Goal: Information Seeking & Learning: Learn about a topic

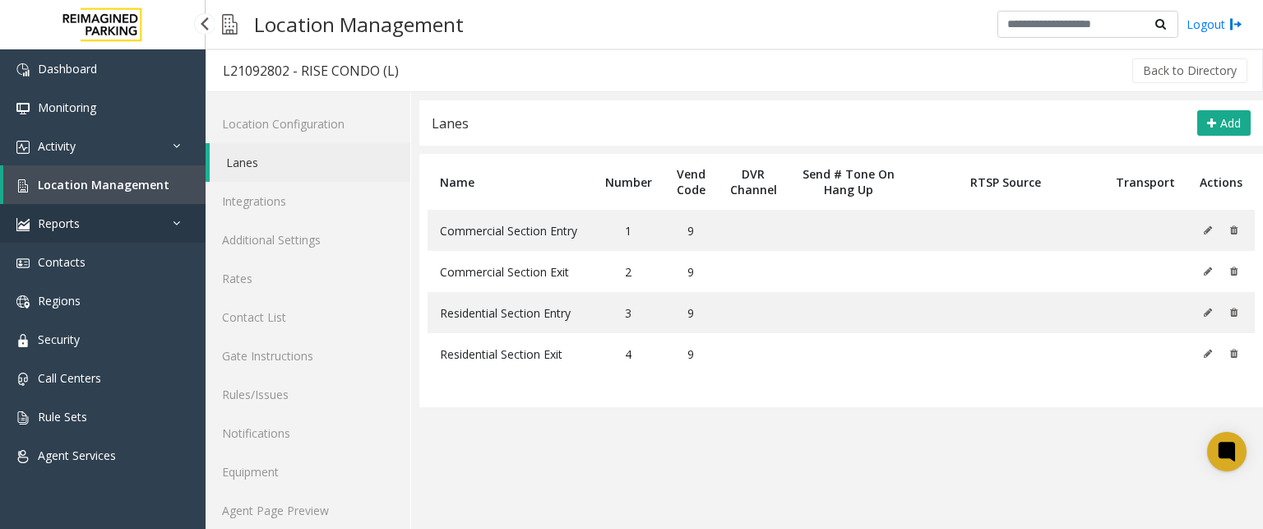
click at [76, 220] on span "Reports" at bounding box center [59, 223] width 42 height 16
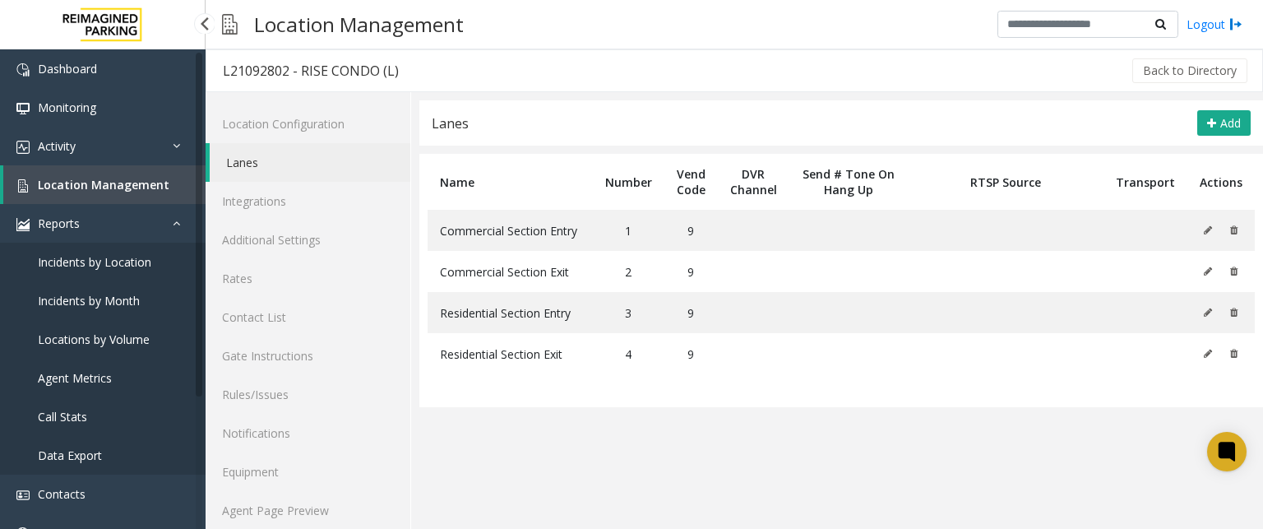
click at [103, 294] on span "Incidents by Month" at bounding box center [89, 301] width 102 height 16
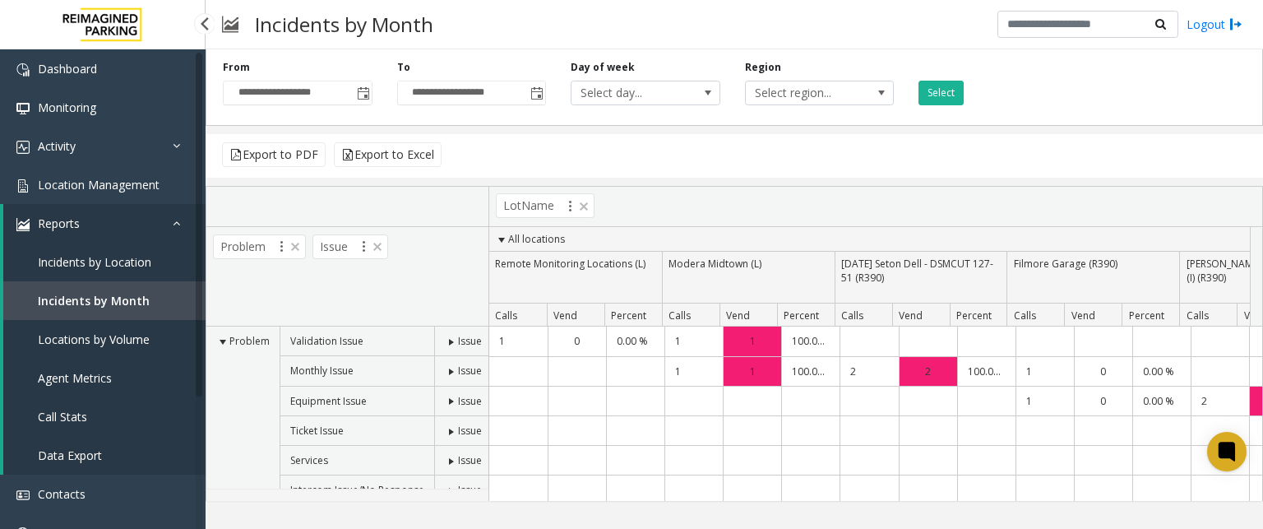
click at [147, 261] on span "Incidents by Location" at bounding box center [94, 262] width 113 height 16
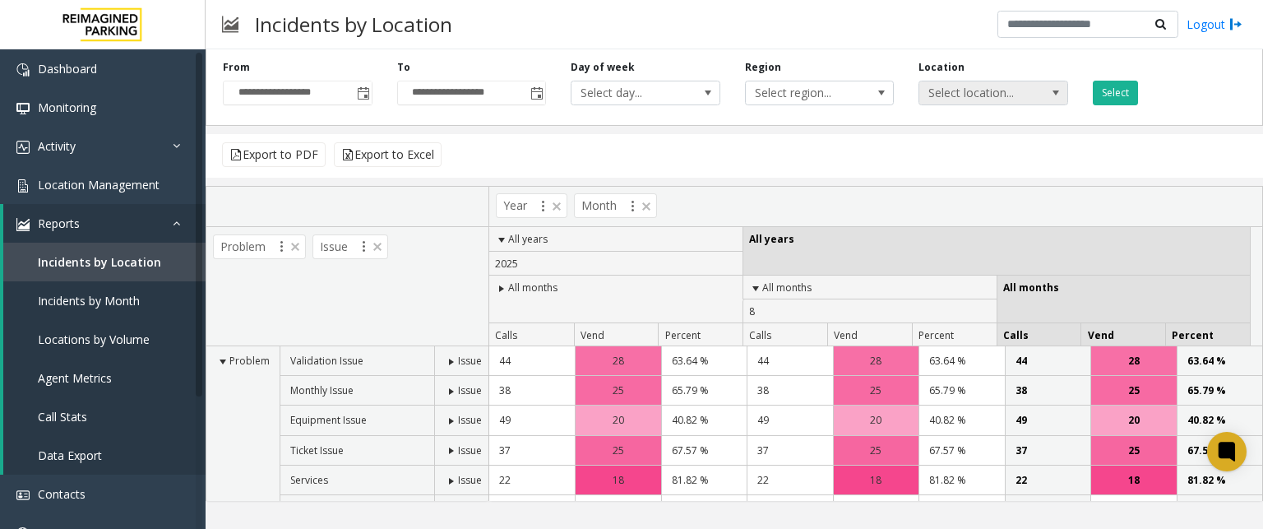
click at [955, 85] on span "Select location..." at bounding box center [978, 92] width 118 height 23
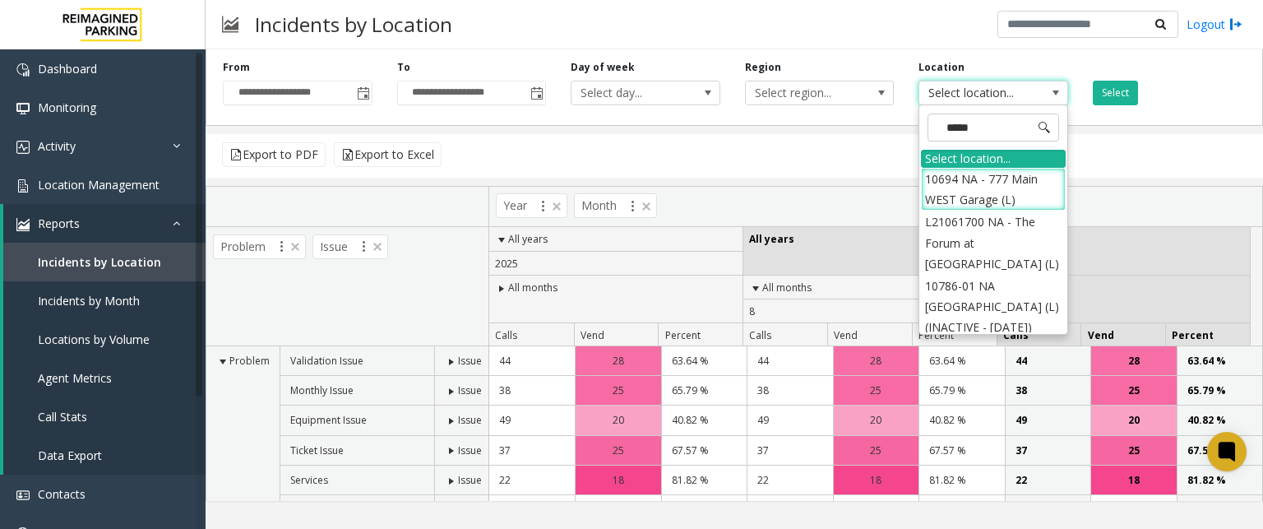
type input "******"
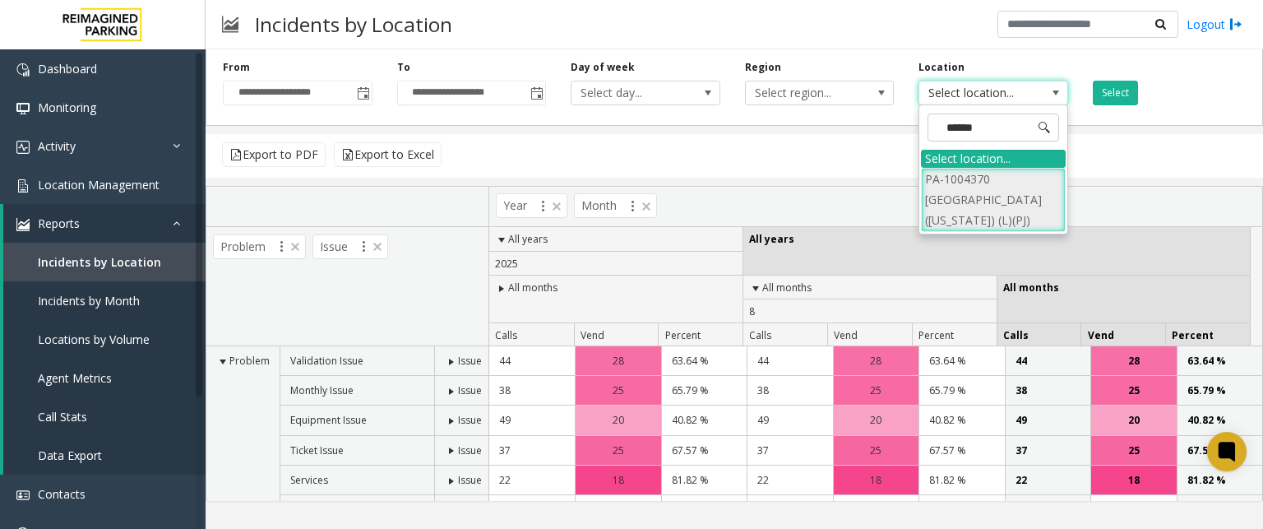
click at [951, 183] on li "PA-1004370 [GEOGRAPHIC_DATA] ([US_STATE]) (L)(PJ)" at bounding box center [993, 200] width 145 height 64
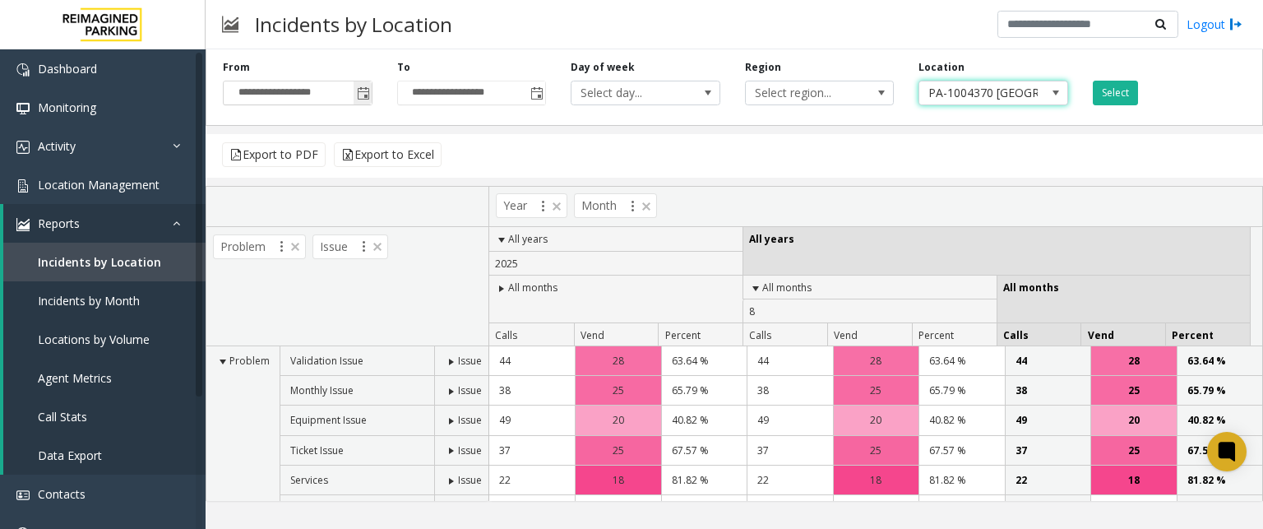
click at [362, 91] on span "Toggle popup" at bounding box center [363, 93] width 13 height 13
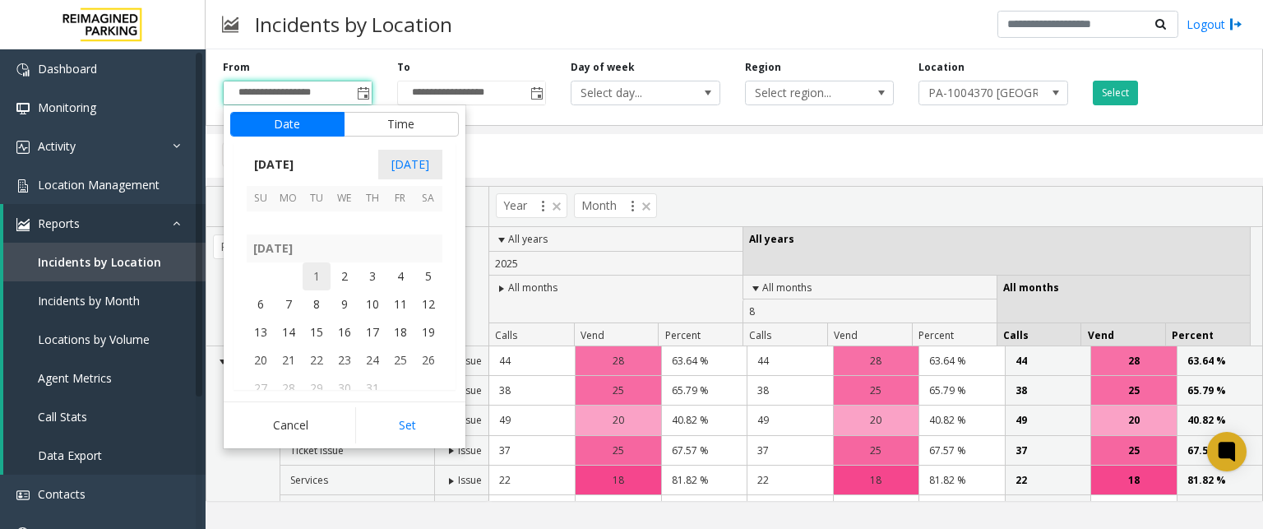
click at [316, 271] on span "1" at bounding box center [316, 276] width 28 height 28
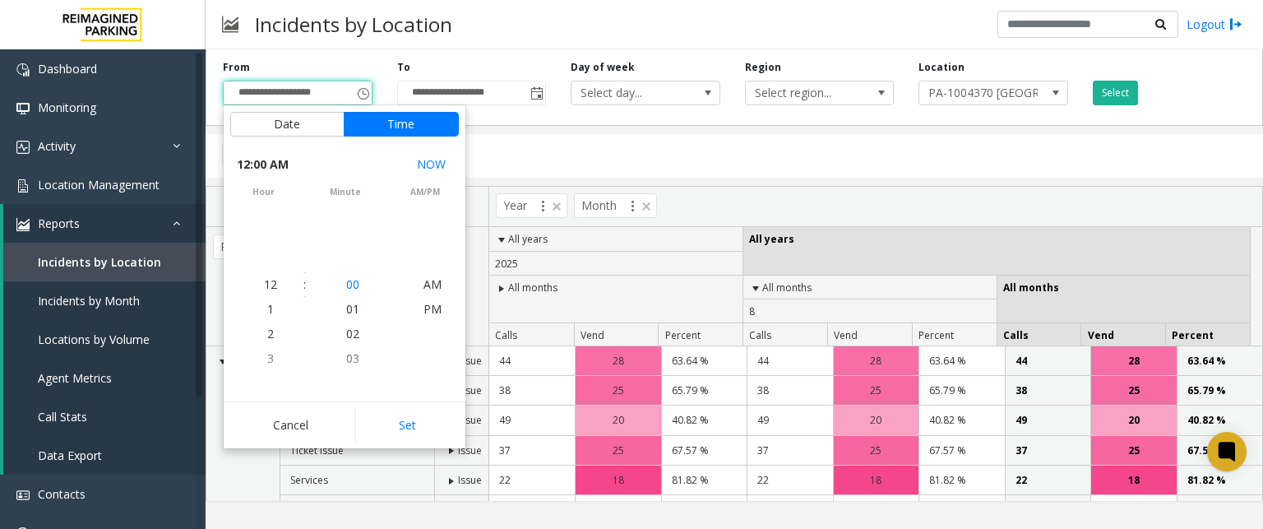
scroll to position [294630, 0]
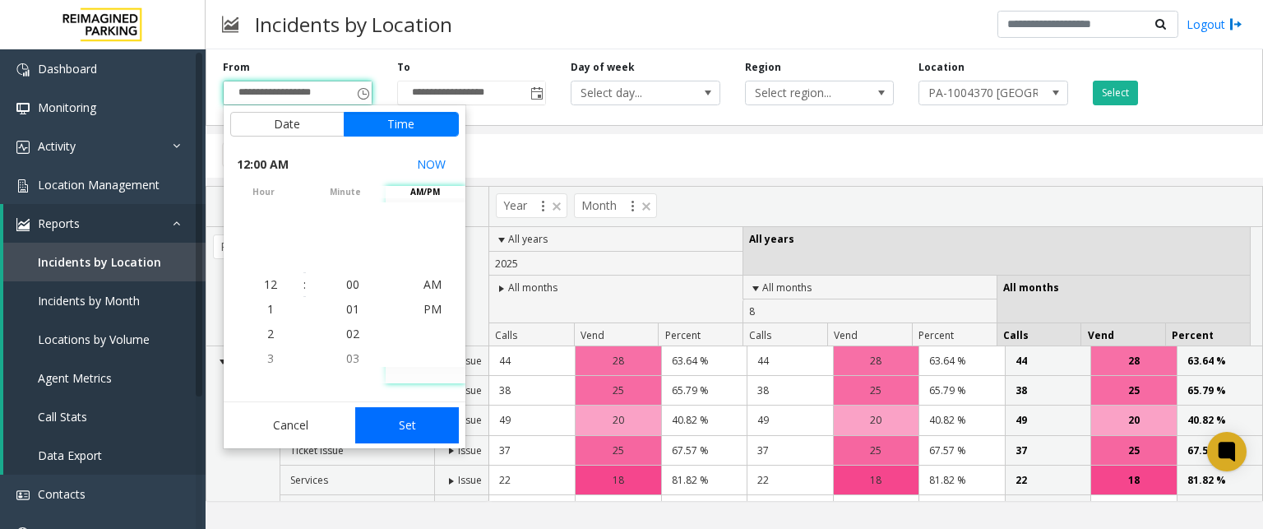
click at [404, 416] on button "Set" at bounding box center [407, 425] width 104 height 36
type input "**********"
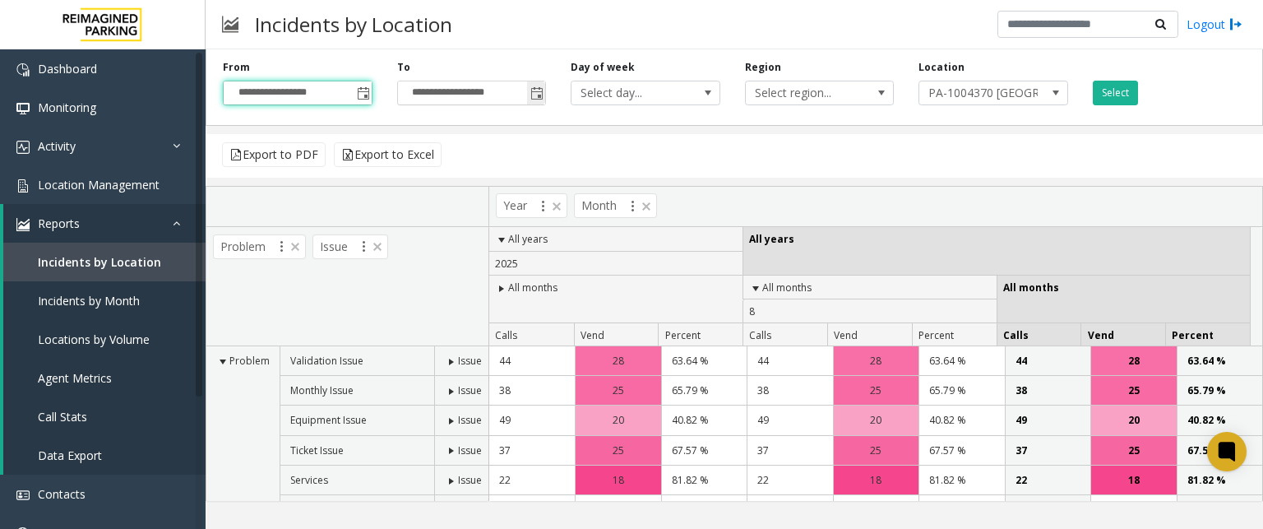
click at [536, 99] on span "Toggle popup" at bounding box center [536, 93] width 13 height 13
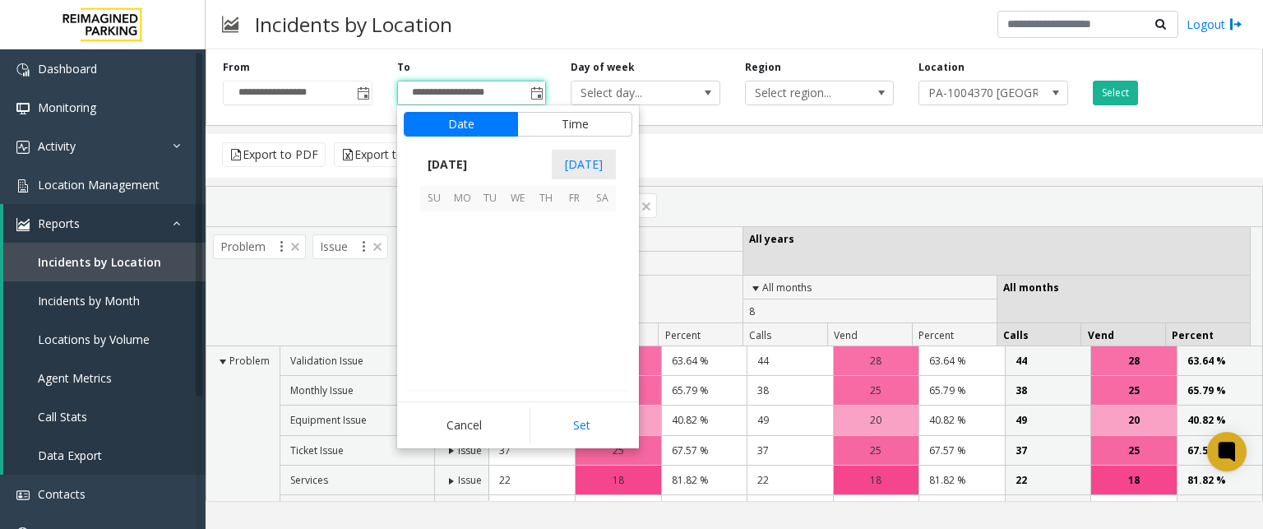
scroll to position [25, 0]
click at [550, 229] on span "31" at bounding box center [546, 224] width 28 height 28
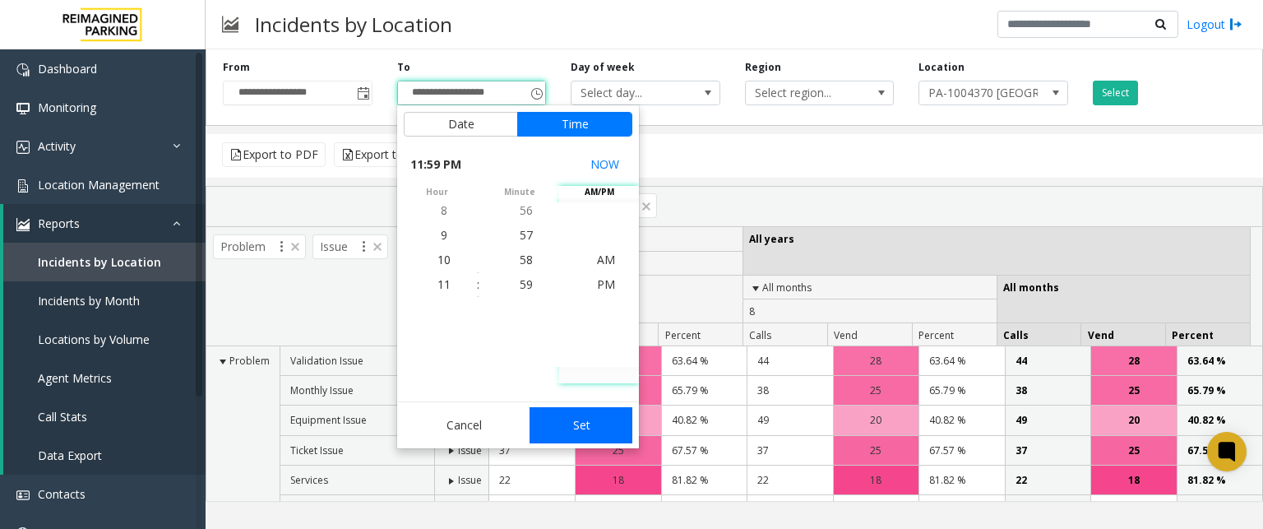
click at [572, 439] on button "Set" at bounding box center [581, 425] width 104 height 36
type input "**********"
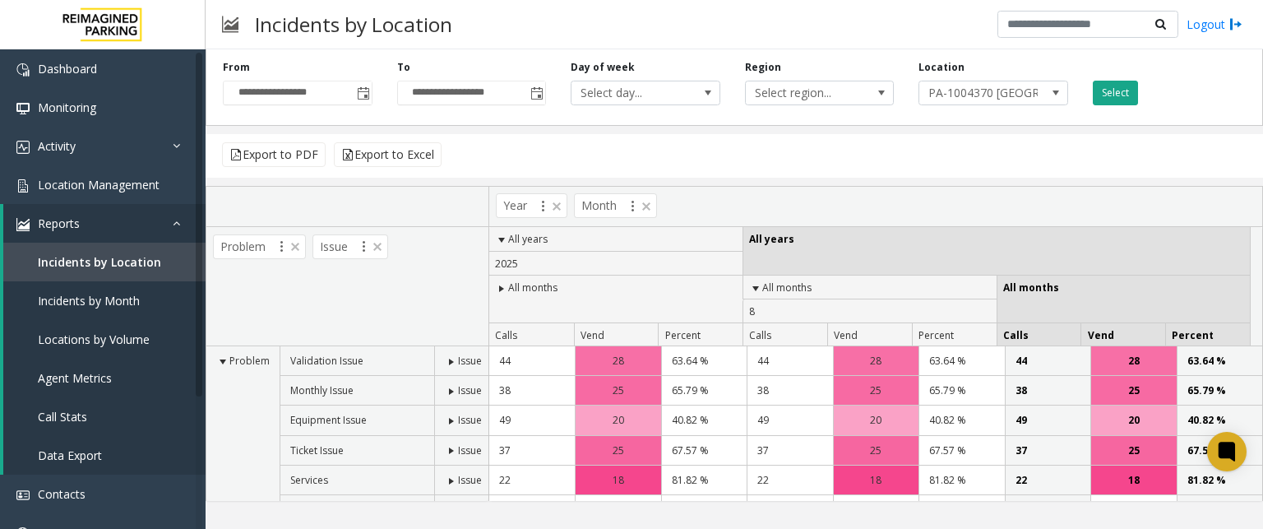
click at [1105, 94] on button "Select" at bounding box center [1114, 93] width 45 height 25
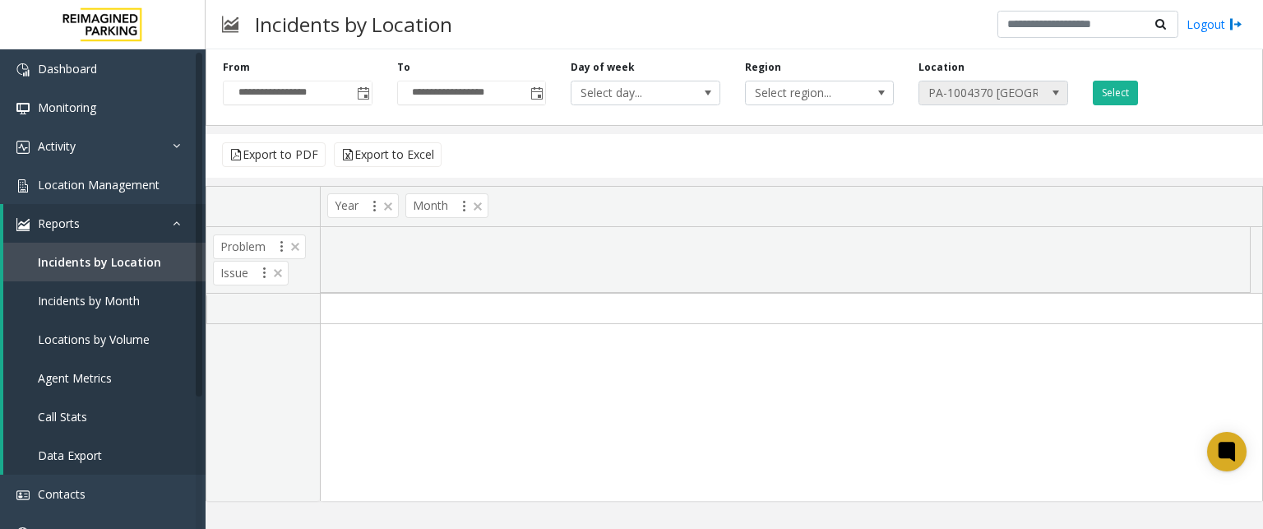
click at [959, 96] on span "PA-1004370 [GEOGRAPHIC_DATA] ([US_STATE]) (L)(PJ)" at bounding box center [978, 92] width 118 height 23
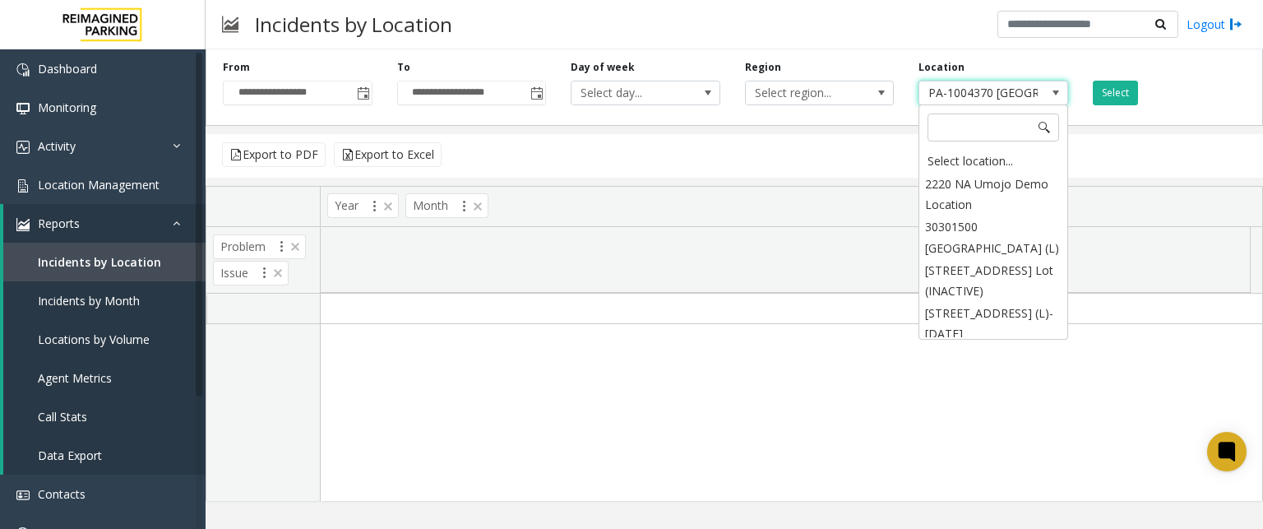
scroll to position [7388, 0]
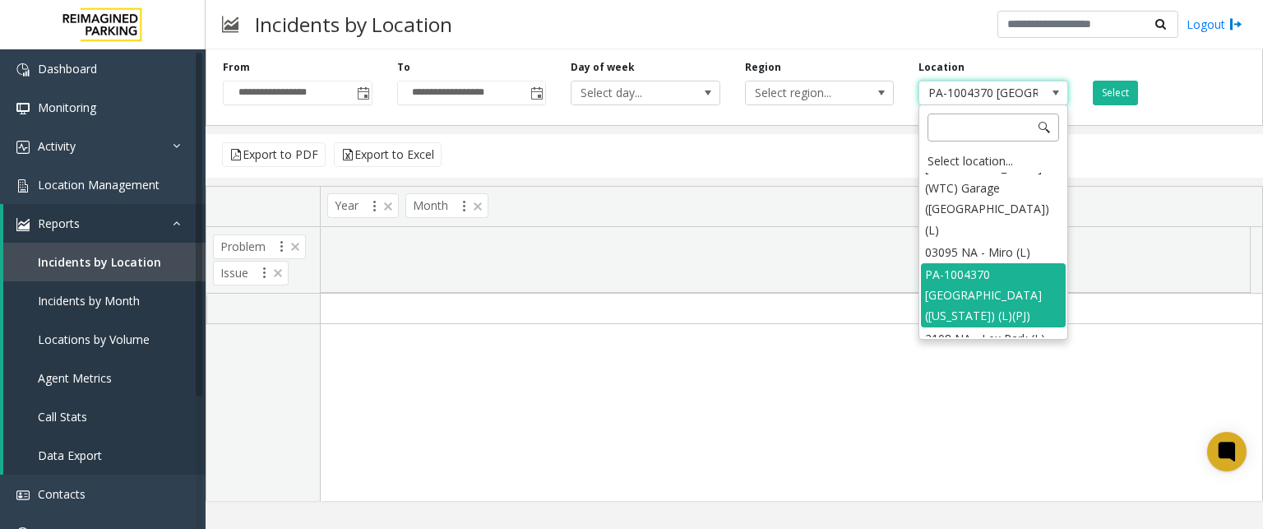
click at [949, 128] on input at bounding box center [993, 127] width 132 height 28
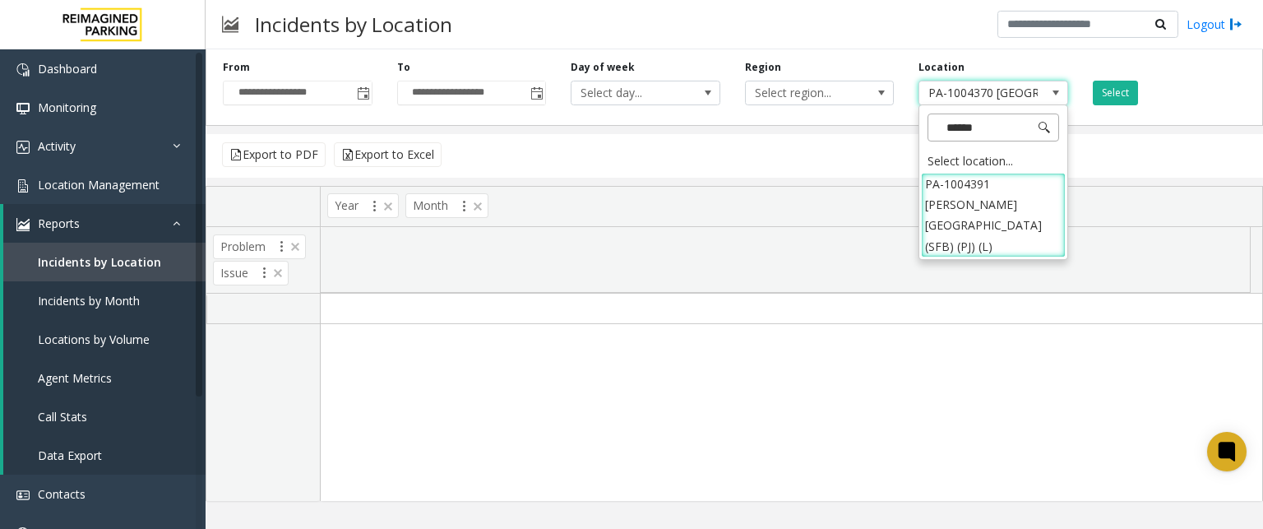
type input "*******"
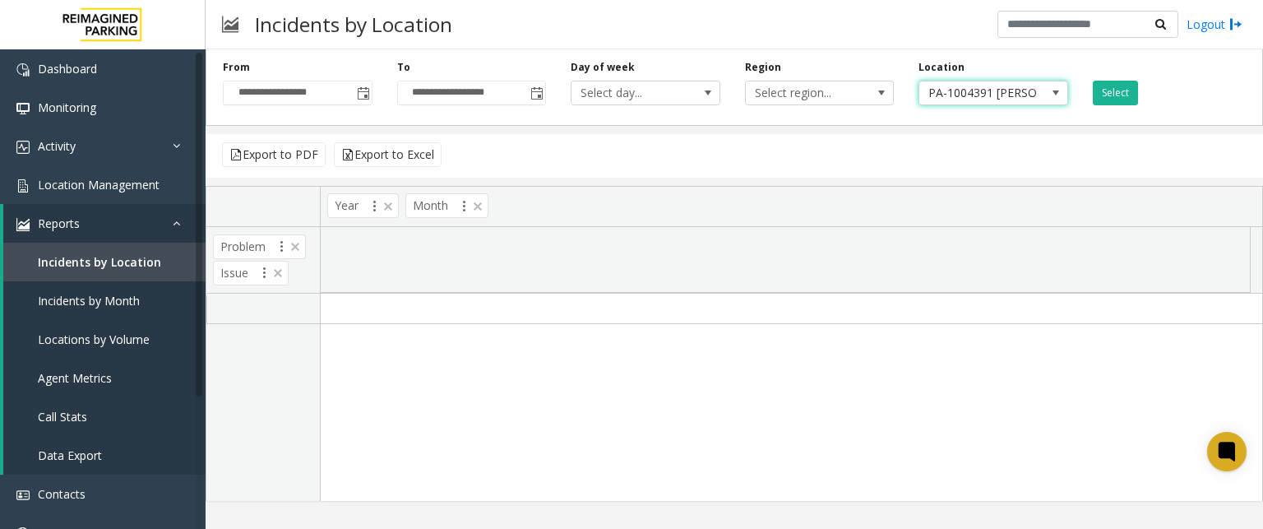
click at [1034, 91] on span "PA-1004391 [PERSON_NAME][GEOGRAPHIC_DATA] (SFB) (PJ) (L)" at bounding box center [978, 92] width 118 height 23
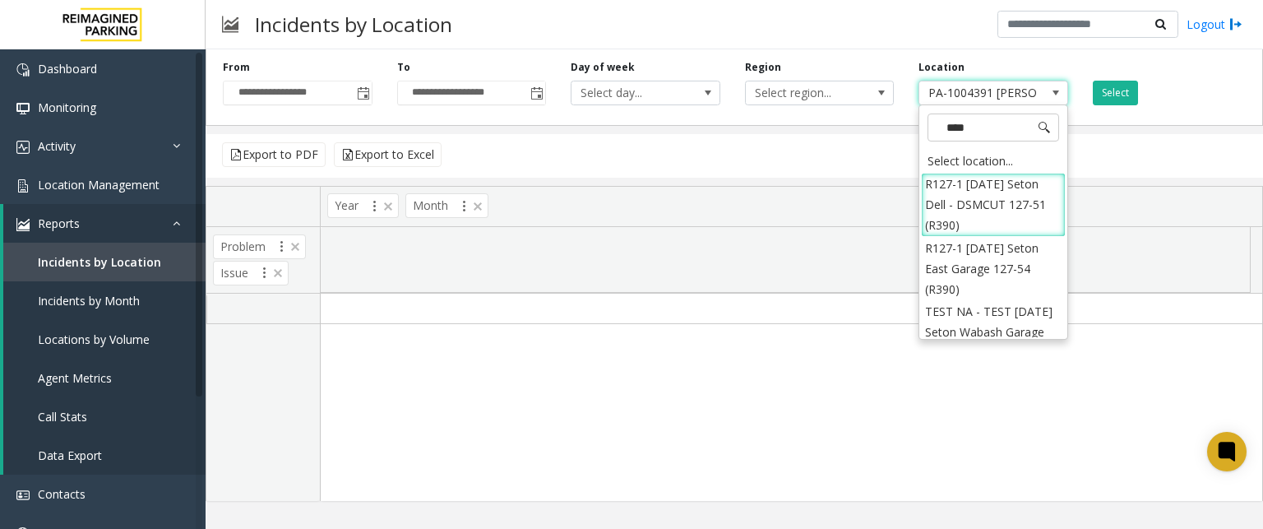
type input "*****"
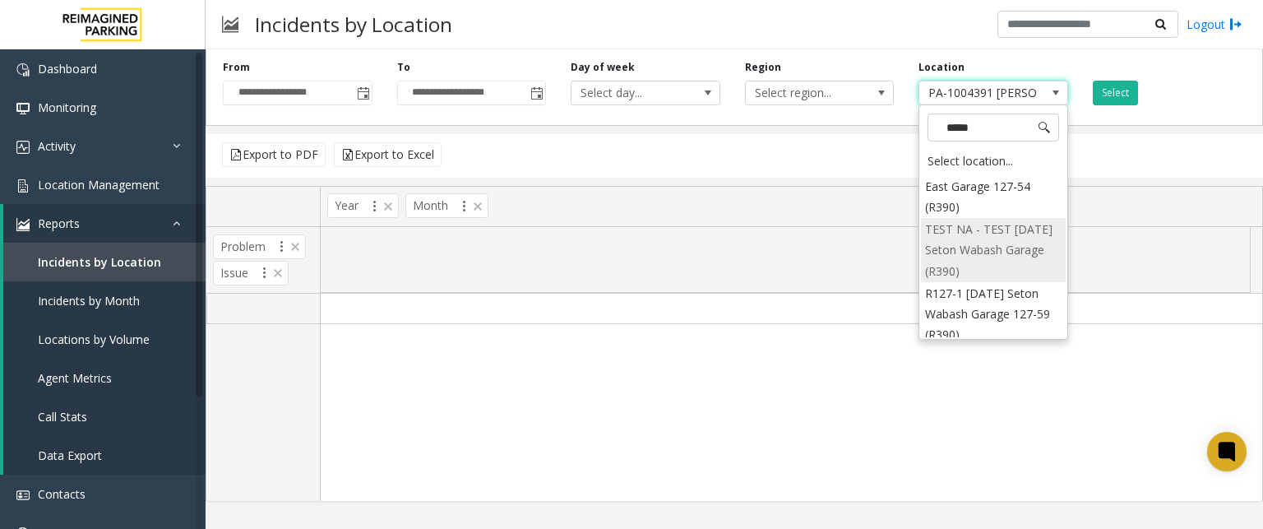
scroll to position [153, 0]
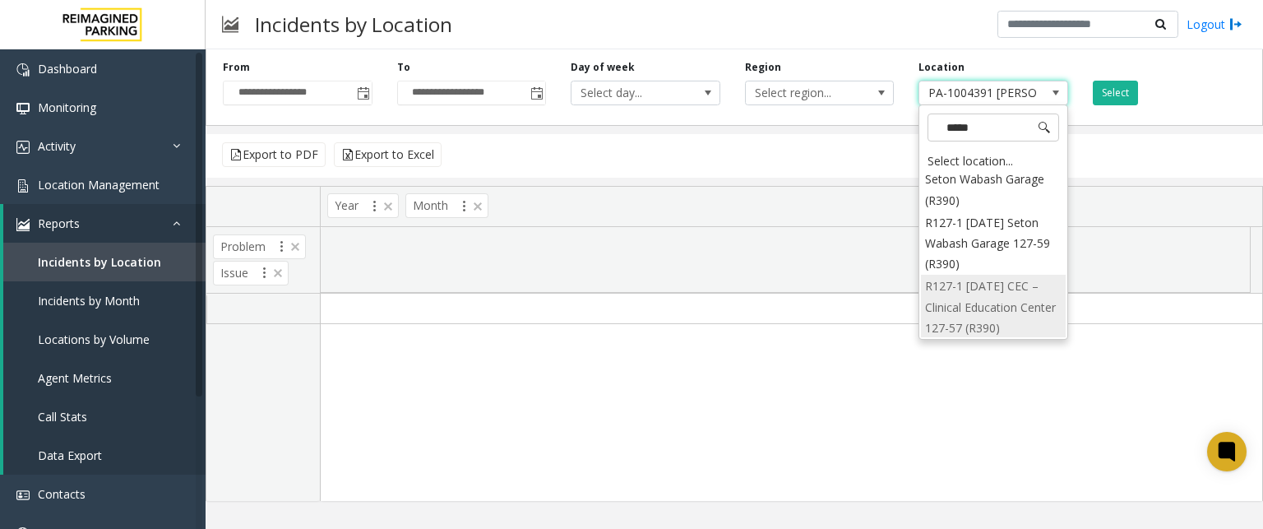
click at [973, 307] on li "R127-1 [DATE] CEC – Clinical Education Center 127-57 (R390)" at bounding box center [993, 307] width 145 height 64
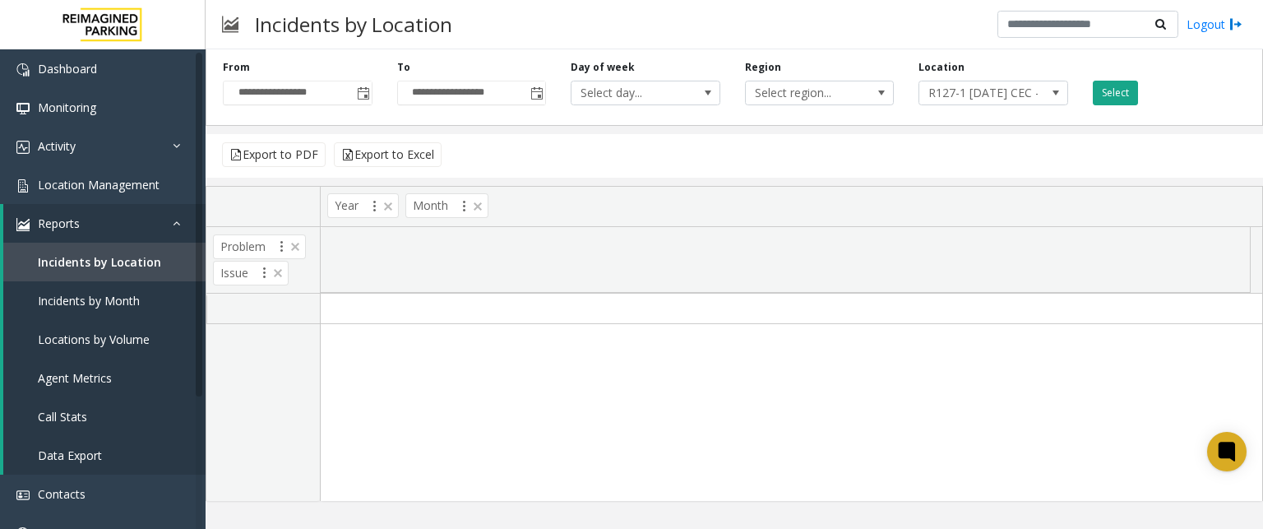
click at [1122, 82] on button "Select" at bounding box center [1114, 93] width 45 height 25
click at [938, 87] on span "R127-1 [DATE] CEC – Clinical Education Center 127-57 (R390)" at bounding box center [978, 92] width 118 height 23
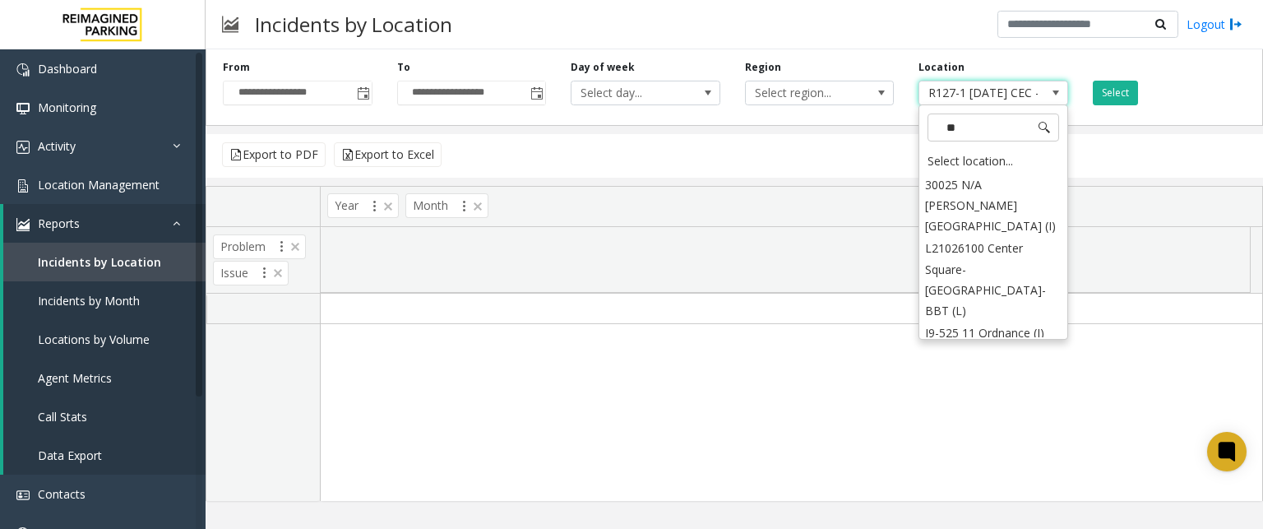
scroll to position [0, 0]
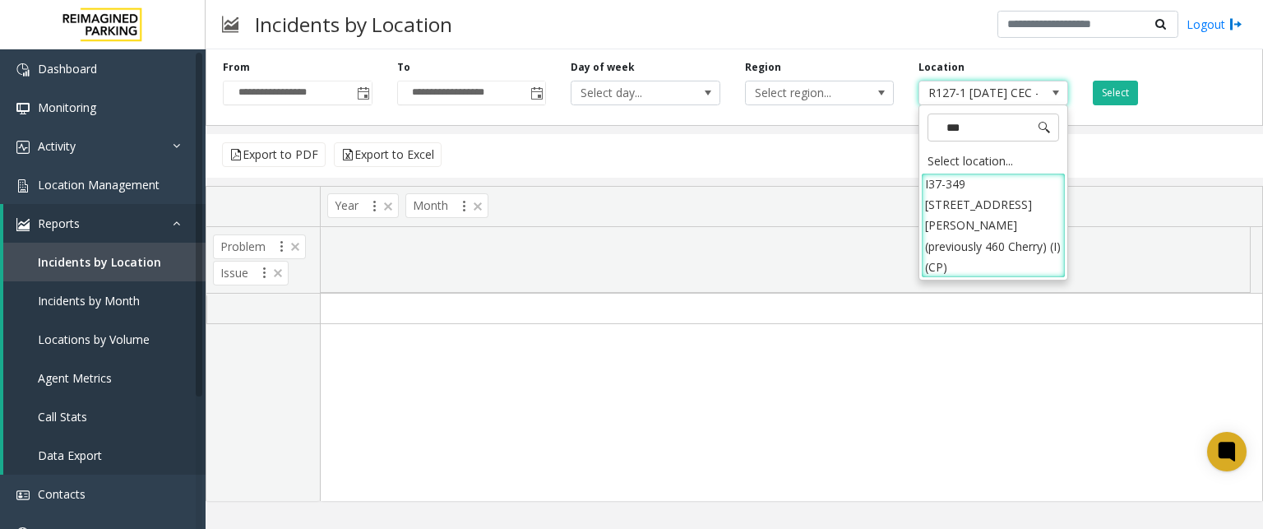
type input "****"
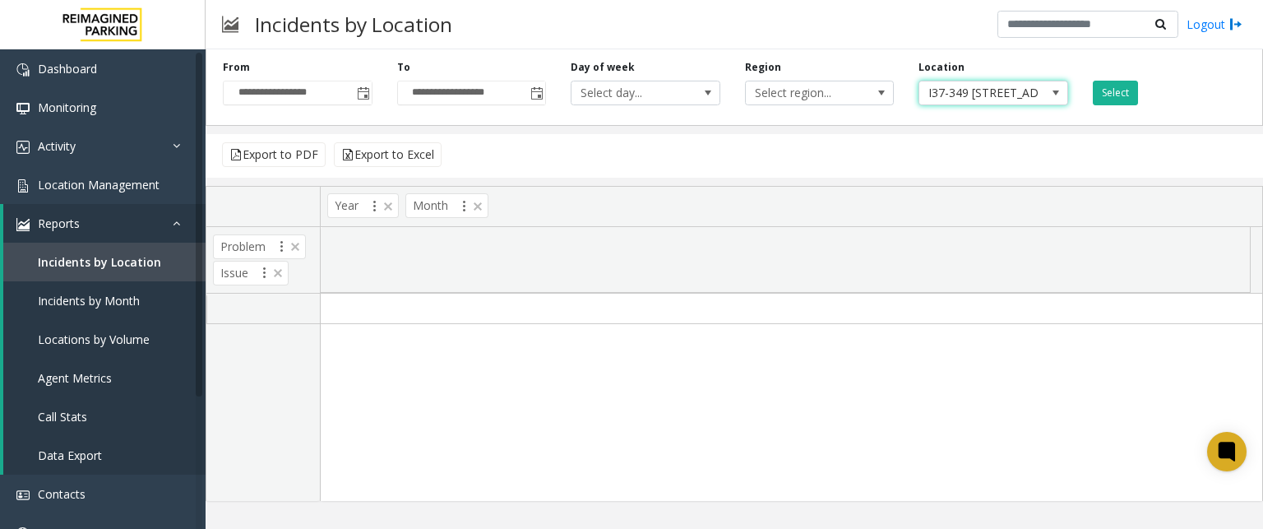
click at [1004, 94] on span "I37-349 [STREET_ADDRESS][PERSON_NAME] (previously 460 Cherry) (I) (CP)" at bounding box center [978, 92] width 118 height 23
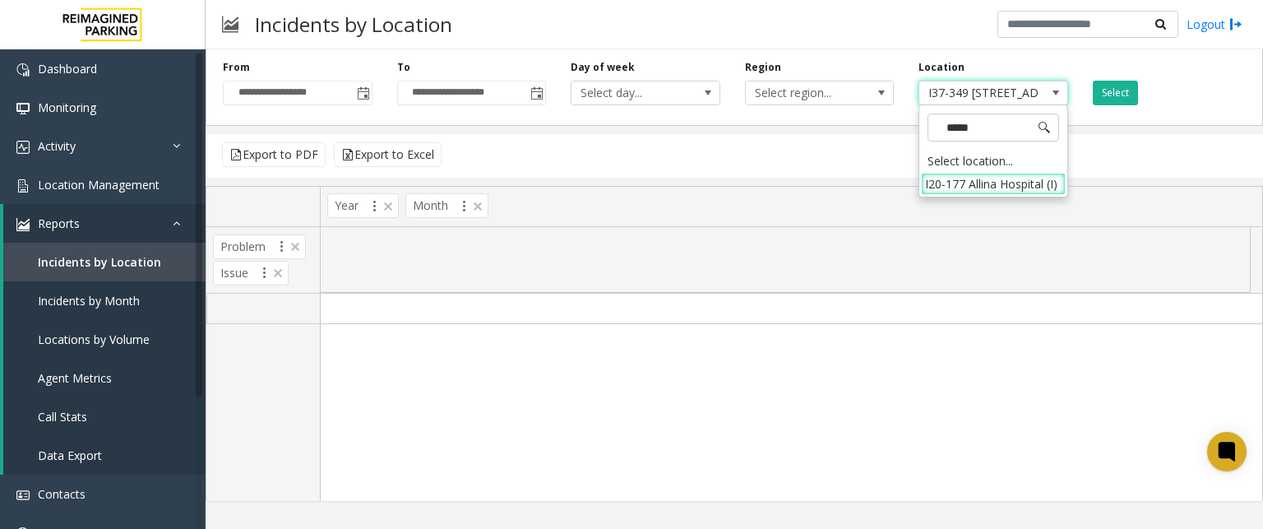
type input "******"
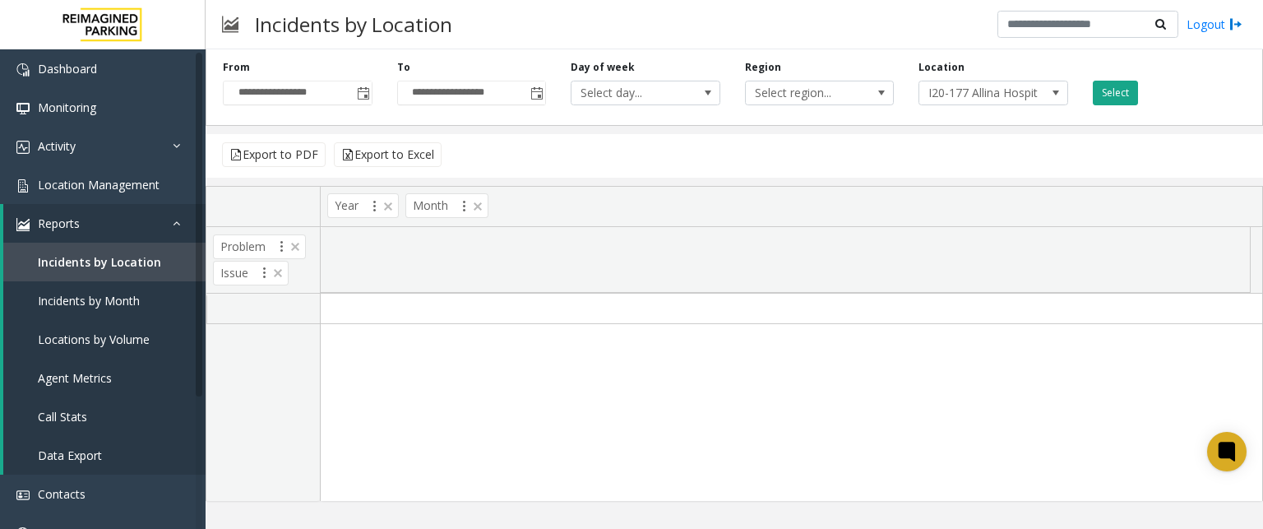
click at [1113, 91] on button "Select" at bounding box center [1114, 93] width 45 height 25
click at [1032, 102] on span "I20-177 Allina Hospital (I)" at bounding box center [978, 92] width 118 height 23
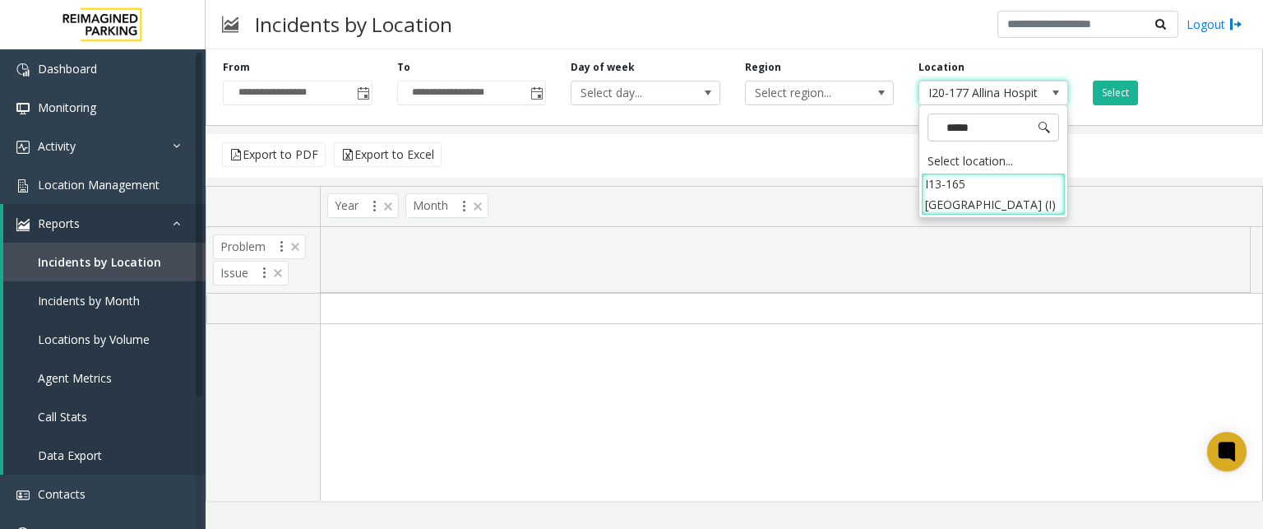
type input "******"
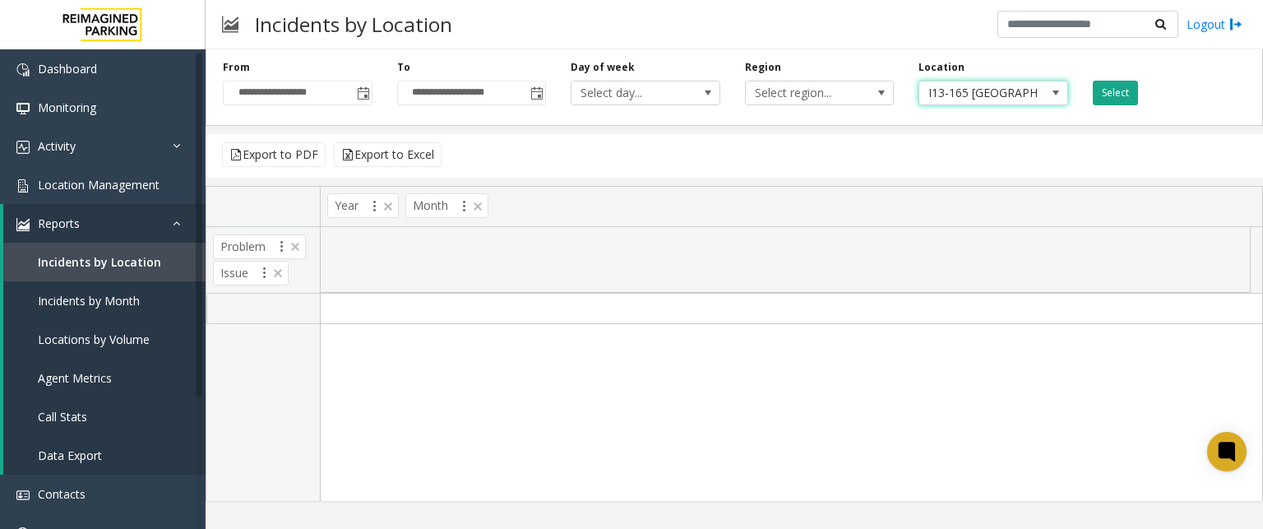
click at [1108, 89] on button "Select" at bounding box center [1114, 93] width 45 height 25
click at [974, 91] on span "I13-165 [GEOGRAPHIC_DATA] (I)" at bounding box center [978, 92] width 118 height 23
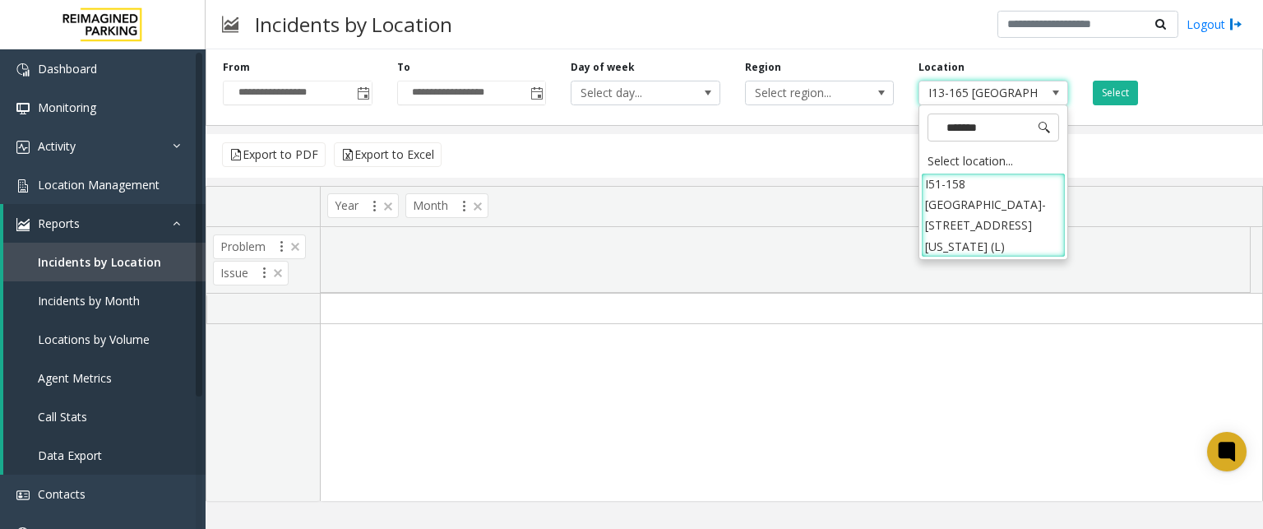
type input "********"
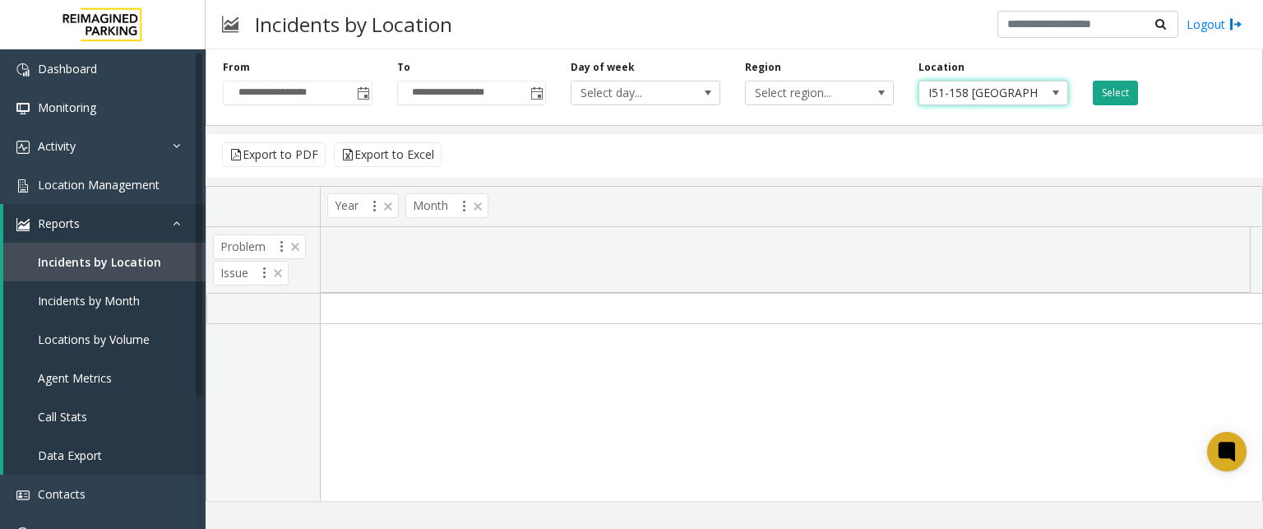
click at [1118, 94] on button "Select" at bounding box center [1114, 93] width 45 height 25
click at [1003, 88] on span "I51-158 [GEOGRAPHIC_DATA]- [STREET_ADDRESS][US_STATE] (L)" at bounding box center [978, 92] width 118 height 23
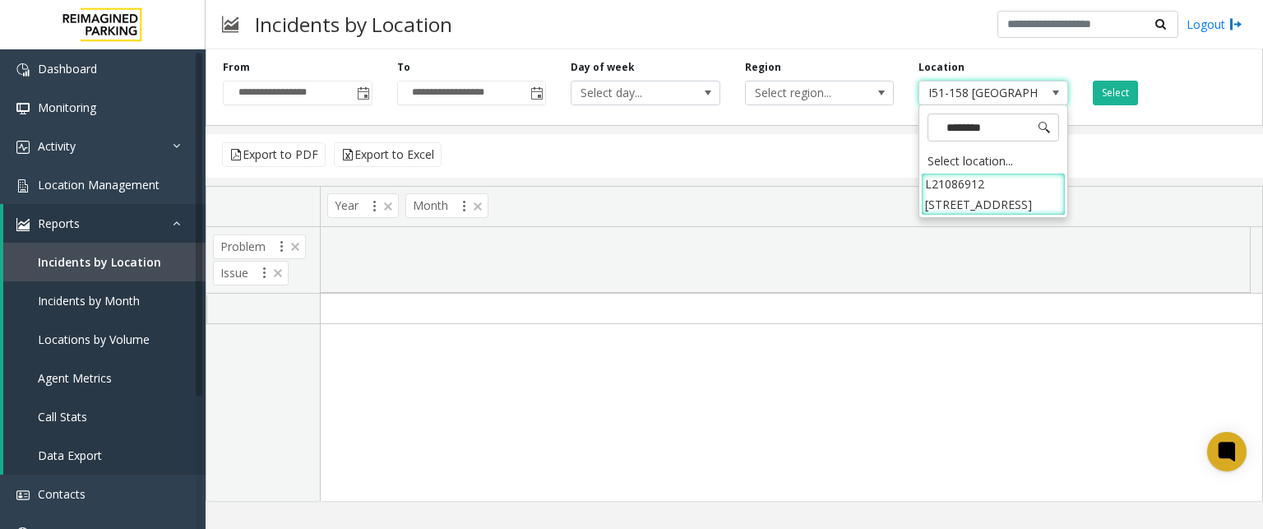
type input "*********"
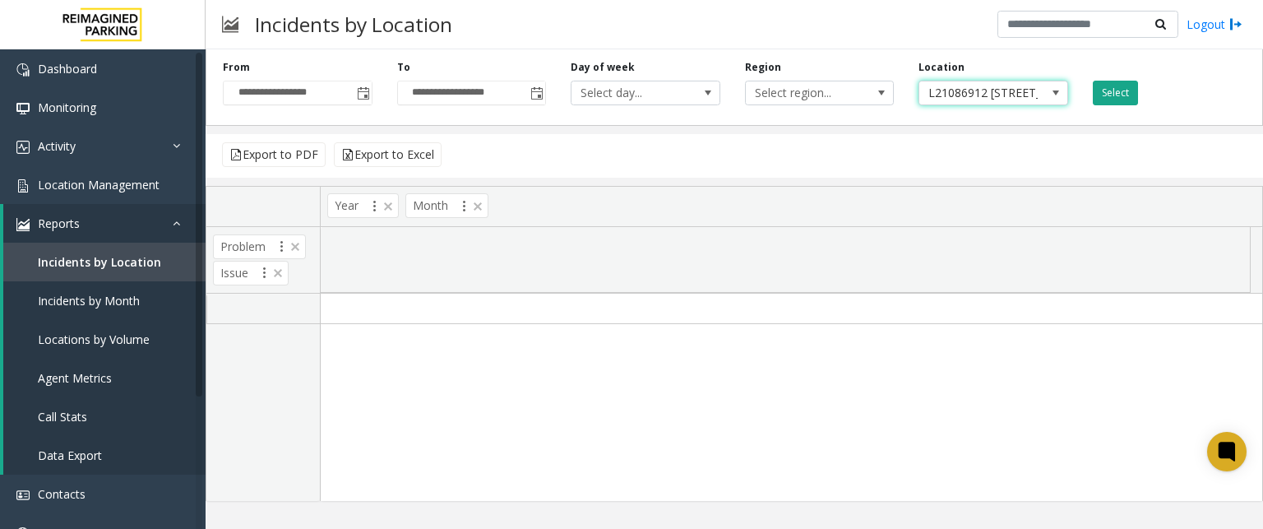
click at [1121, 99] on button "Select" at bounding box center [1114, 93] width 45 height 25
click at [1027, 91] on span "L21086912 [STREET_ADDRESS]" at bounding box center [978, 92] width 118 height 23
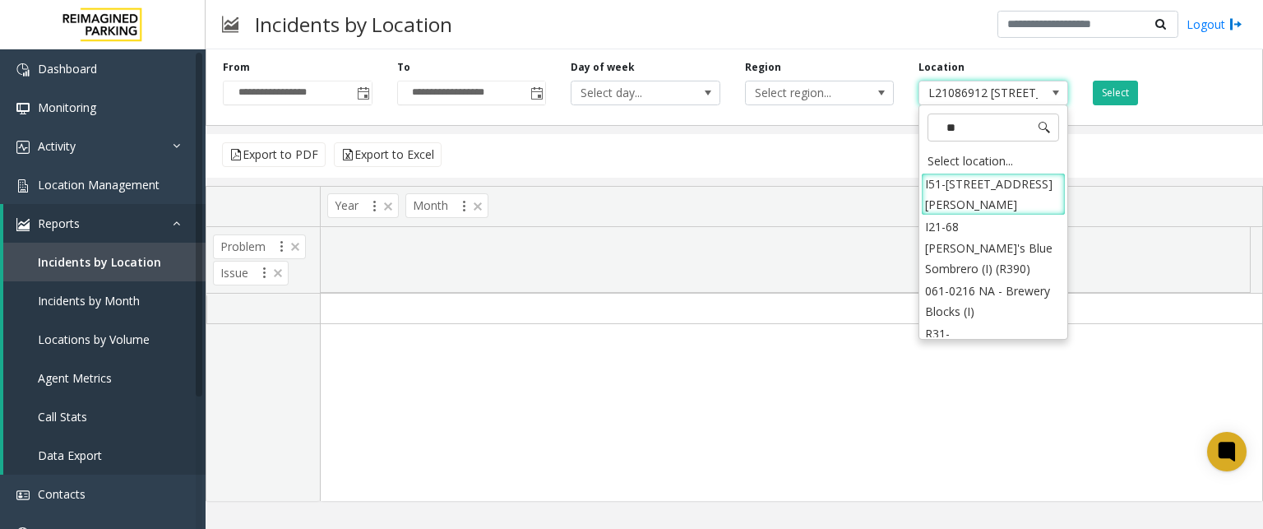
type input "***"
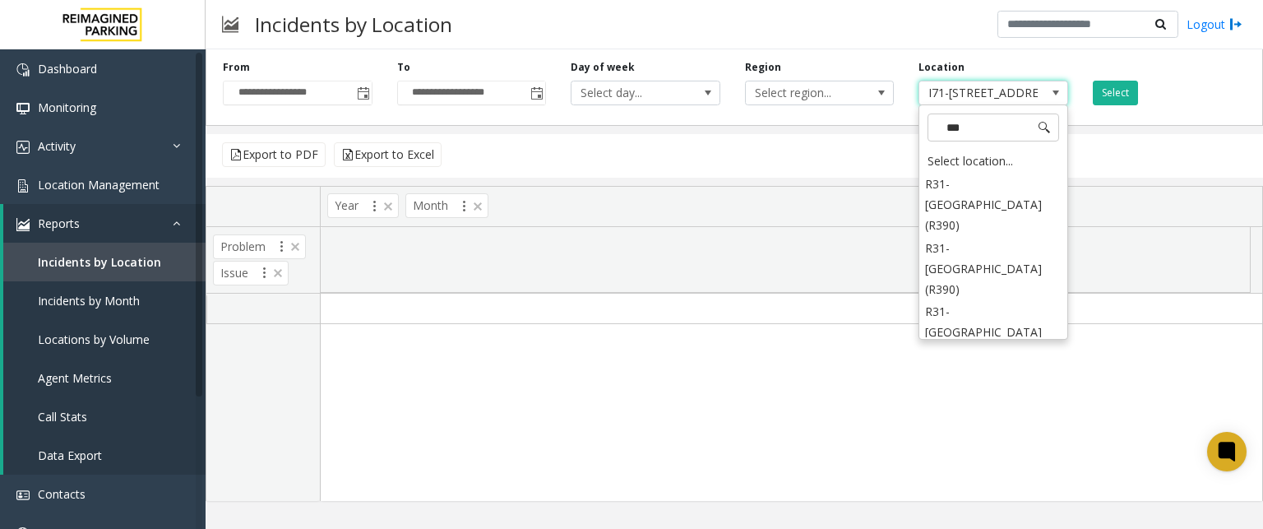
scroll to position [90, 0]
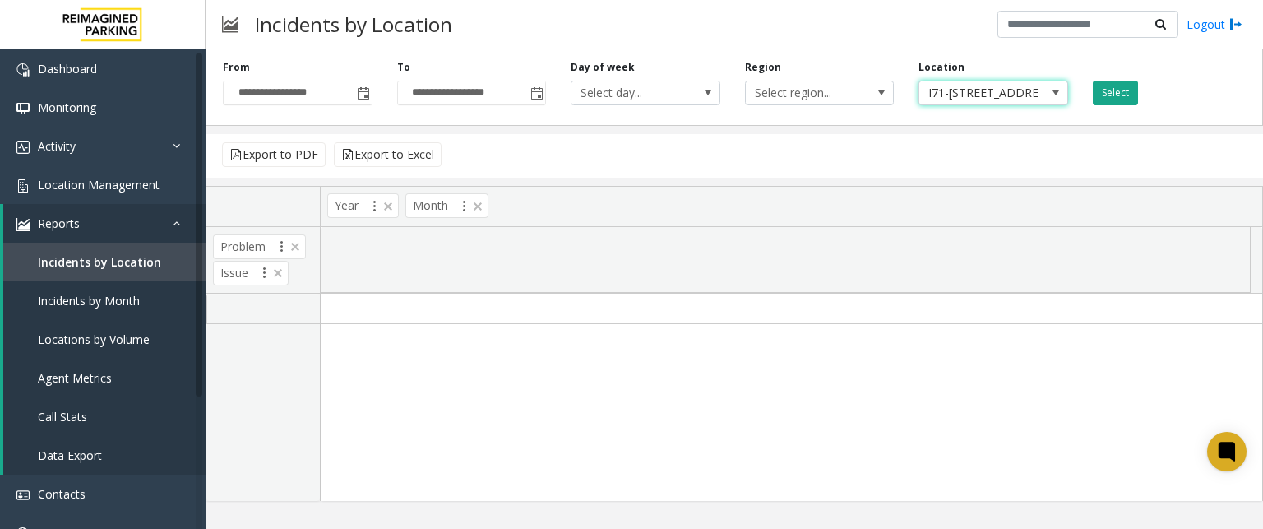
click at [1102, 91] on button "Select" at bounding box center [1114, 93] width 45 height 25
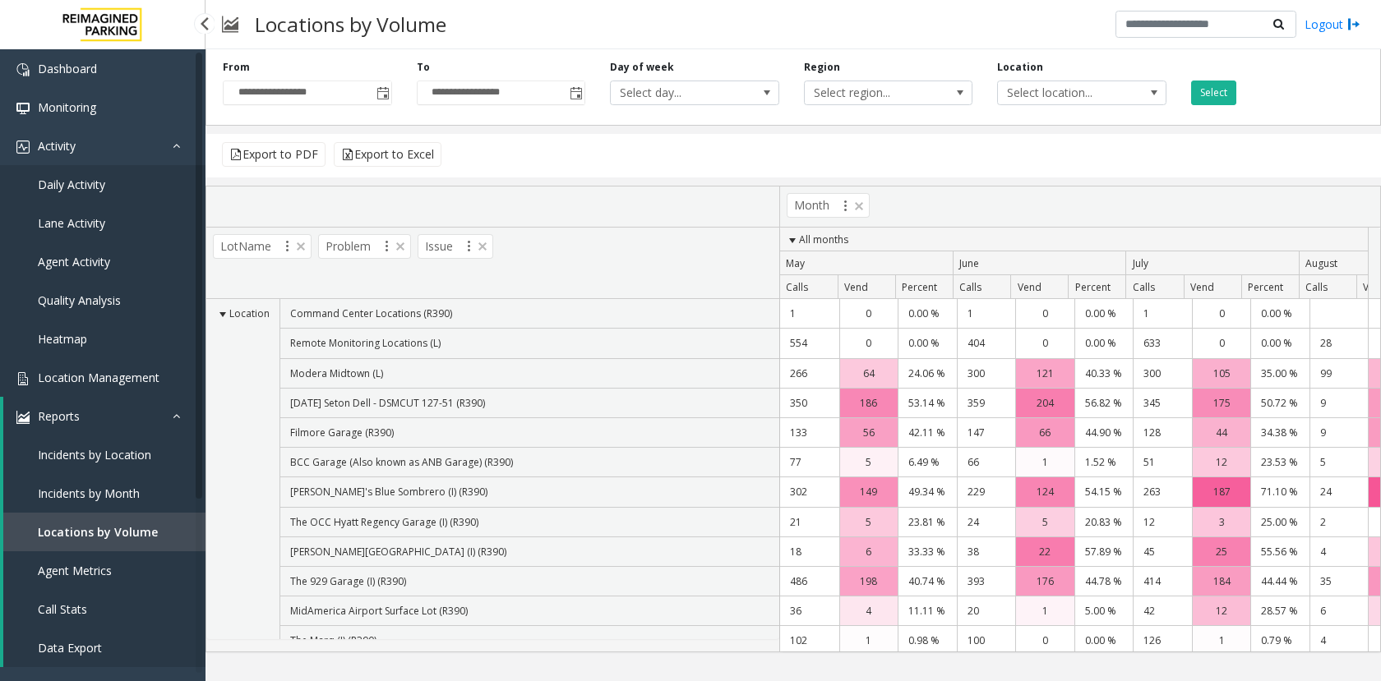
click at [118, 370] on span "Location Management" at bounding box center [99, 378] width 122 height 16
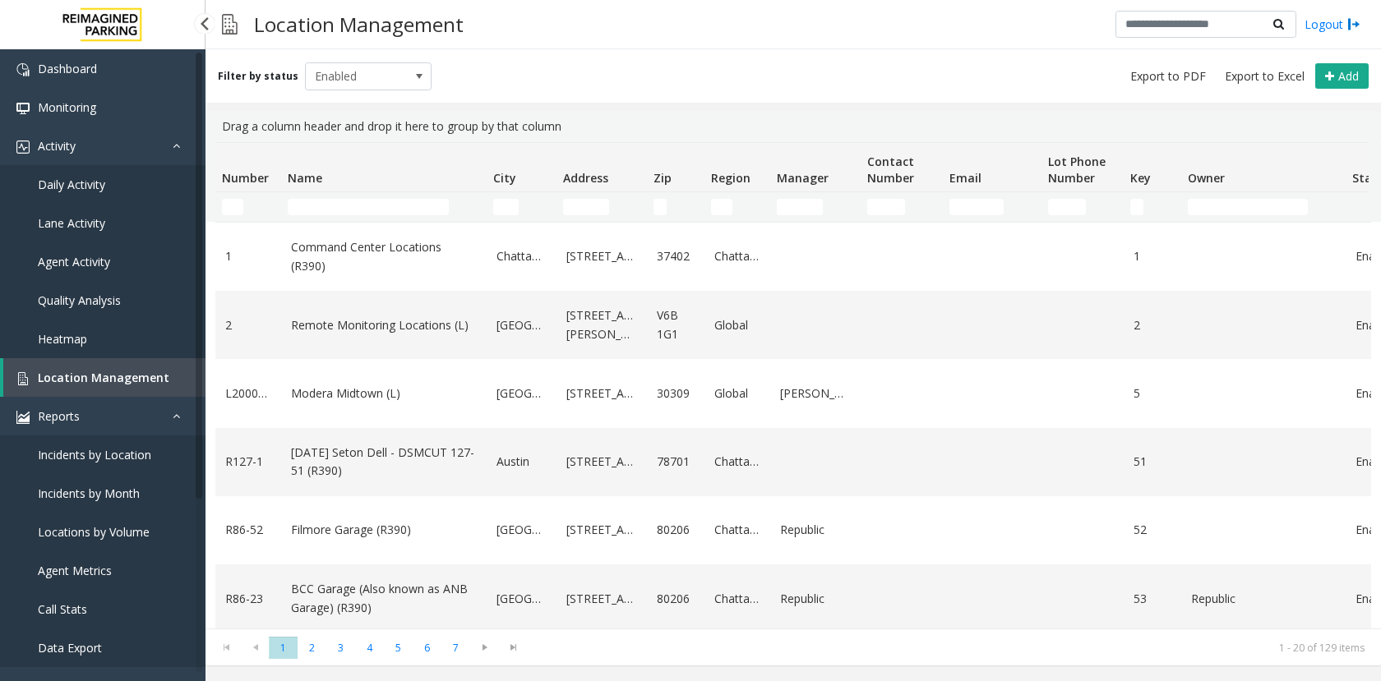
click at [124, 452] on span "Incidents by Location" at bounding box center [94, 455] width 113 height 16
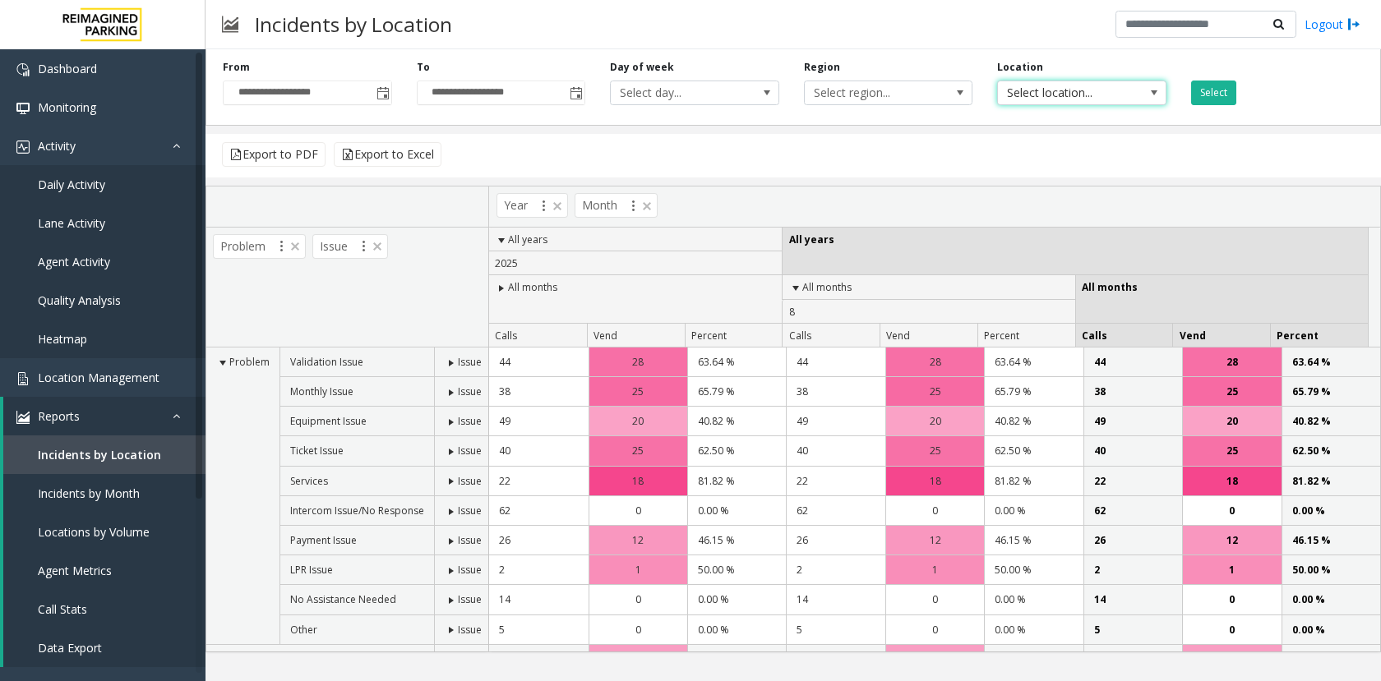
click at [1041, 92] on span "Select location..." at bounding box center [1065, 92] width 134 height 23
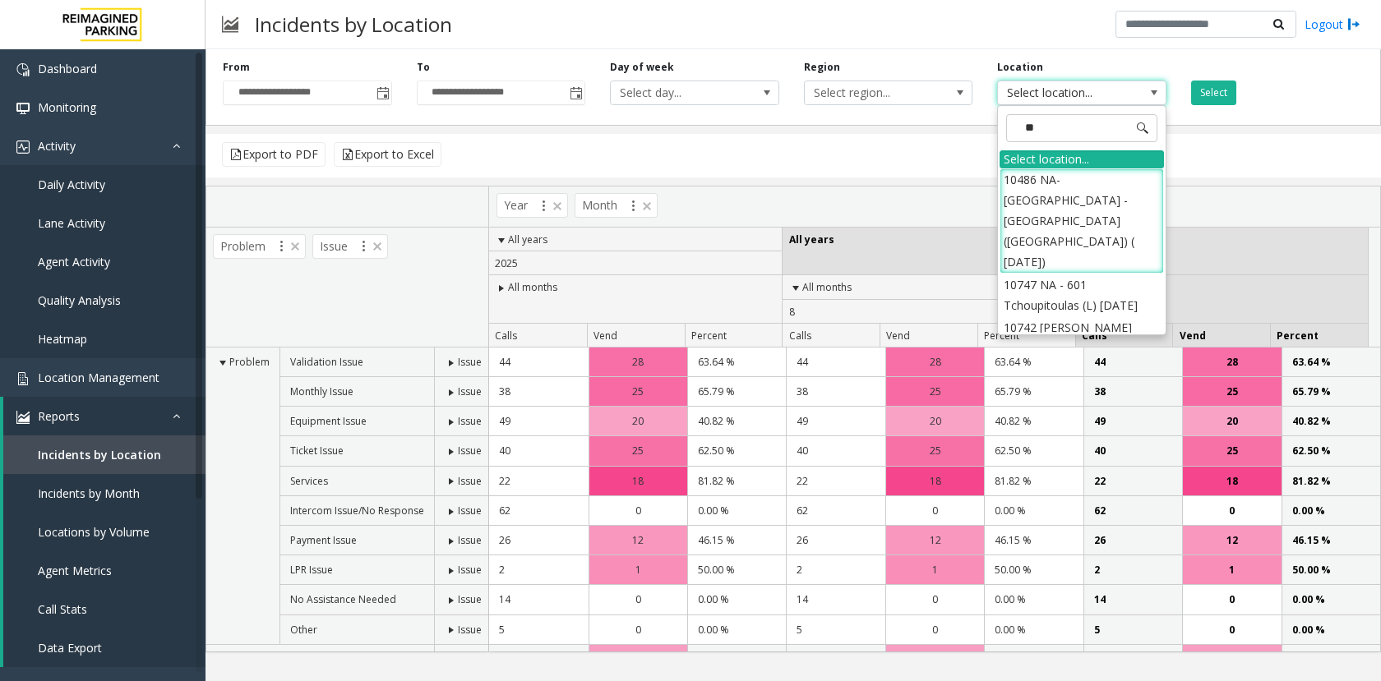
type input "***"
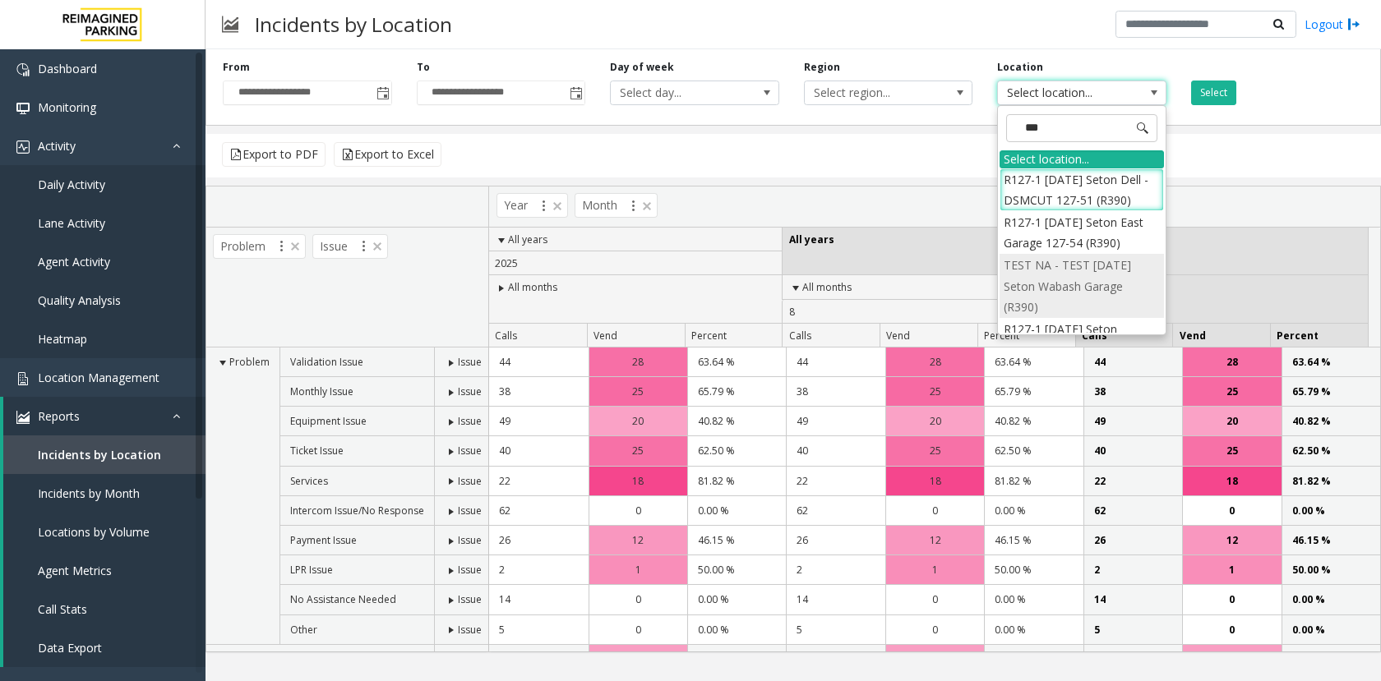
scroll to position [133, 0]
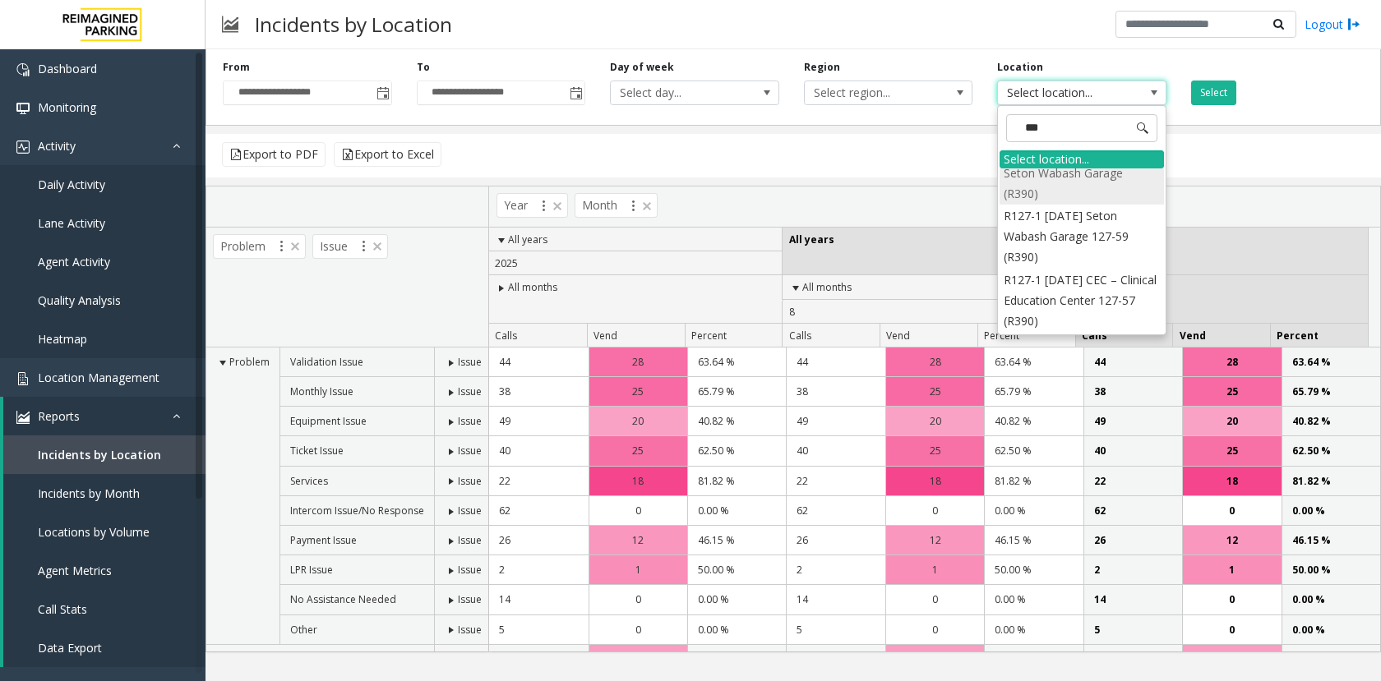
click at [1058, 293] on li "R127-1 [DATE] CEC – Clinical Education Center 127-57 (R390)" at bounding box center [1082, 301] width 164 height 64
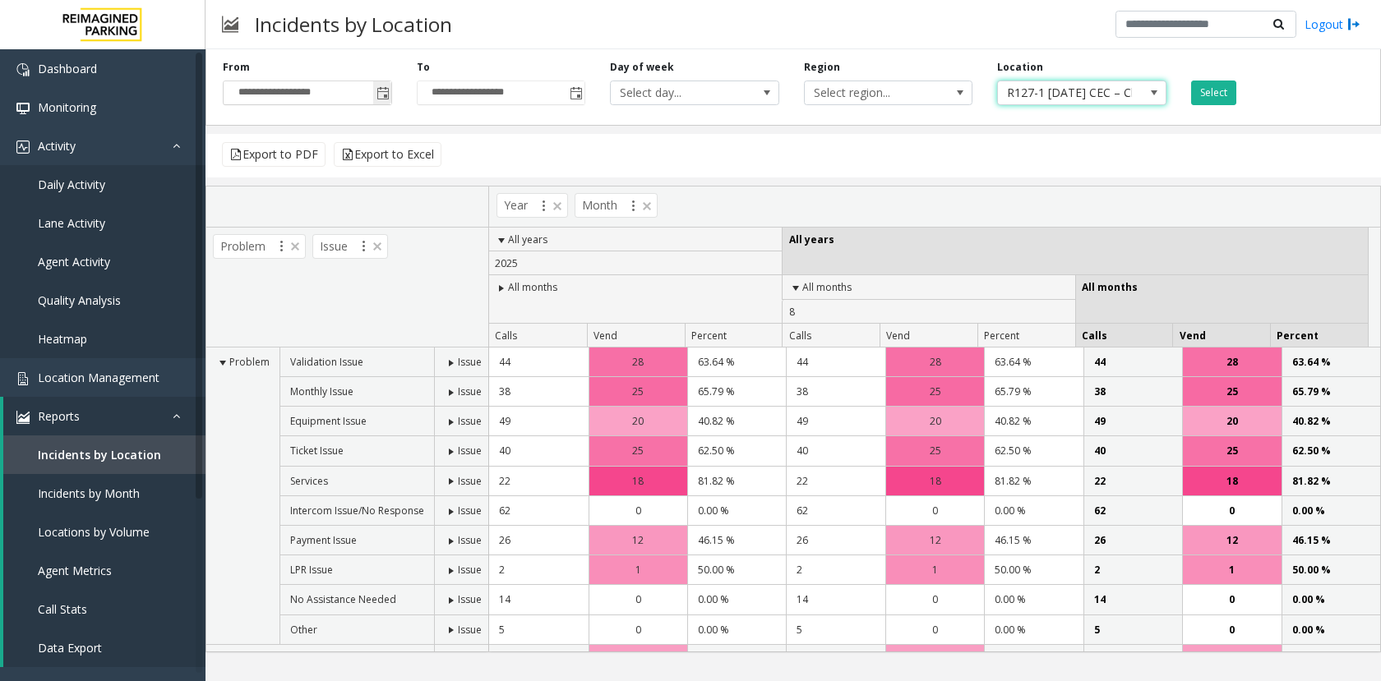
click at [381, 92] on span "Toggle popup" at bounding box center [382, 93] width 13 height 13
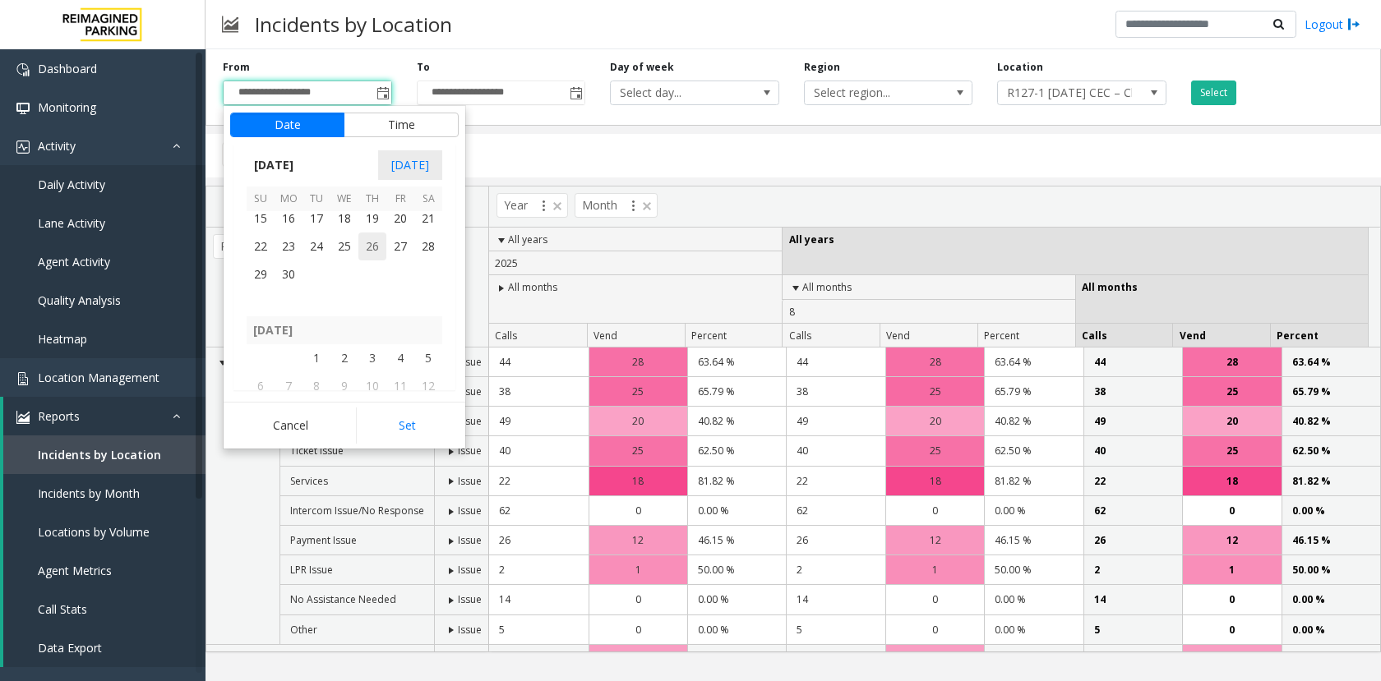
scroll to position [294168, 0]
click at [361, 298] on span "1" at bounding box center [372, 296] width 28 height 28
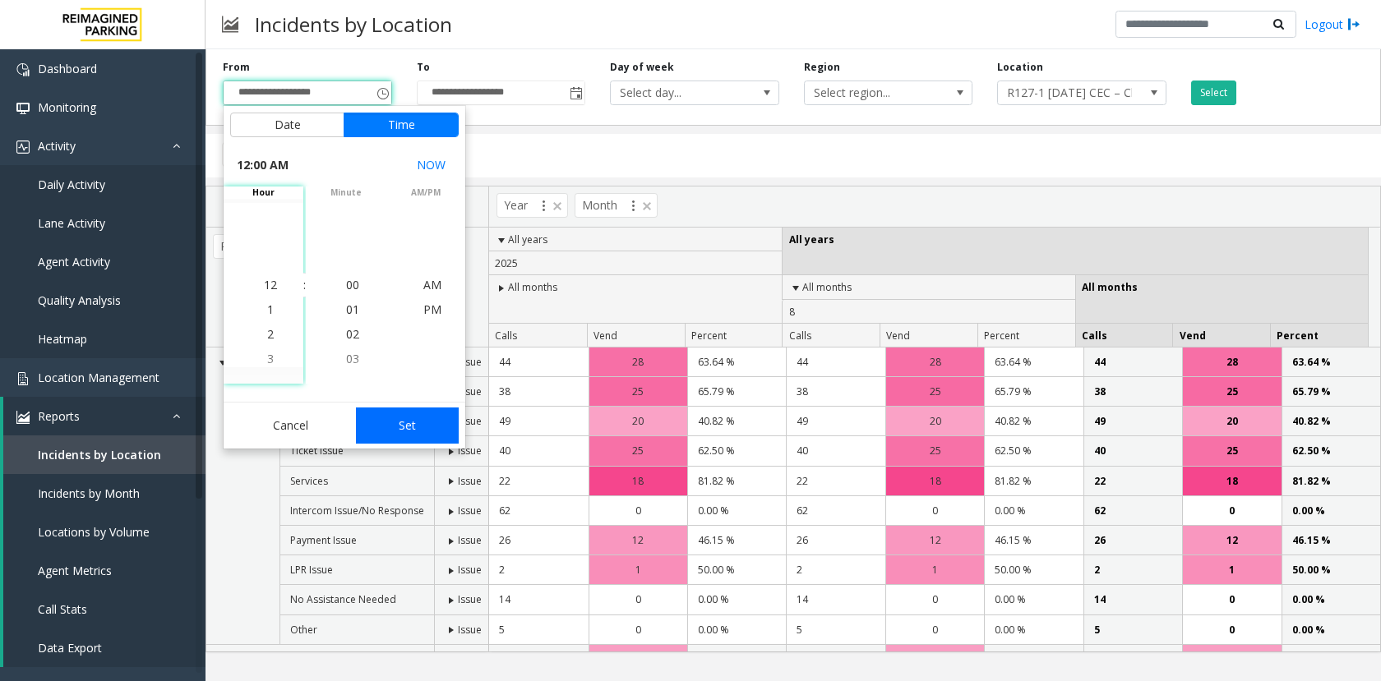
click at [400, 431] on button "Set" at bounding box center [408, 426] width 104 height 36
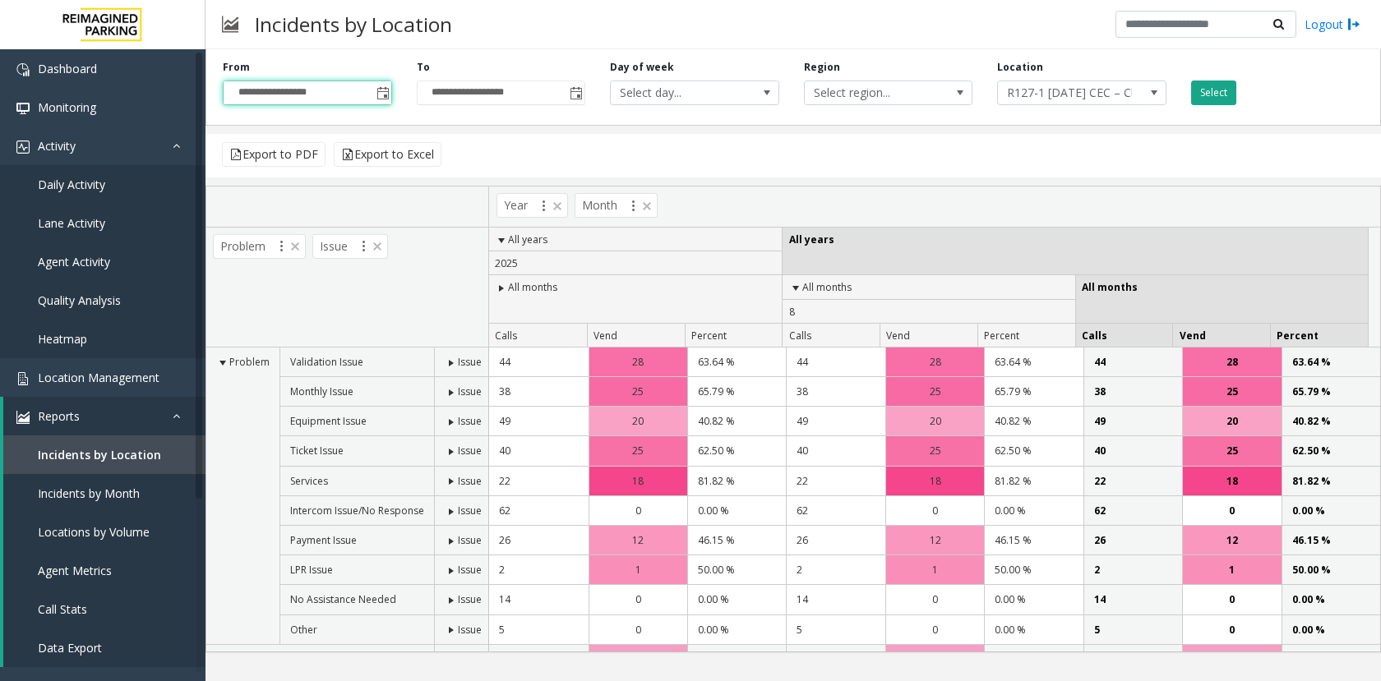
click at [1198, 90] on button "Select" at bounding box center [1213, 93] width 45 height 25
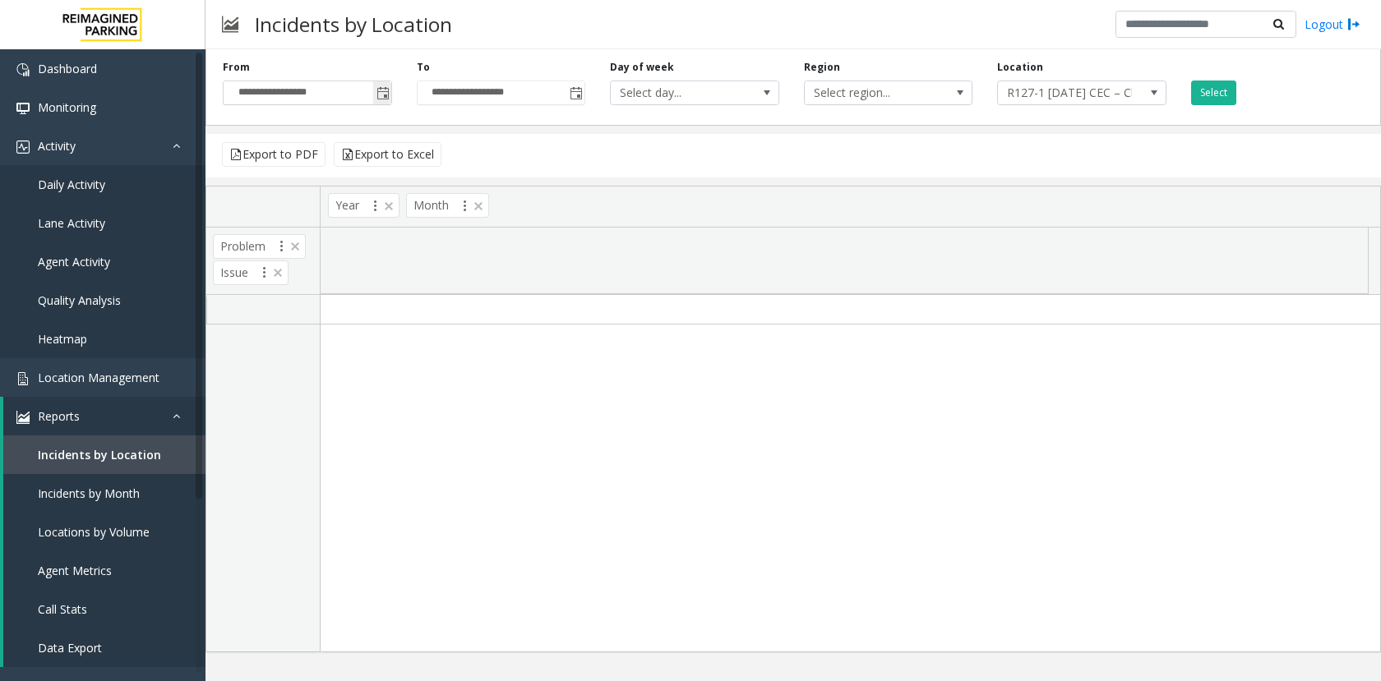
click at [377, 92] on span "Toggle popup" at bounding box center [382, 93] width 13 height 13
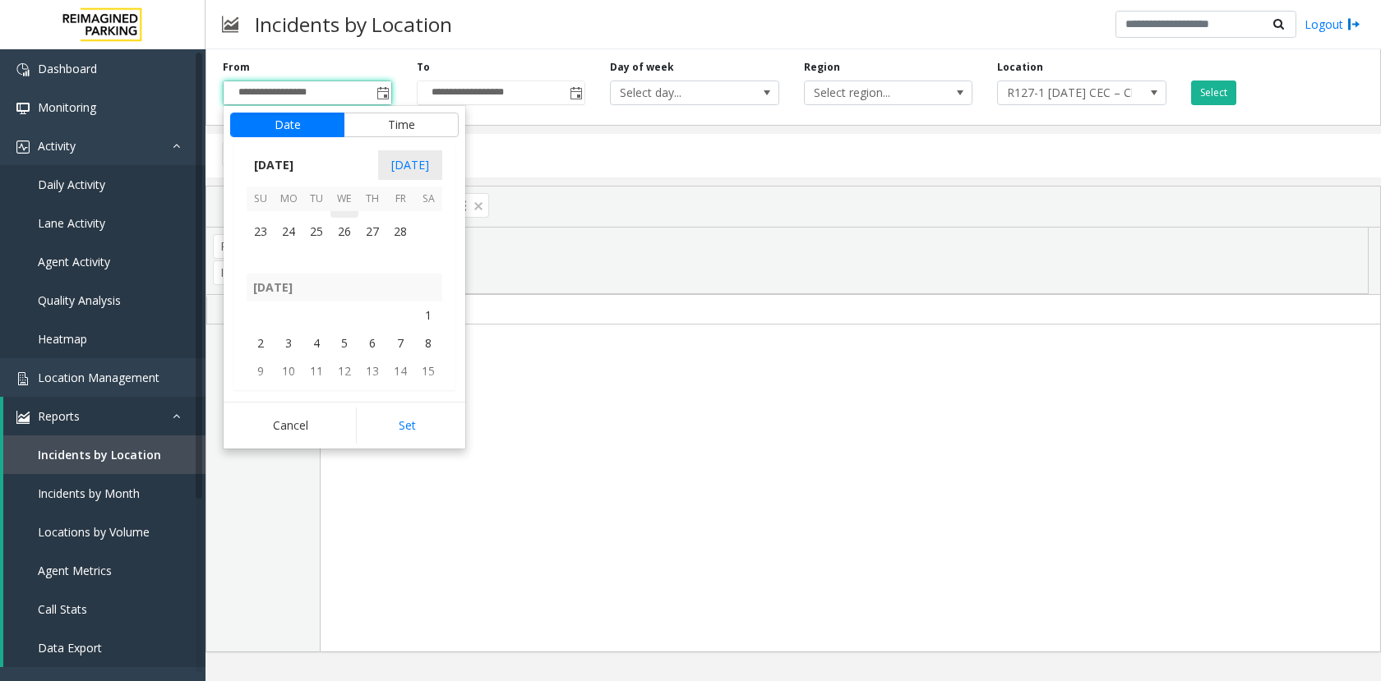
scroll to position [293593, 0]
click at [415, 269] on span "11" at bounding box center [428, 281] width 28 height 28
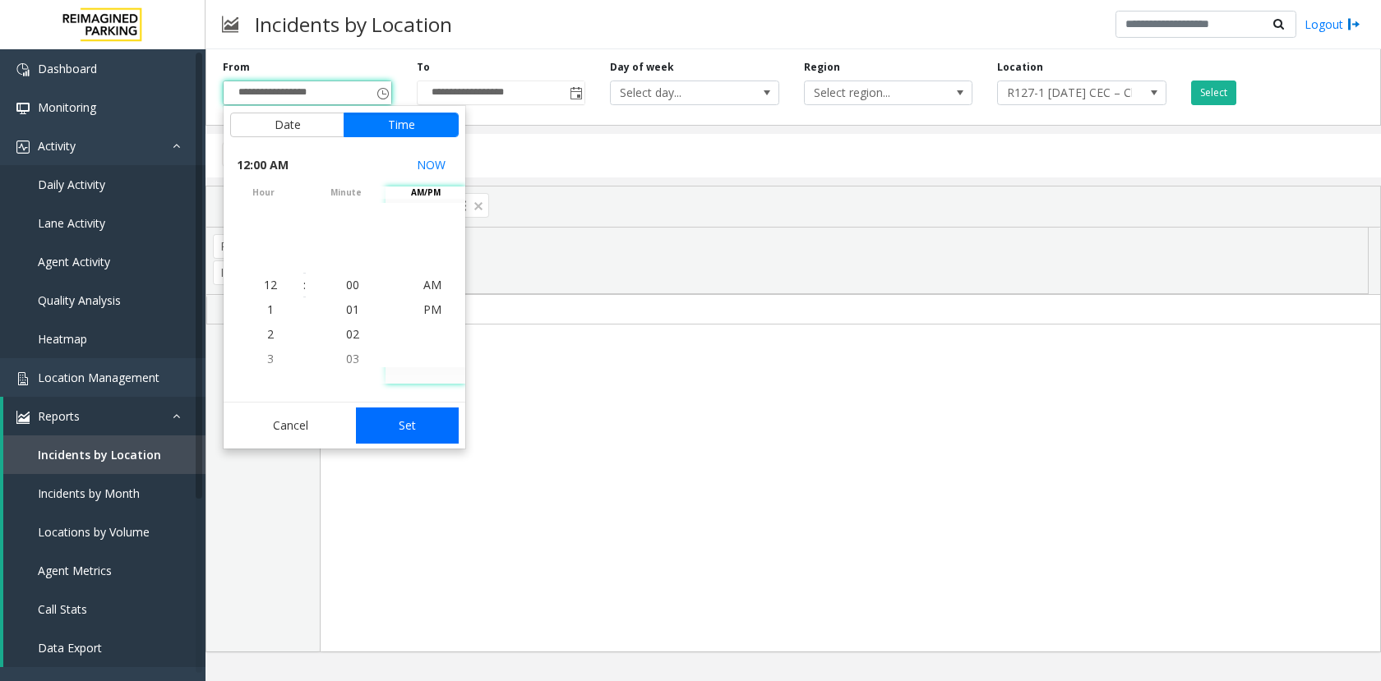
click at [430, 410] on button "Set" at bounding box center [408, 426] width 104 height 36
type input "**********"
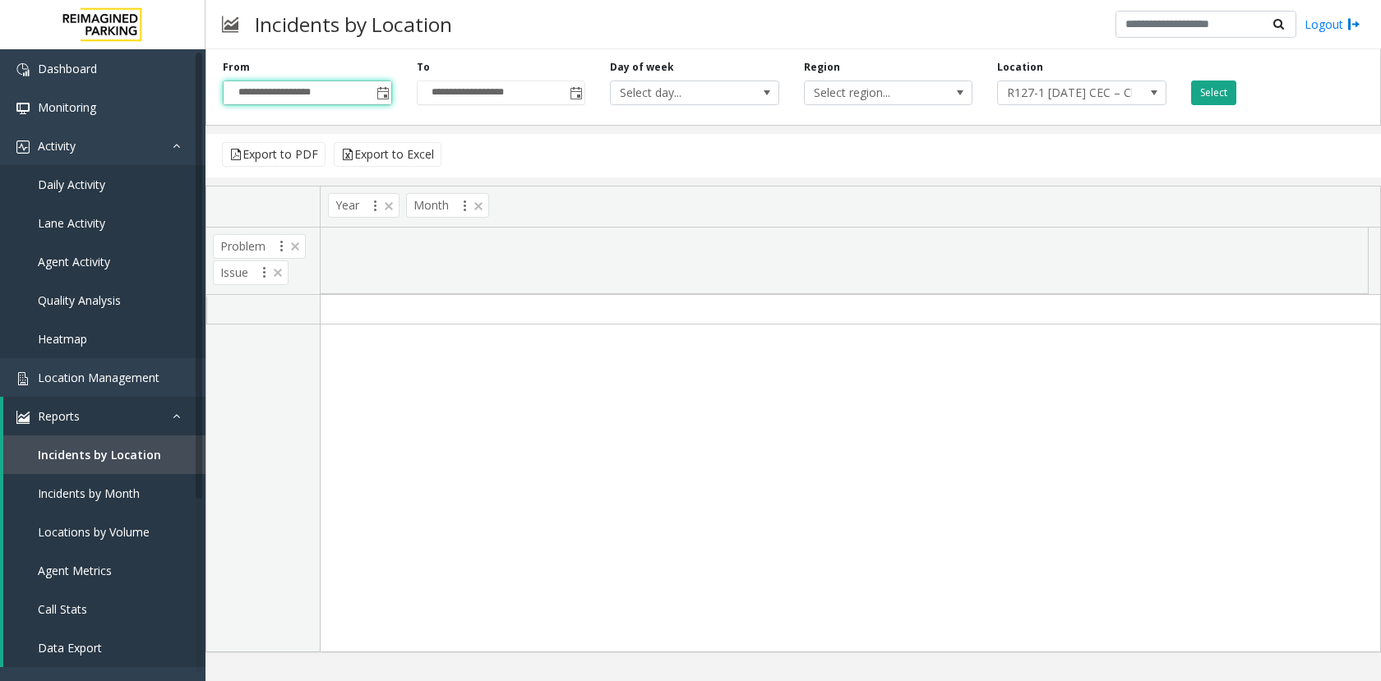
click at [1212, 88] on button "Select" at bounding box center [1213, 93] width 45 height 25
click at [126, 382] on span "Location Management" at bounding box center [99, 378] width 122 height 16
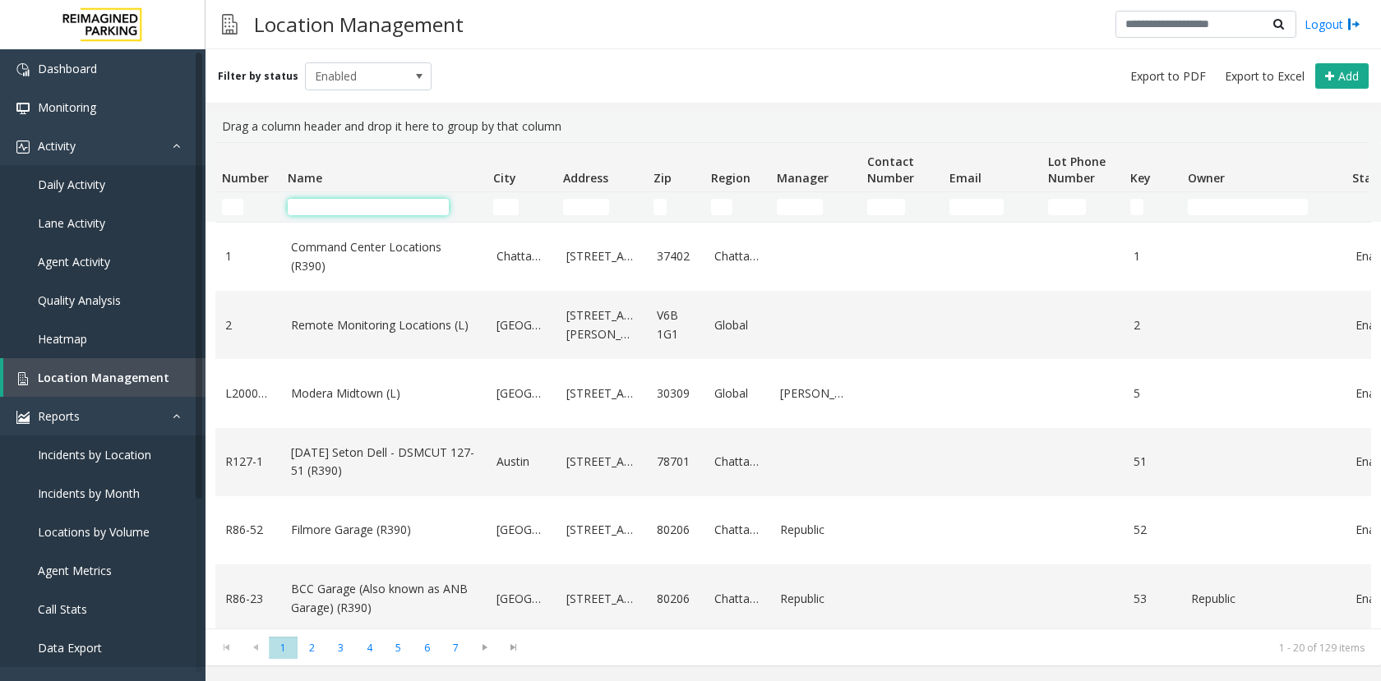
click at [332, 215] on td "Name Filter" at bounding box center [384, 207] width 206 height 30
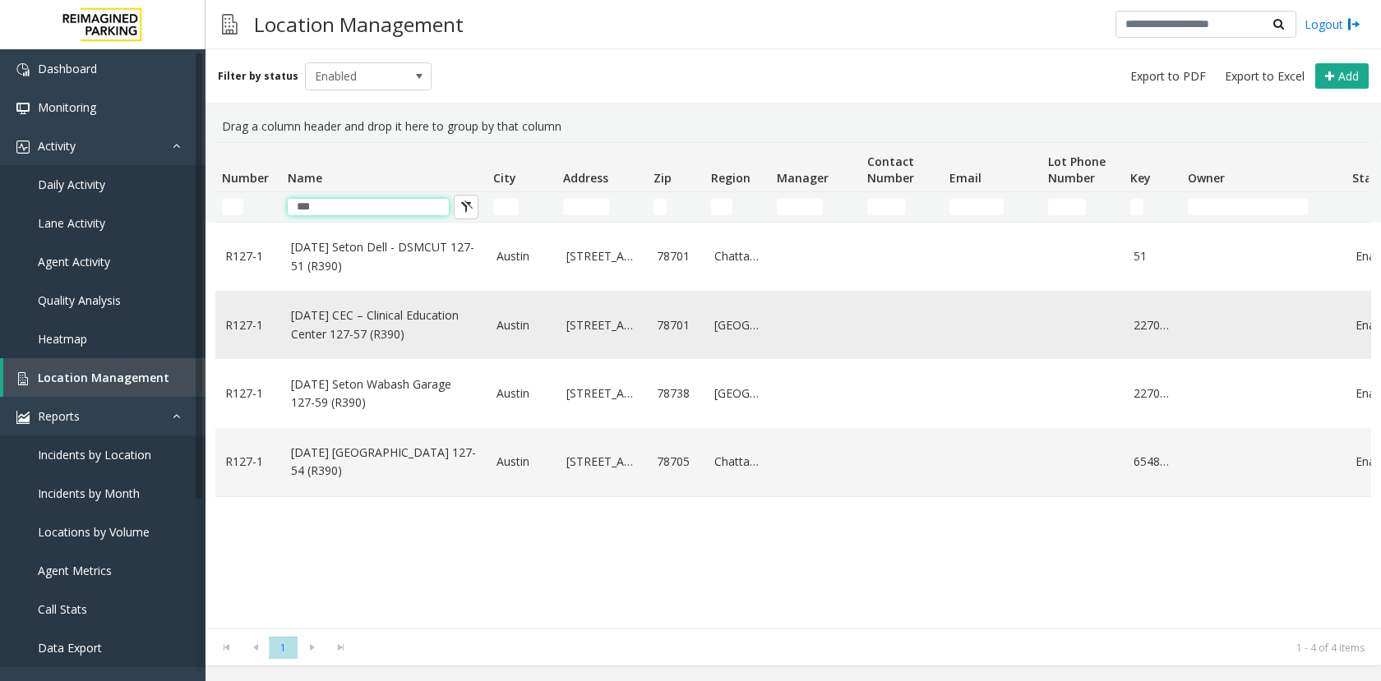
type input "***"
click at [338, 305] on td "[DATE] CEC – Clinical Education Center 127-57 (R390)" at bounding box center [384, 325] width 206 height 68
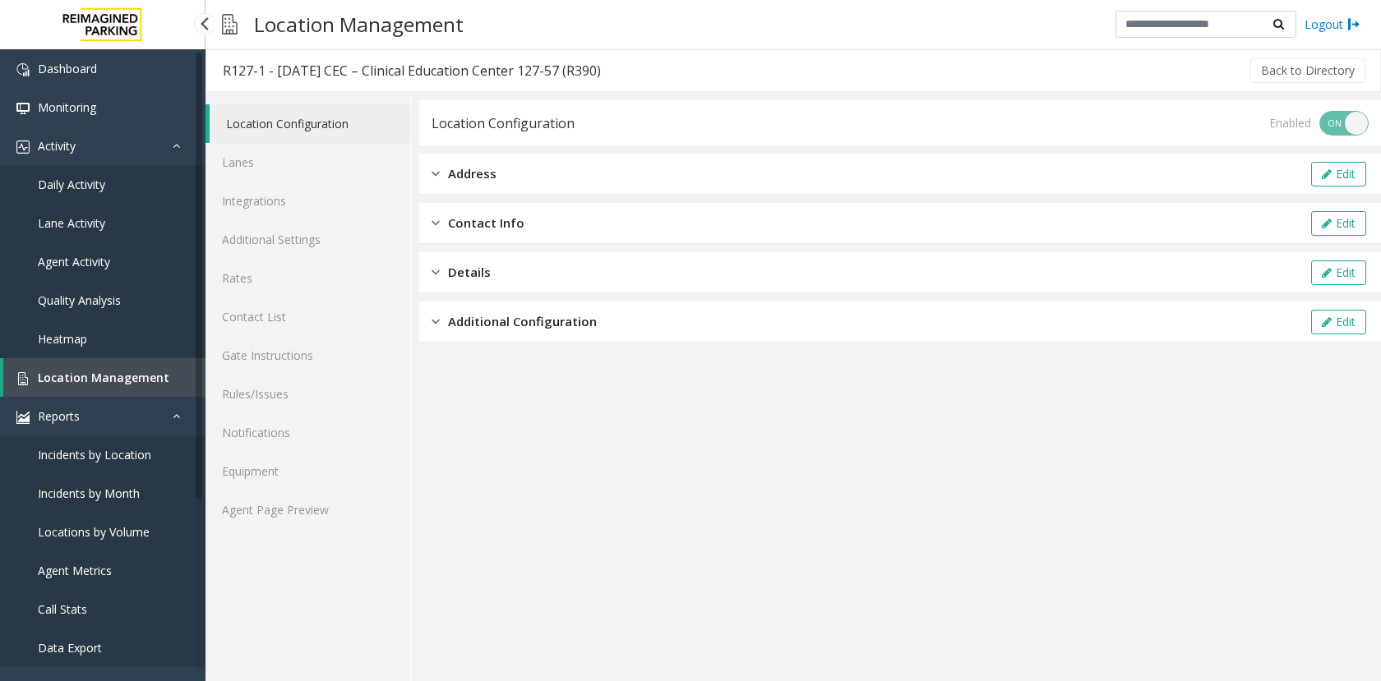
click at [93, 452] on span "Incidents by Location" at bounding box center [94, 455] width 113 height 16
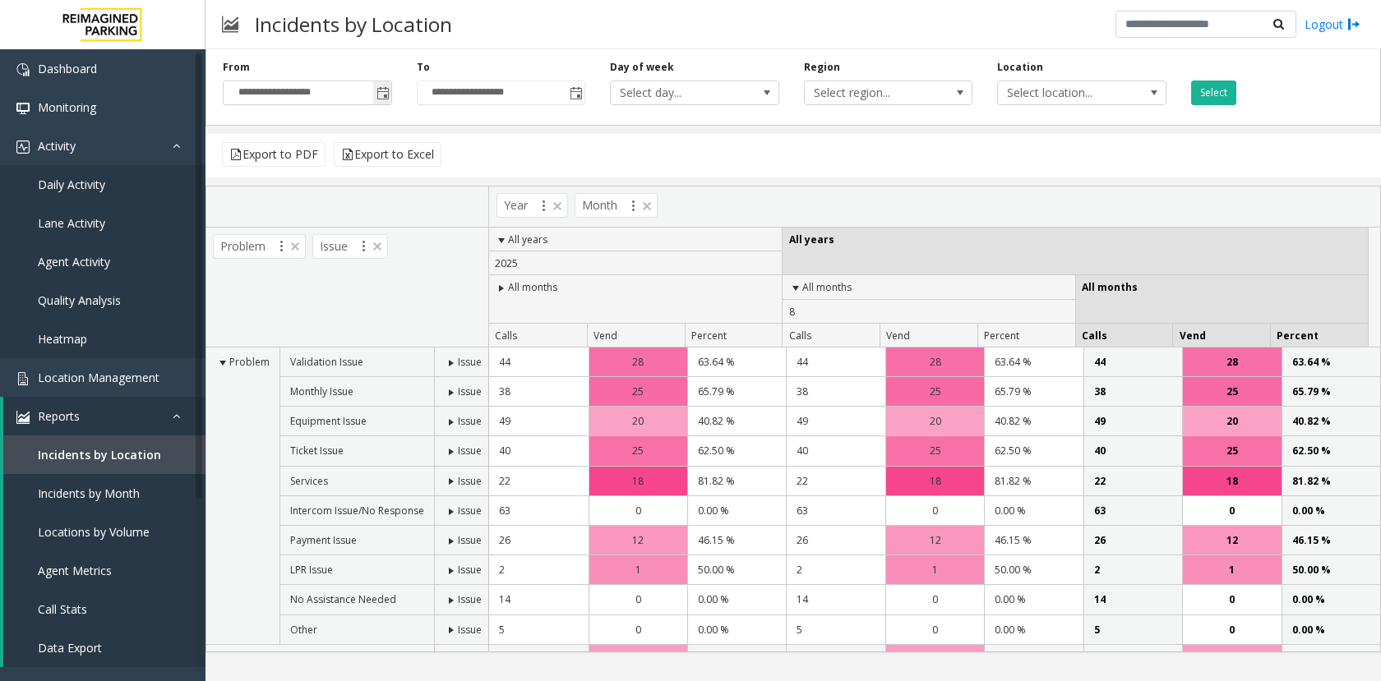
click at [385, 95] on span "Toggle popup" at bounding box center [382, 93] width 13 height 13
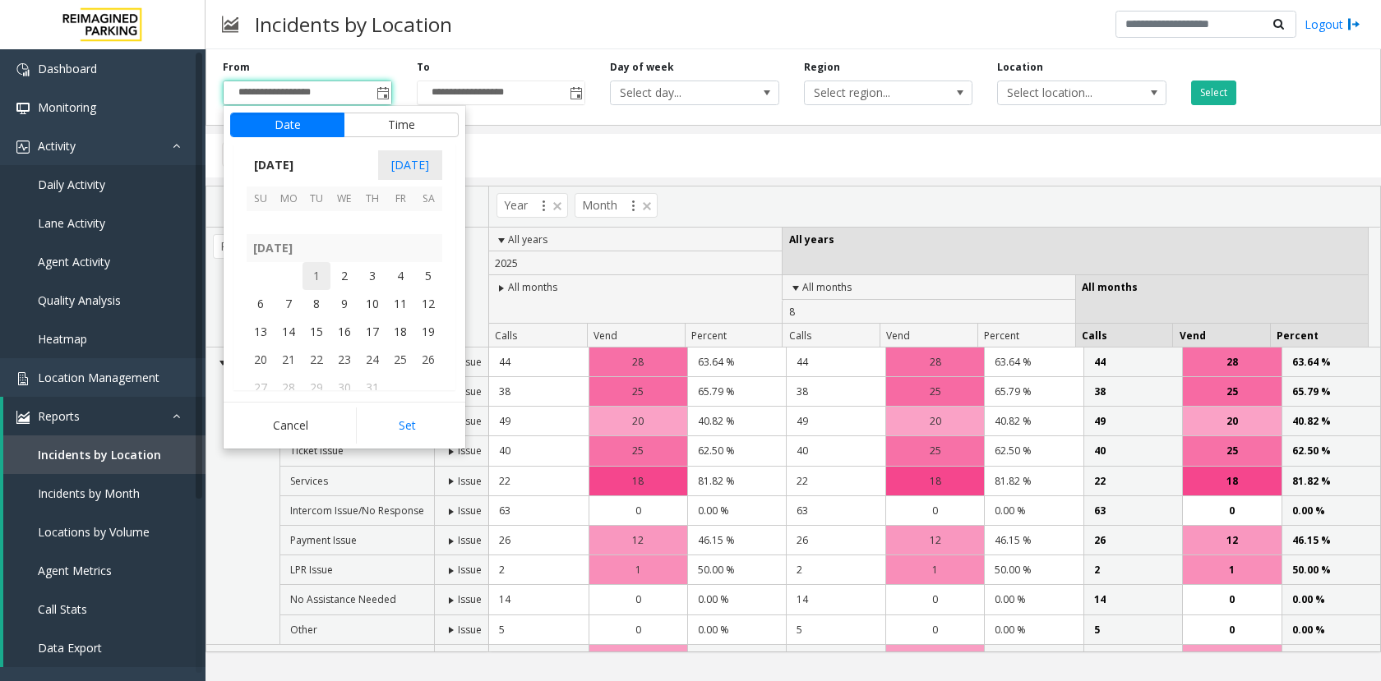
click at [316, 279] on span "1" at bounding box center [316, 276] width 28 height 28
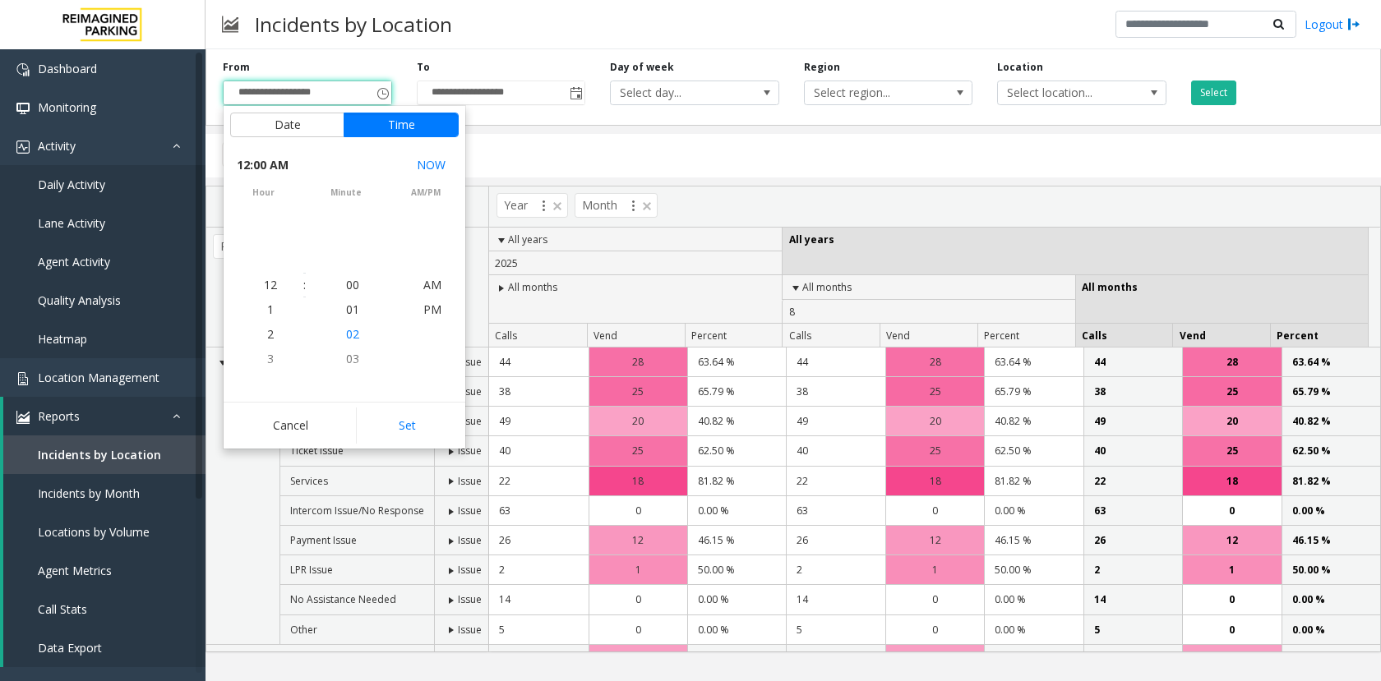
scroll to position [294630, 0]
click at [391, 426] on button "Set" at bounding box center [408, 426] width 104 height 36
type input "**********"
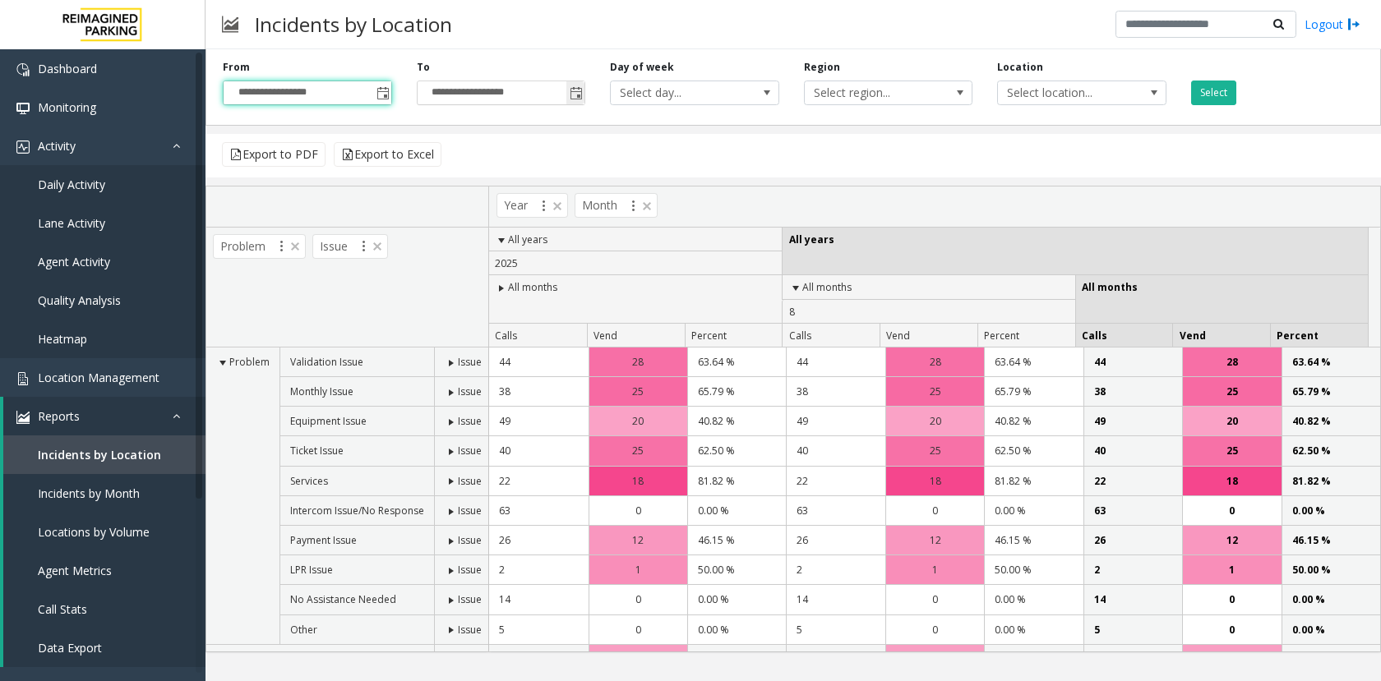
click at [575, 97] on span "Toggle popup" at bounding box center [576, 93] width 13 height 13
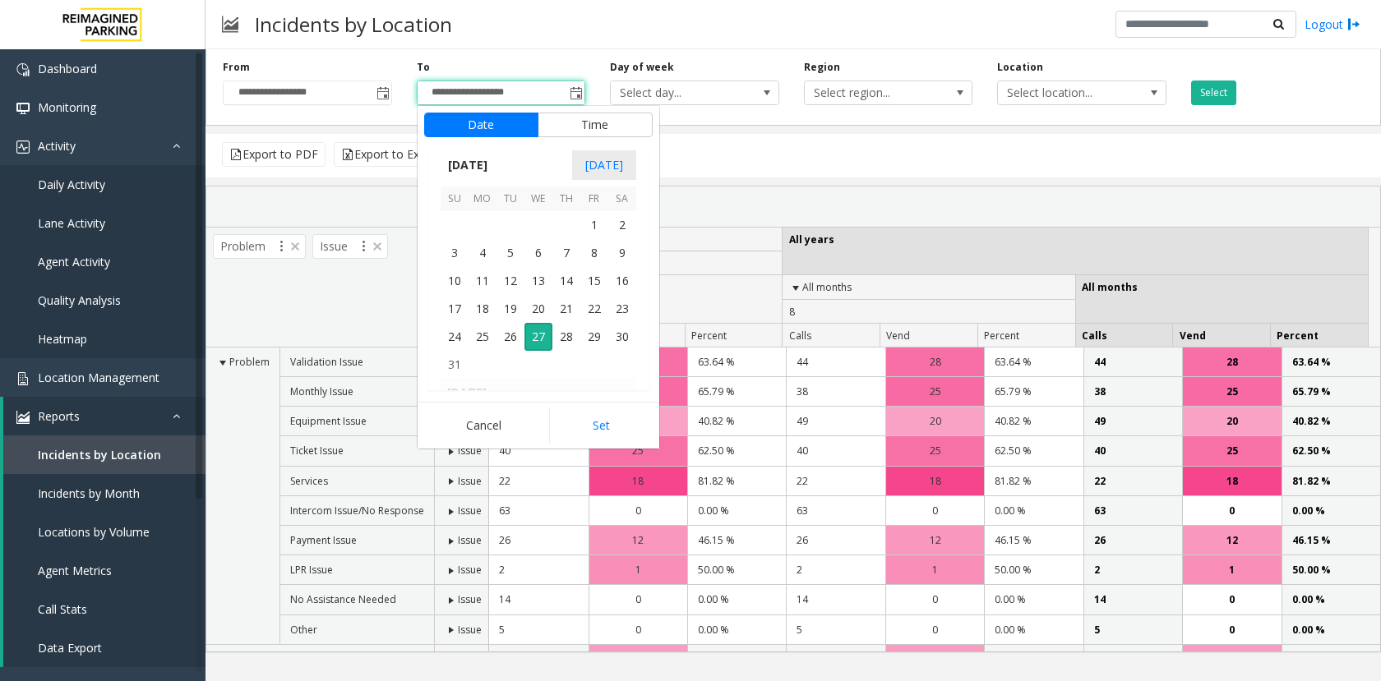
scroll to position [25, 0]
click at [562, 225] on span "31" at bounding box center [566, 224] width 28 height 28
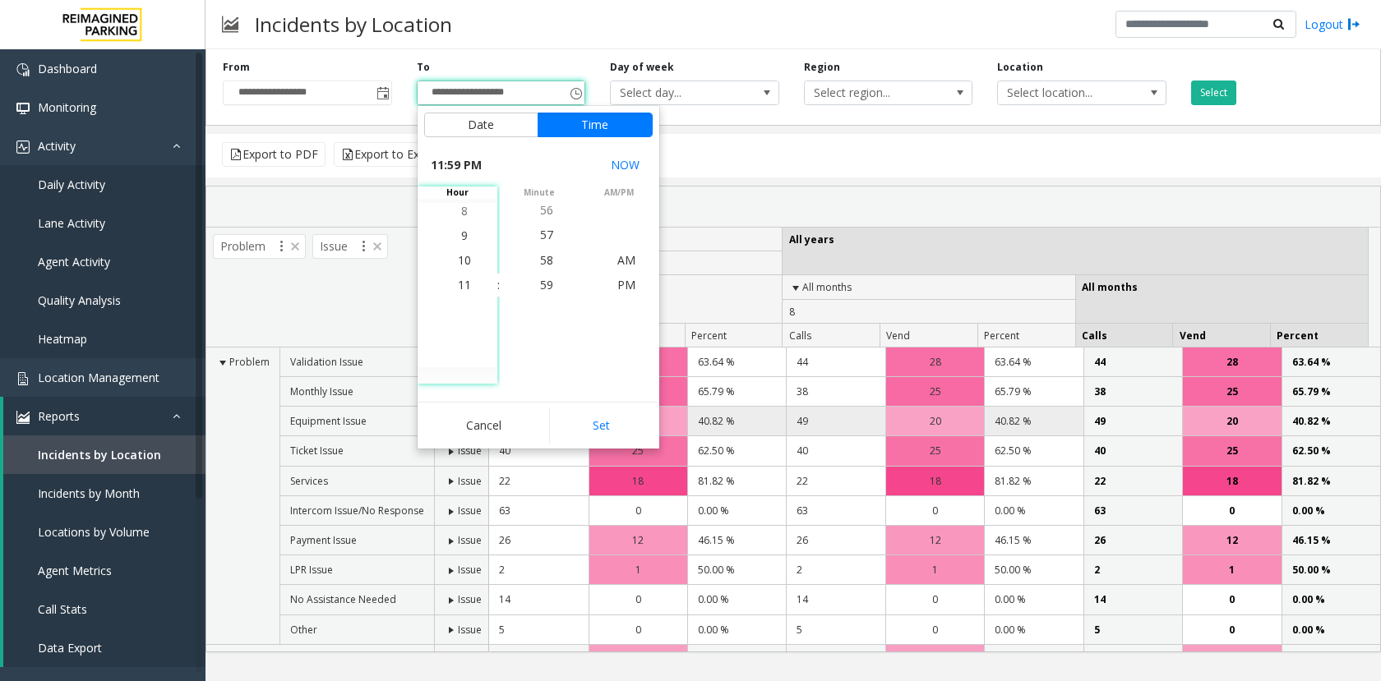
click at [604, 436] on button "Set" at bounding box center [601, 426] width 104 height 36
type input "**********"
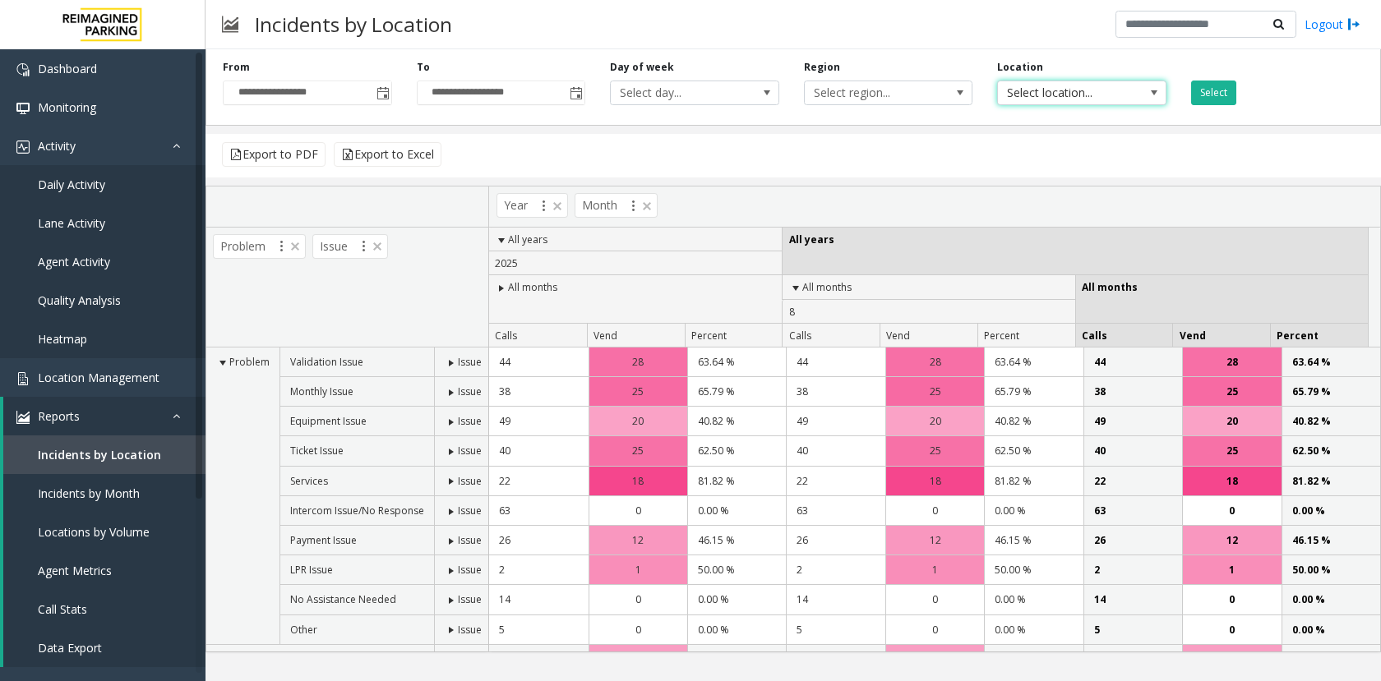
click at [1072, 95] on span "Select location..." at bounding box center [1065, 92] width 134 height 23
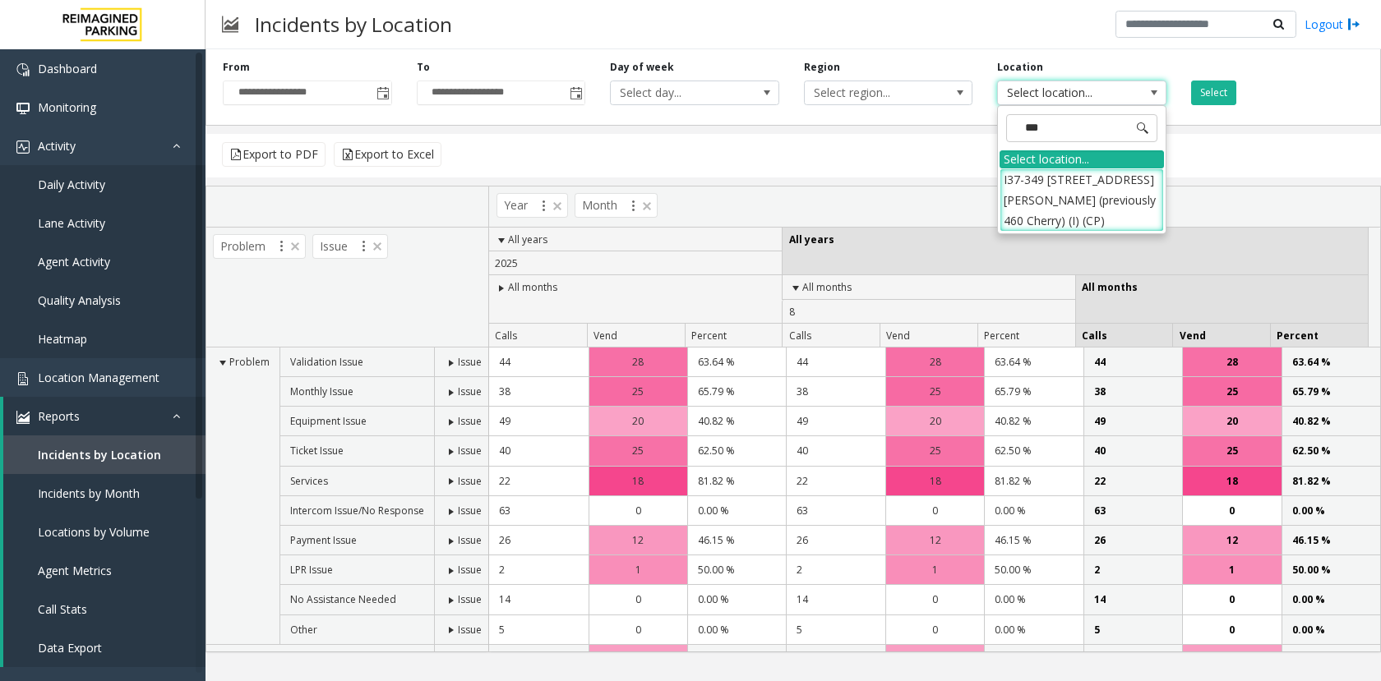
type input "****"
click at [1127, 206] on li "I37-349 [STREET_ADDRESS][PERSON_NAME] (previously 460 Cherry) (I) (CP)" at bounding box center [1082, 201] width 164 height 64
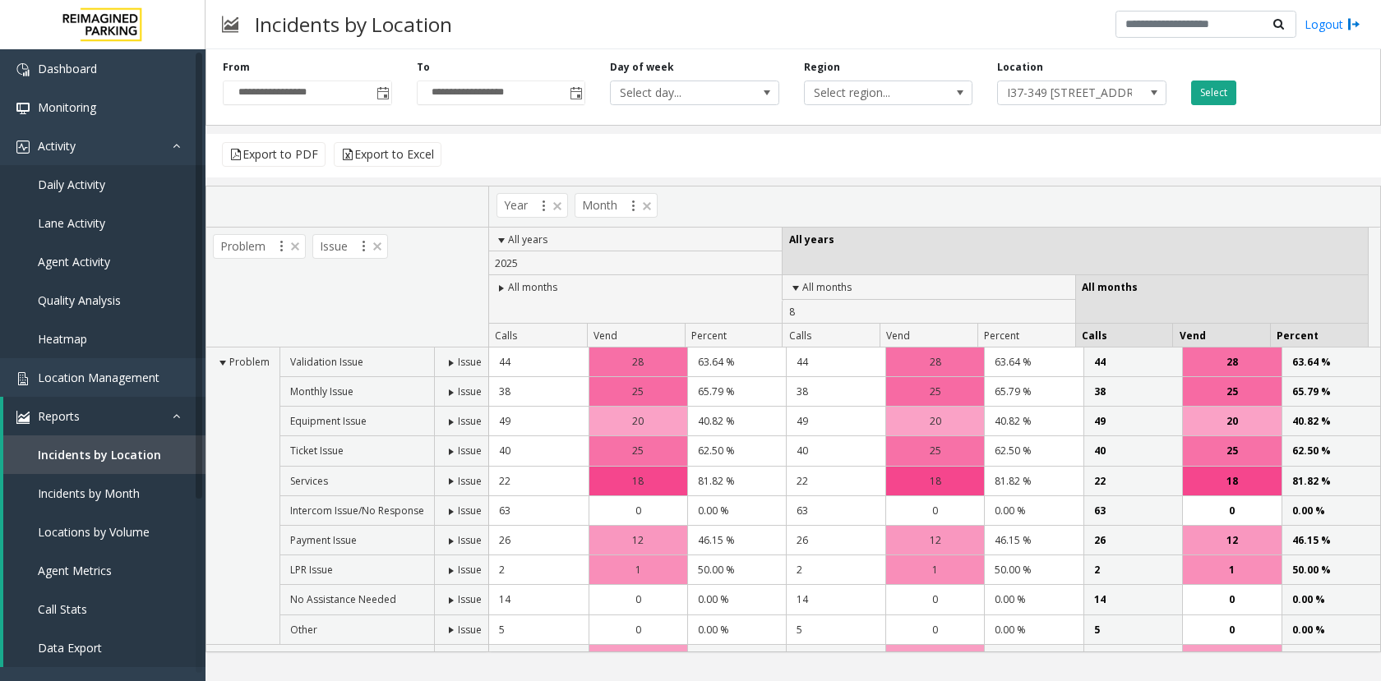
click at [1203, 90] on button "Select" at bounding box center [1213, 93] width 45 height 25
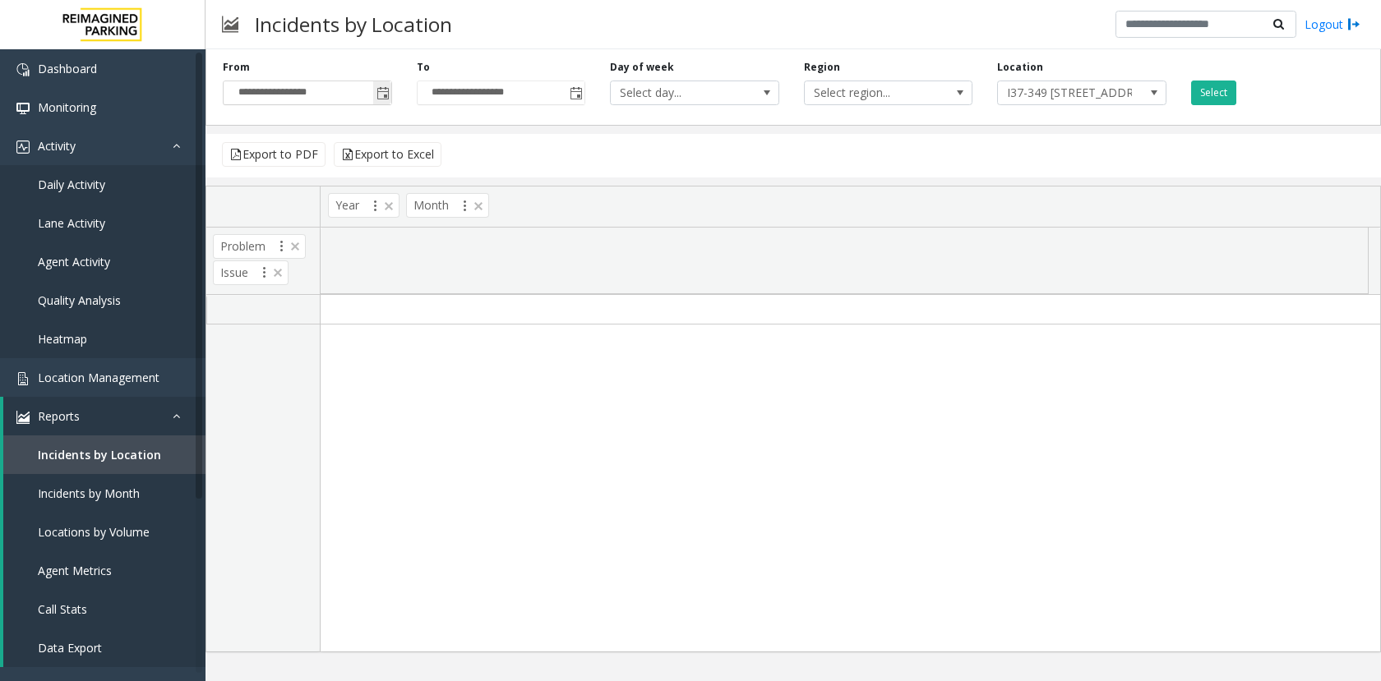
click at [380, 99] on span "Toggle popup" at bounding box center [382, 93] width 13 height 13
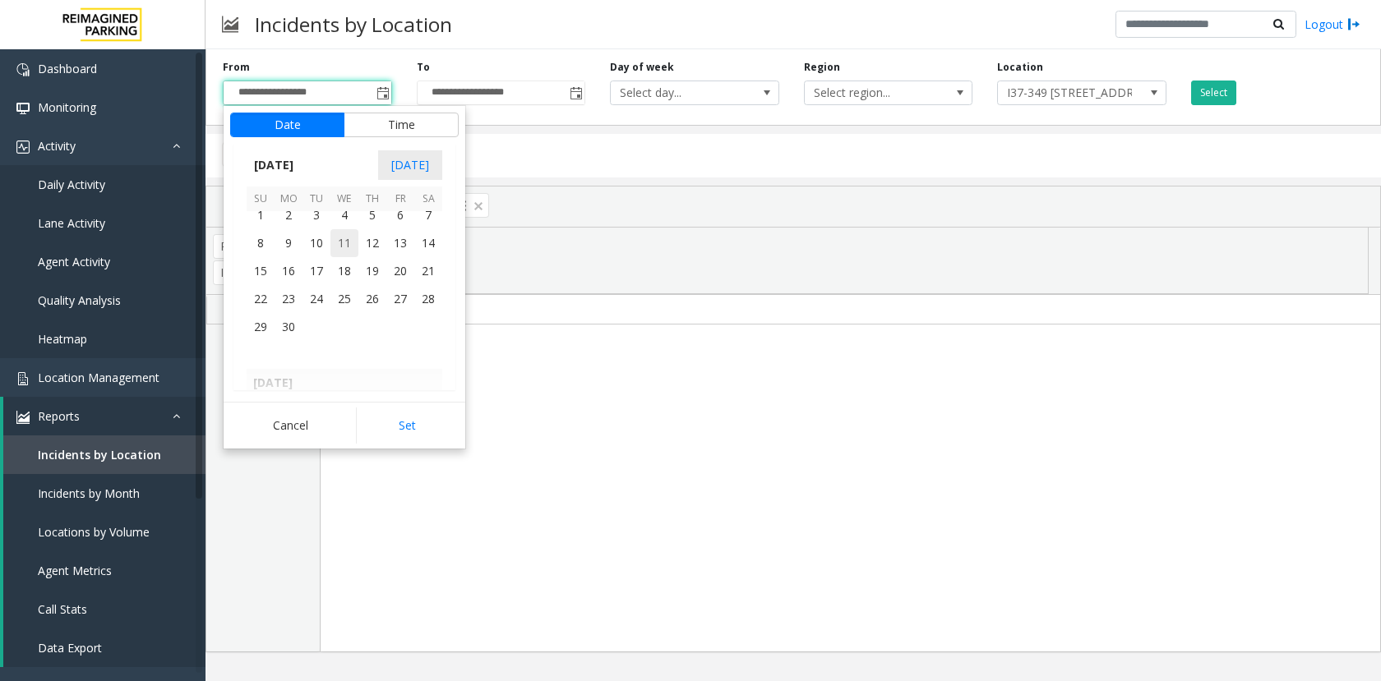
scroll to position [294415, 0]
click at [269, 244] on span "1" at bounding box center [261, 245] width 28 height 28
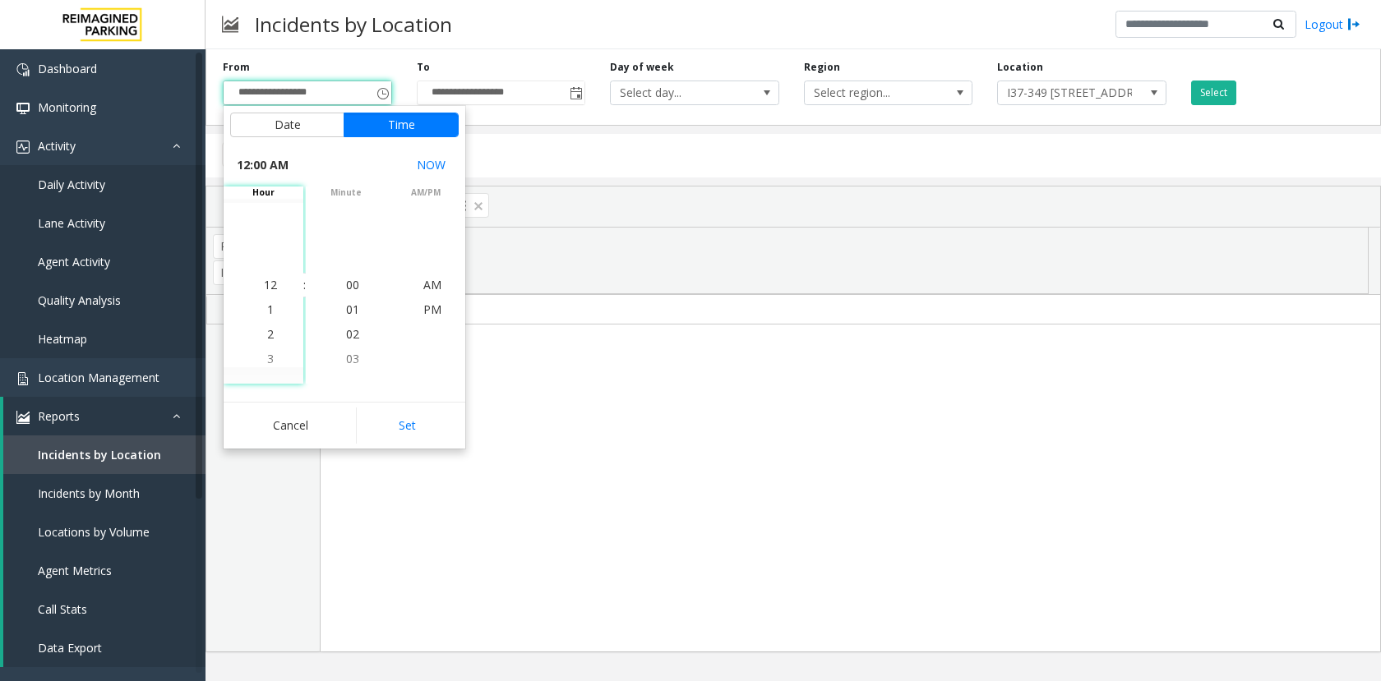
drag, startPoint x: 381, startPoint y: 429, endPoint x: 436, endPoint y: 424, distance: 54.5
click at [384, 427] on button "Set" at bounding box center [408, 426] width 104 height 36
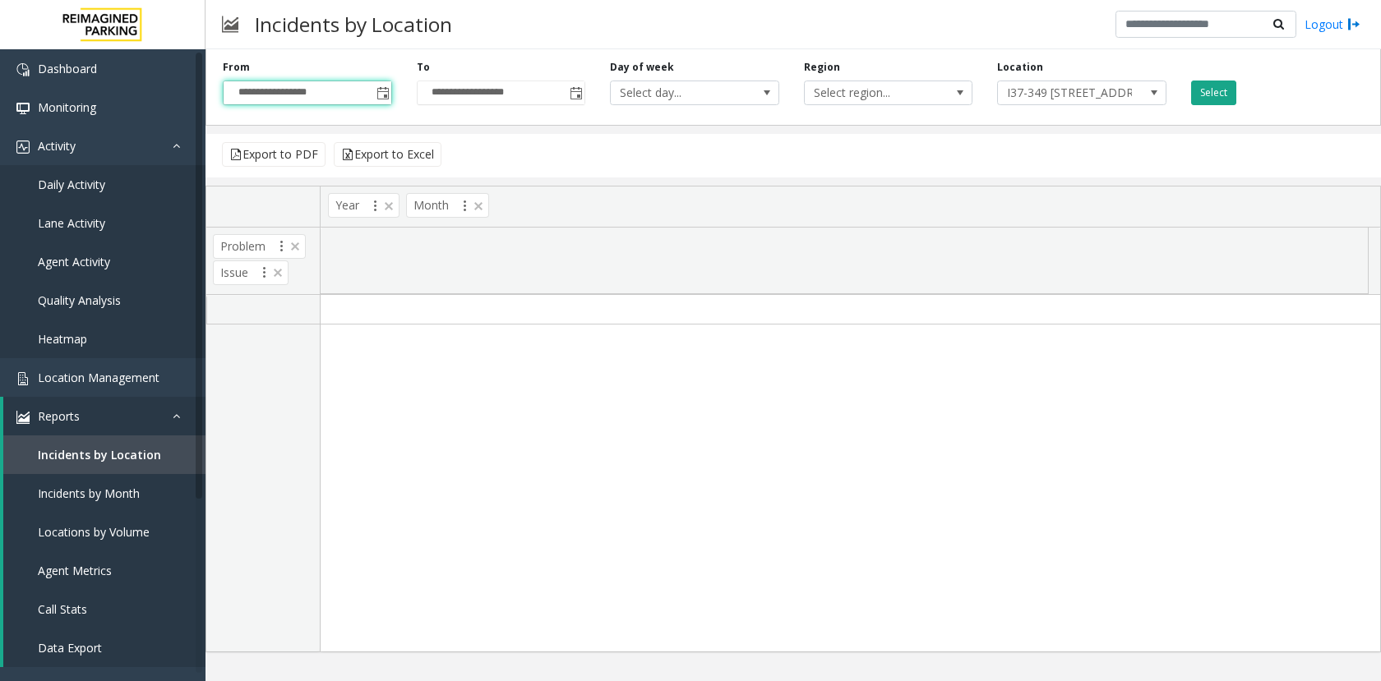
click at [1212, 89] on button "Select" at bounding box center [1213, 93] width 45 height 25
click at [374, 99] on span "Toggle popup" at bounding box center [382, 93] width 18 height 26
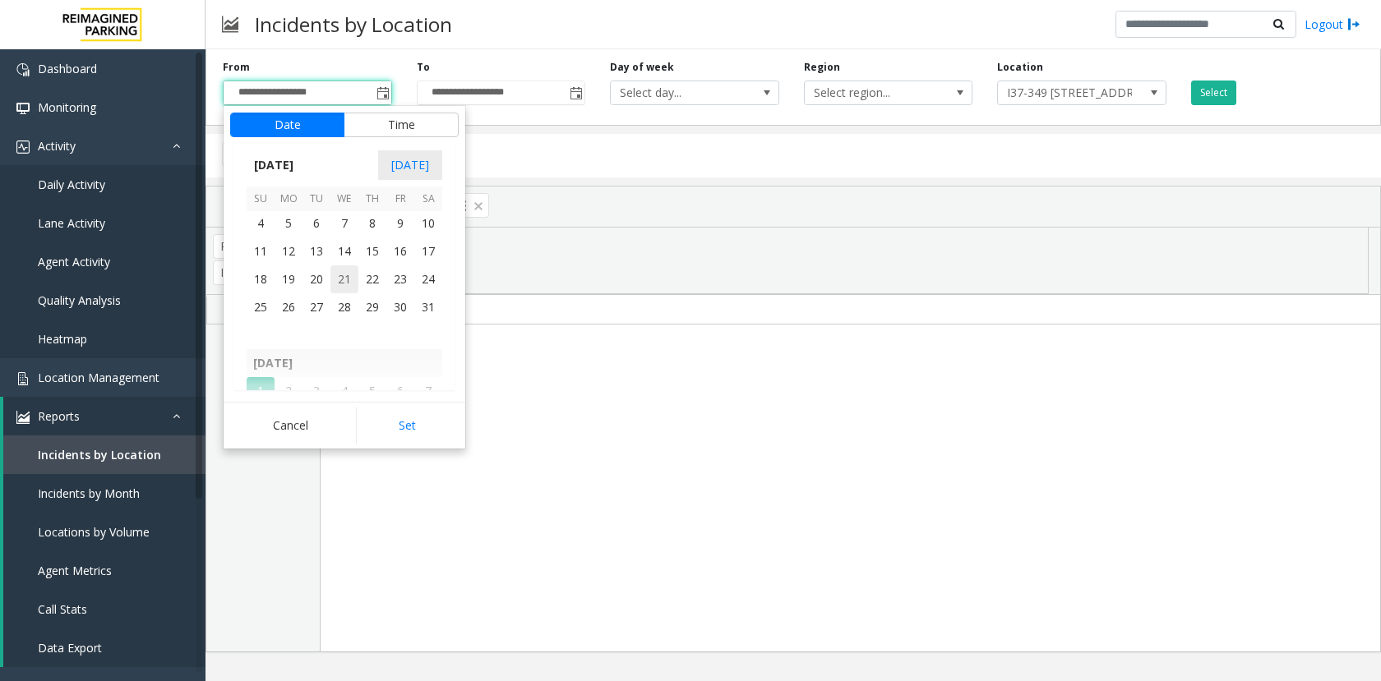
scroll to position [294250, 0]
click at [372, 218] on span "1" at bounding box center [372, 214] width 28 height 28
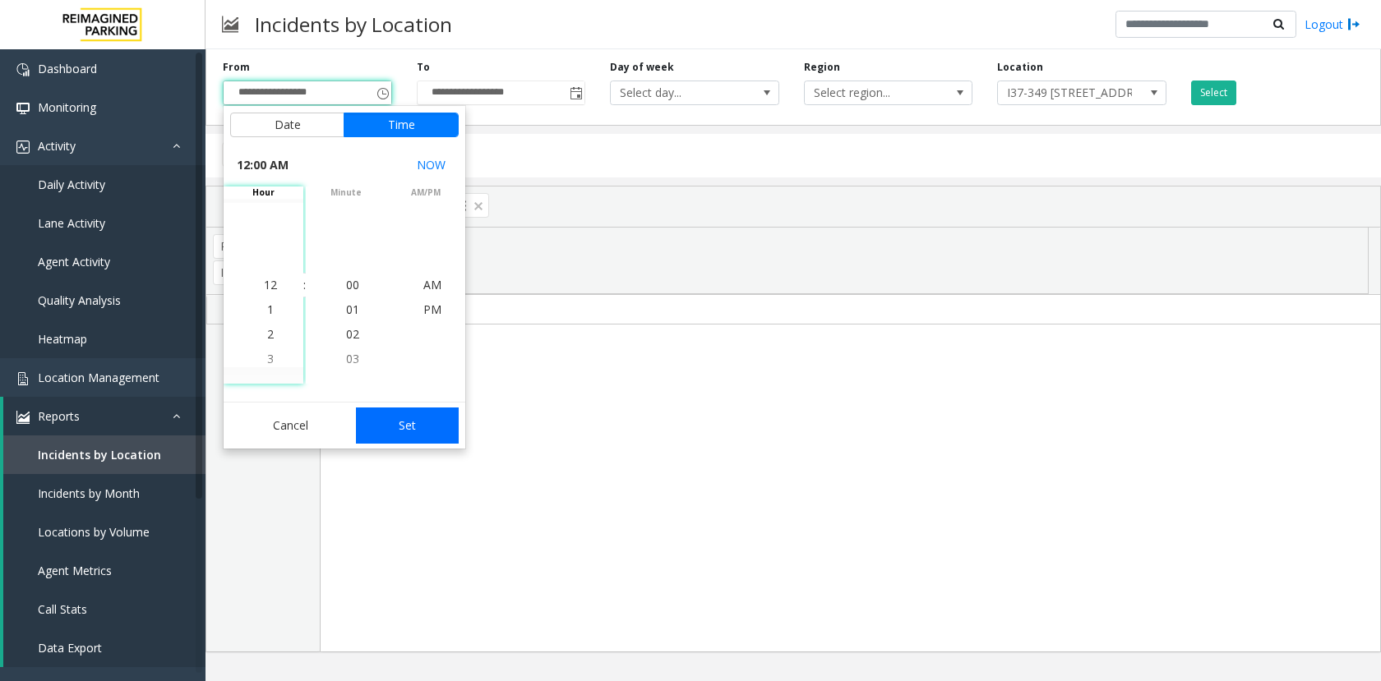
click at [429, 423] on button "Set" at bounding box center [408, 426] width 104 height 36
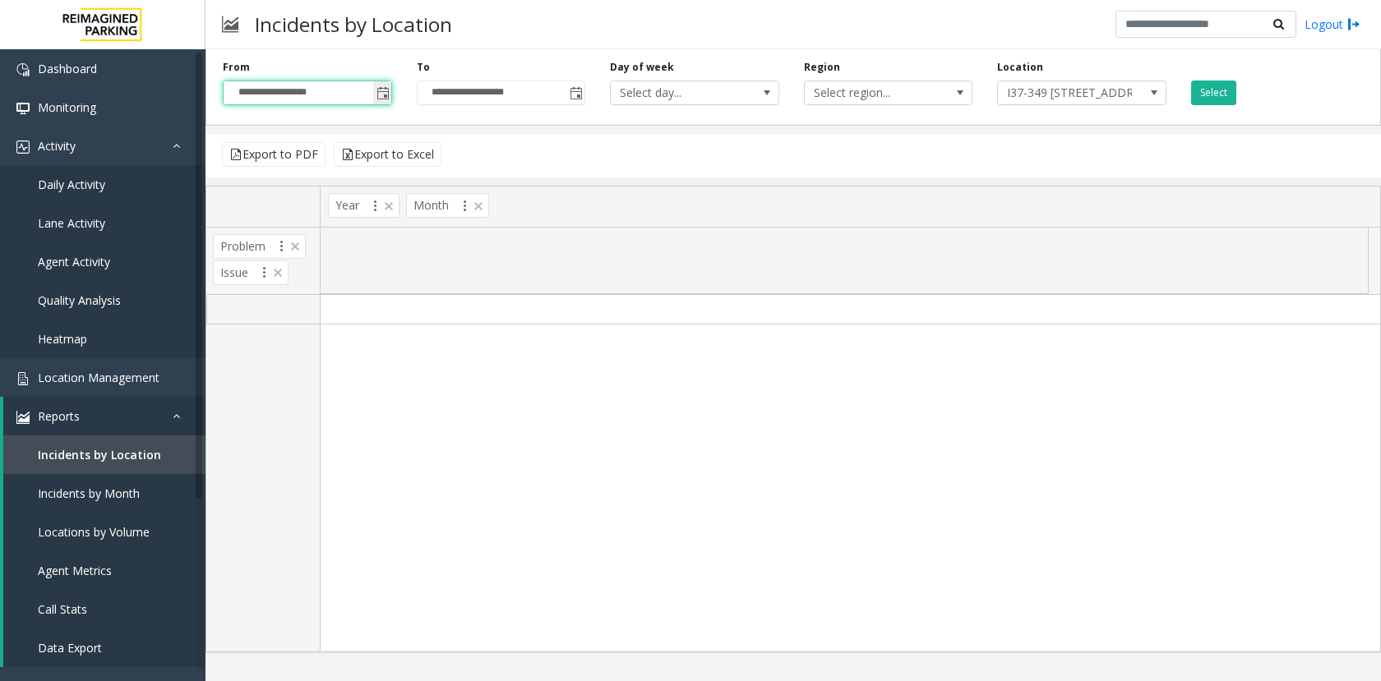
click at [383, 91] on span "Toggle popup" at bounding box center [382, 93] width 13 height 13
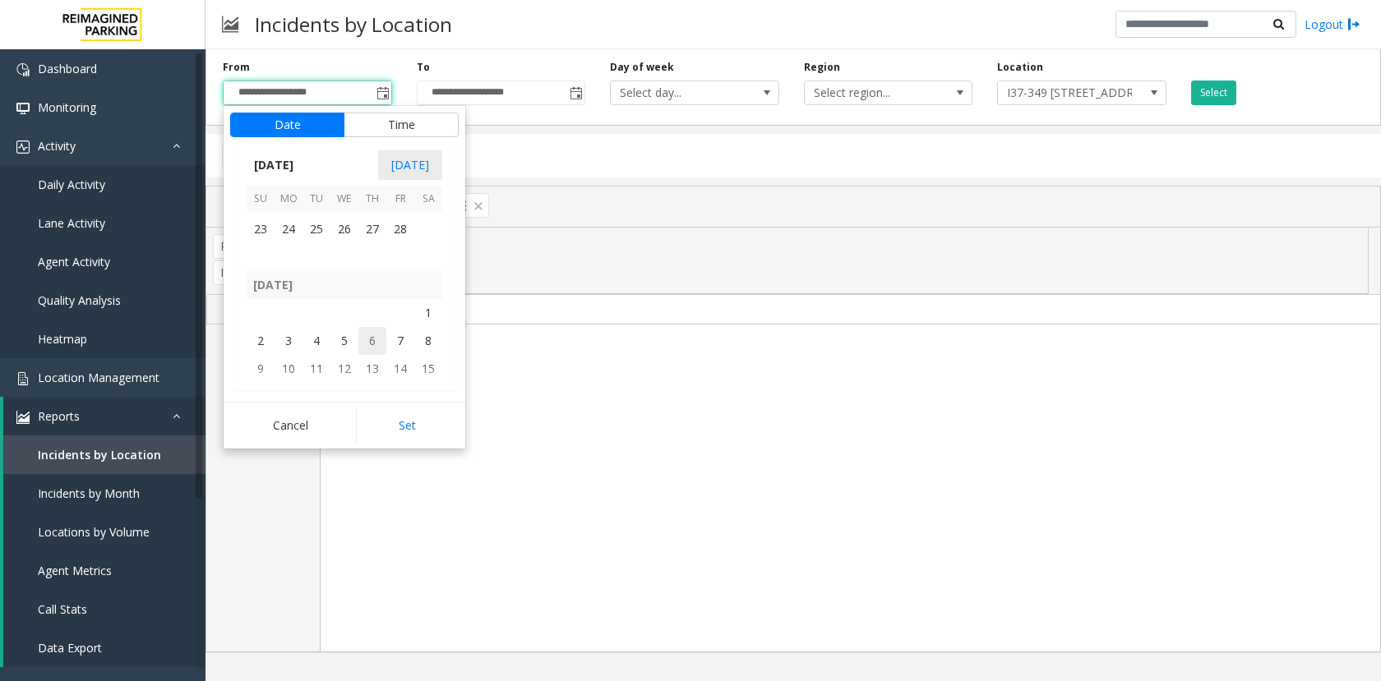
scroll to position [293593, 0]
click at [344, 253] on span "1" at bounding box center [344, 253] width 28 height 28
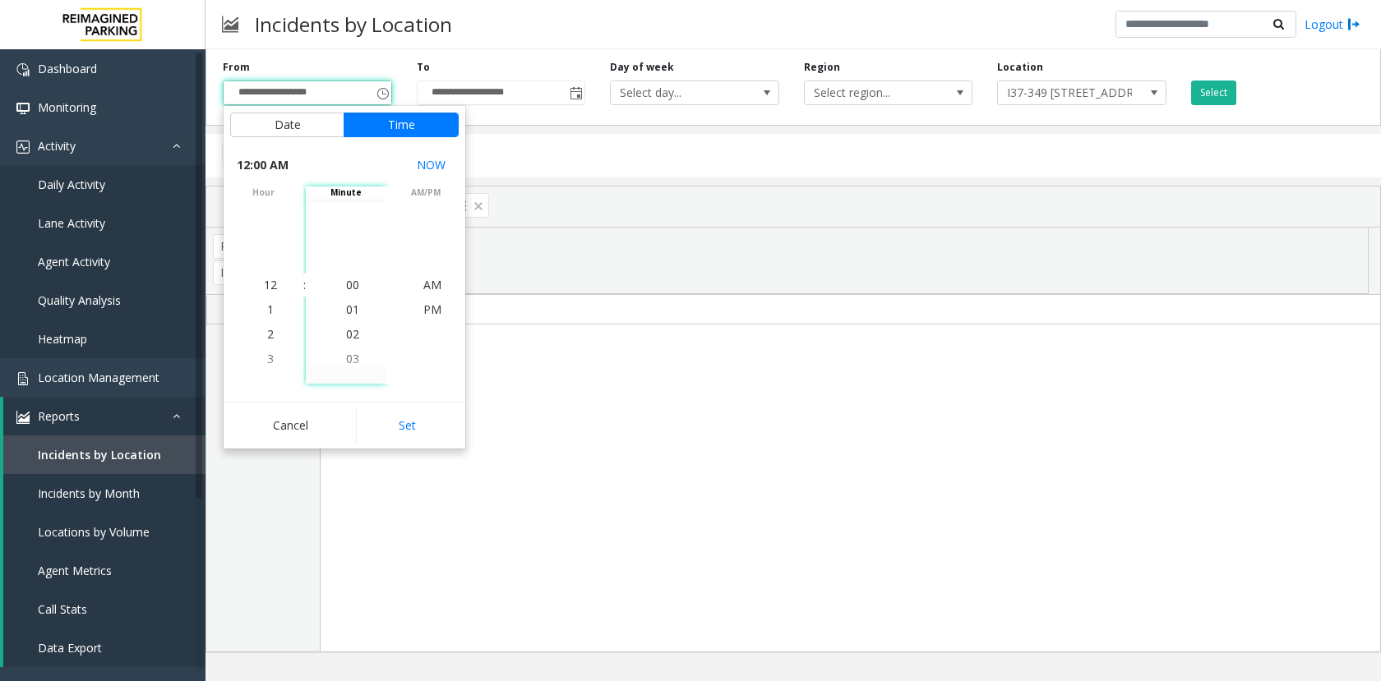
drag, startPoint x: 406, startPoint y: 423, endPoint x: 411, endPoint y: 414, distance: 9.6
click at [409, 416] on button "Set" at bounding box center [408, 426] width 104 height 36
type input "**********"
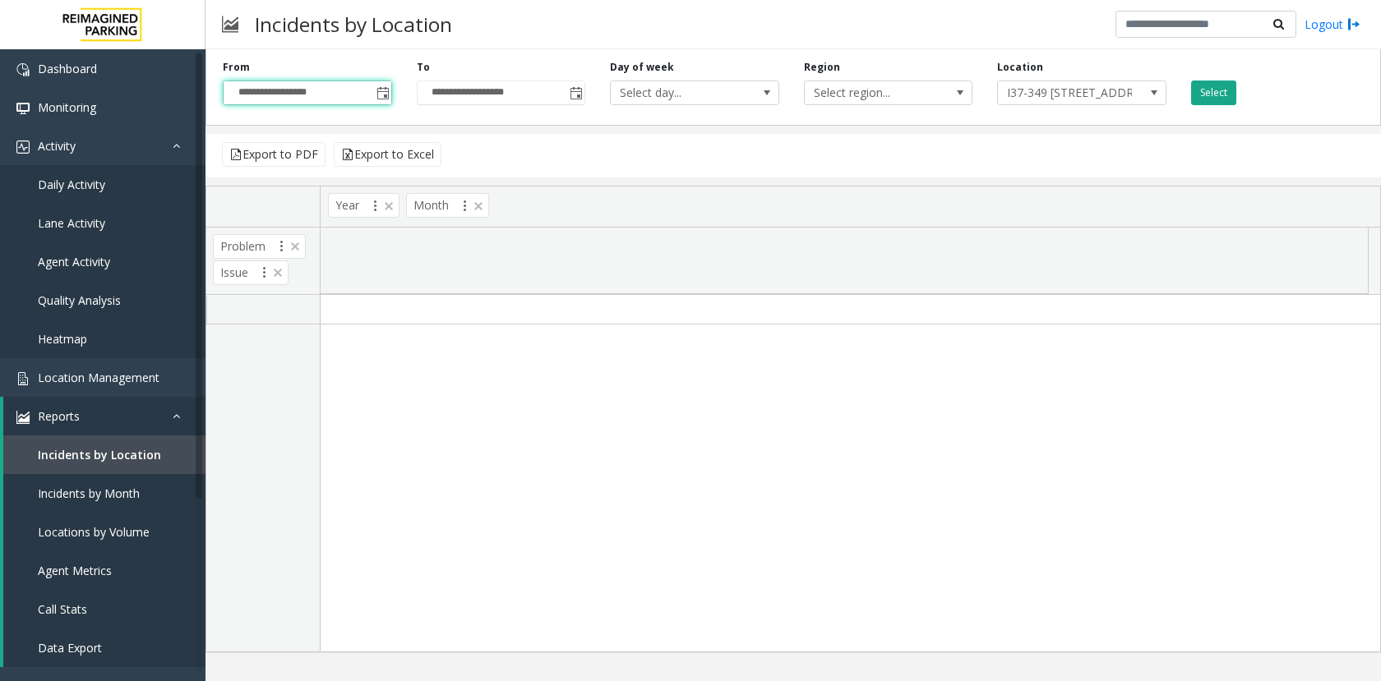
click at [1217, 85] on button "Select" at bounding box center [1213, 93] width 45 height 25
click at [1209, 97] on button "Select" at bounding box center [1213, 93] width 45 height 25
click at [1208, 93] on button "Select" at bounding box center [1213, 93] width 45 height 25
click at [1075, 95] on span "I37-349 [STREET_ADDRESS][PERSON_NAME] (previously 460 Cherry) (I) (CP)" at bounding box center [1065, 92] width 134 height 23
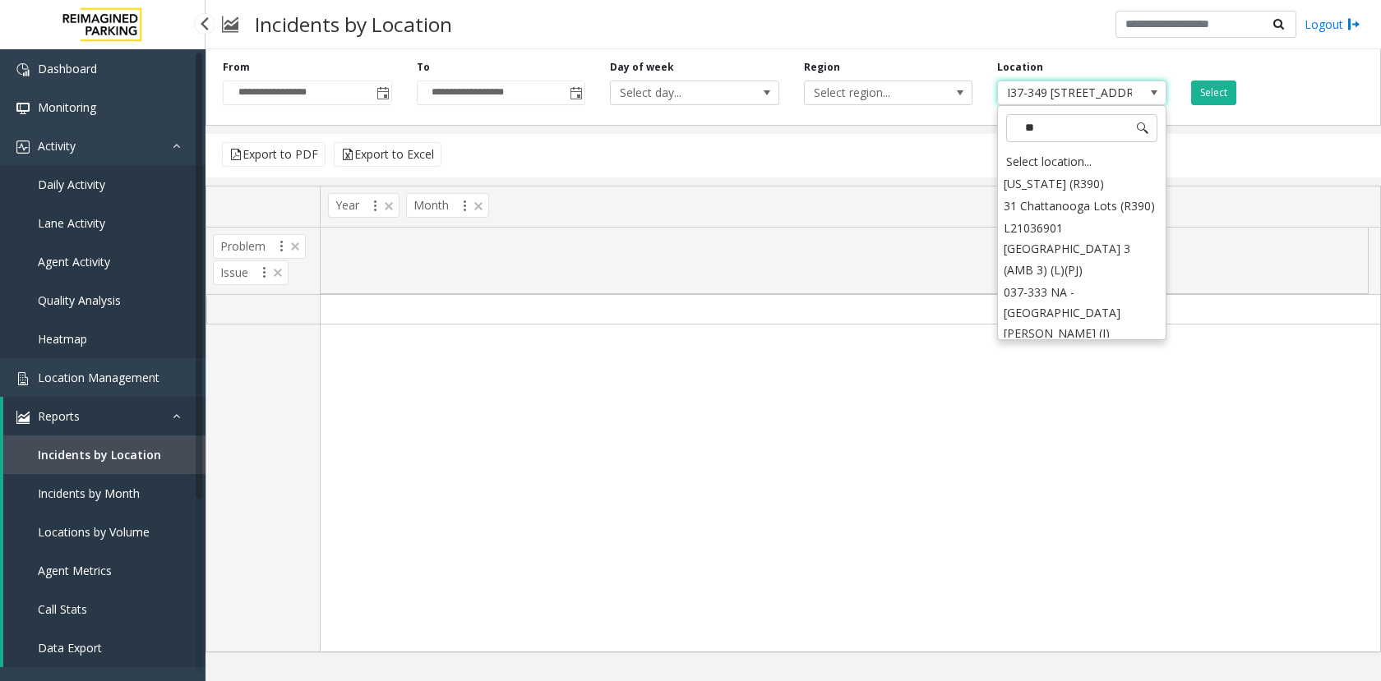
scroll to position [0, 0]
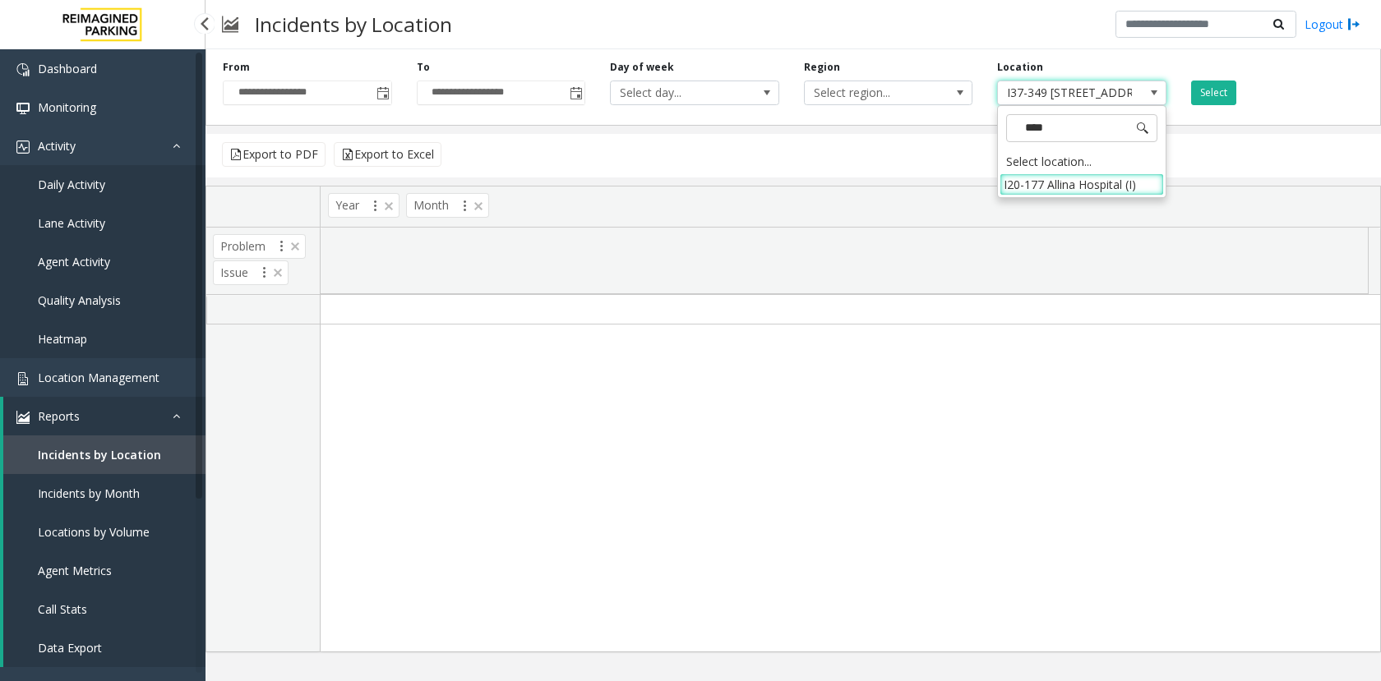
type input "*****"
click at [1051, 183] on li "I20-177 Allina Hospital (I)" at bounding box center [1082, 184] width 164 height 22
click at [1201, 90] on button "Select" at bounding box center [1213, 93] width 45 height 25
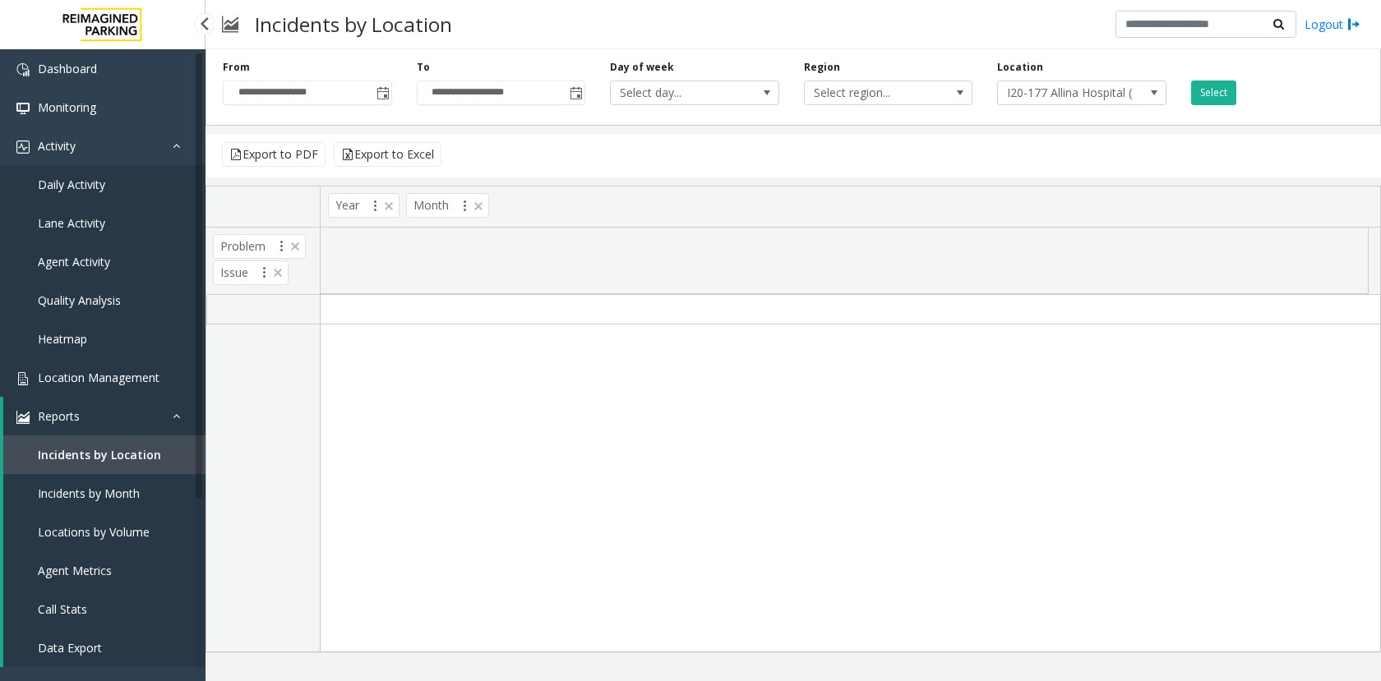
click at [62, 363] on link "Location Management" at bounding box center [103, 377] width 206 height 39
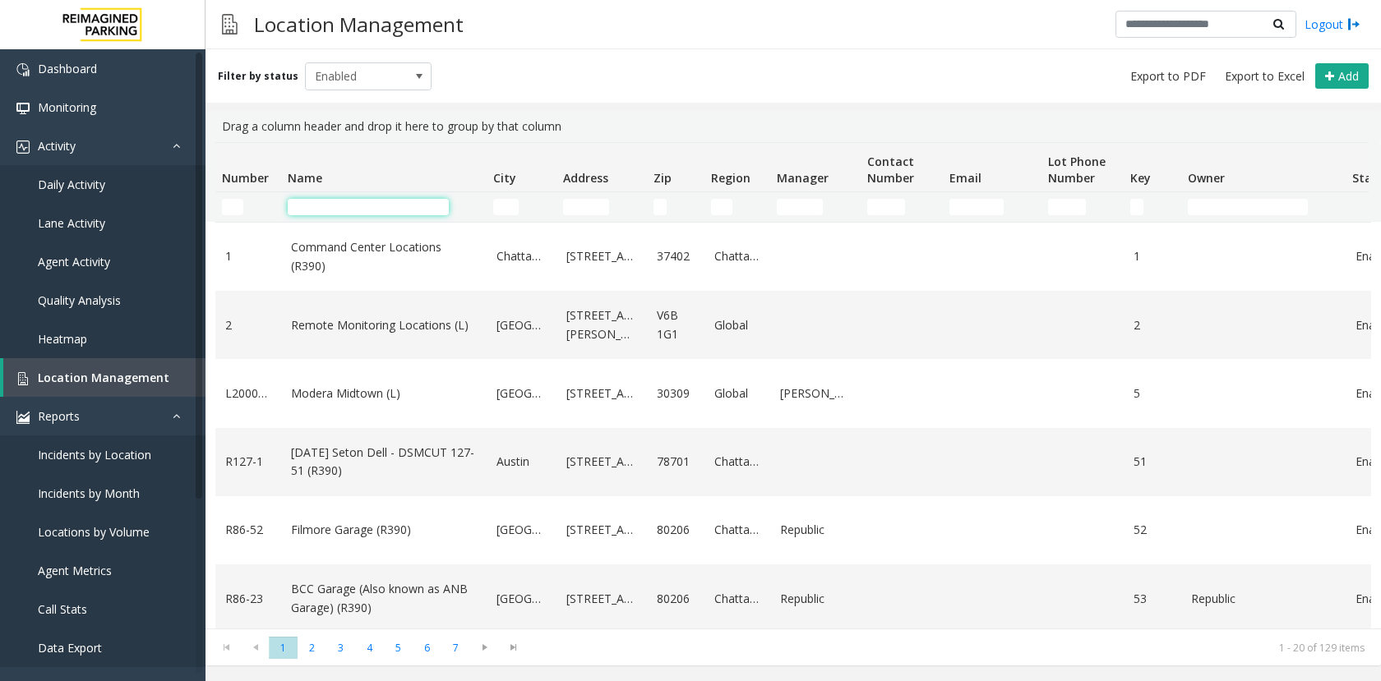
click at [361, 202] on input "Name Filter" at bounding box center [368, 207] width 161 height 16
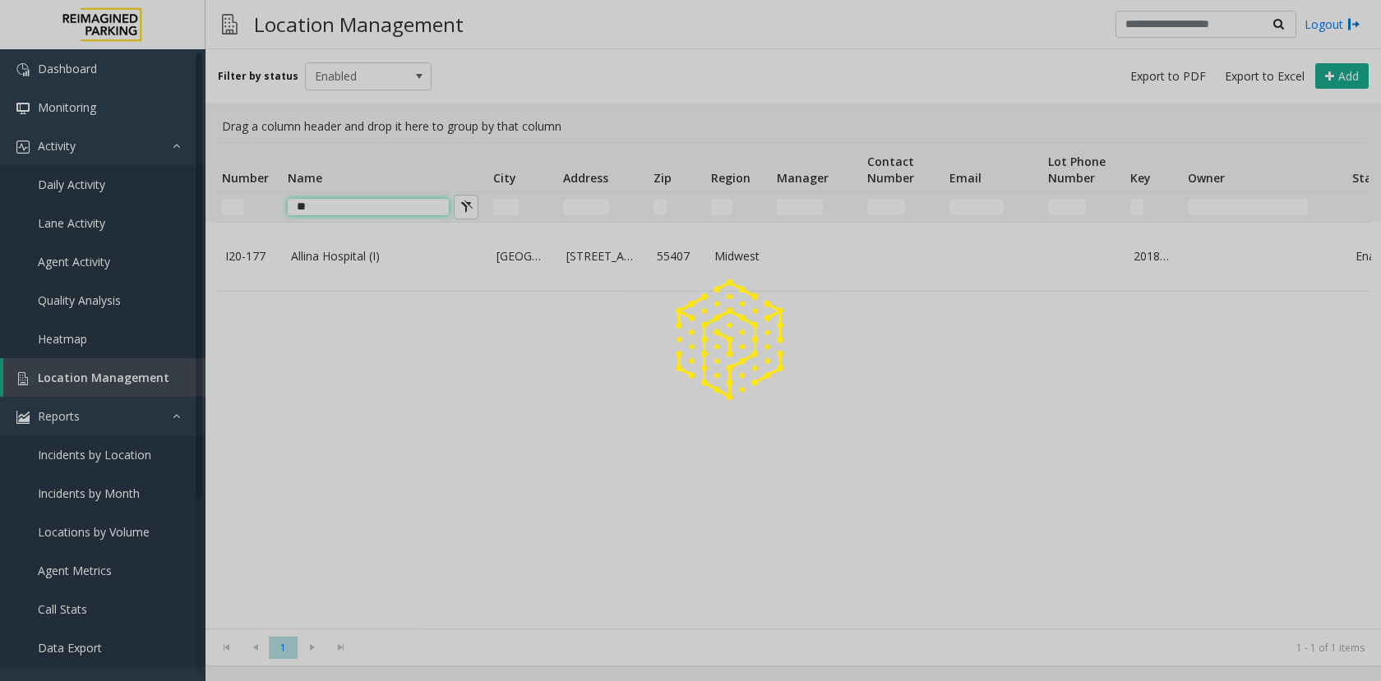
type input "*"
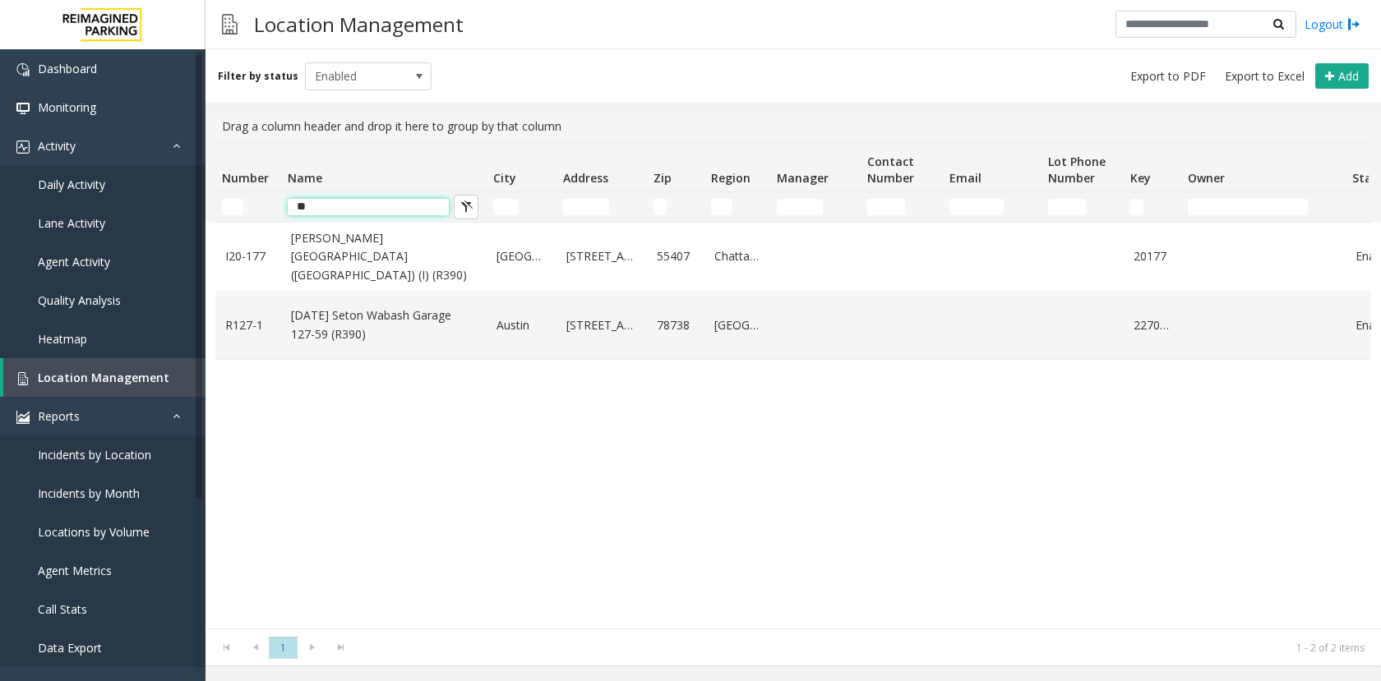
type input "*"
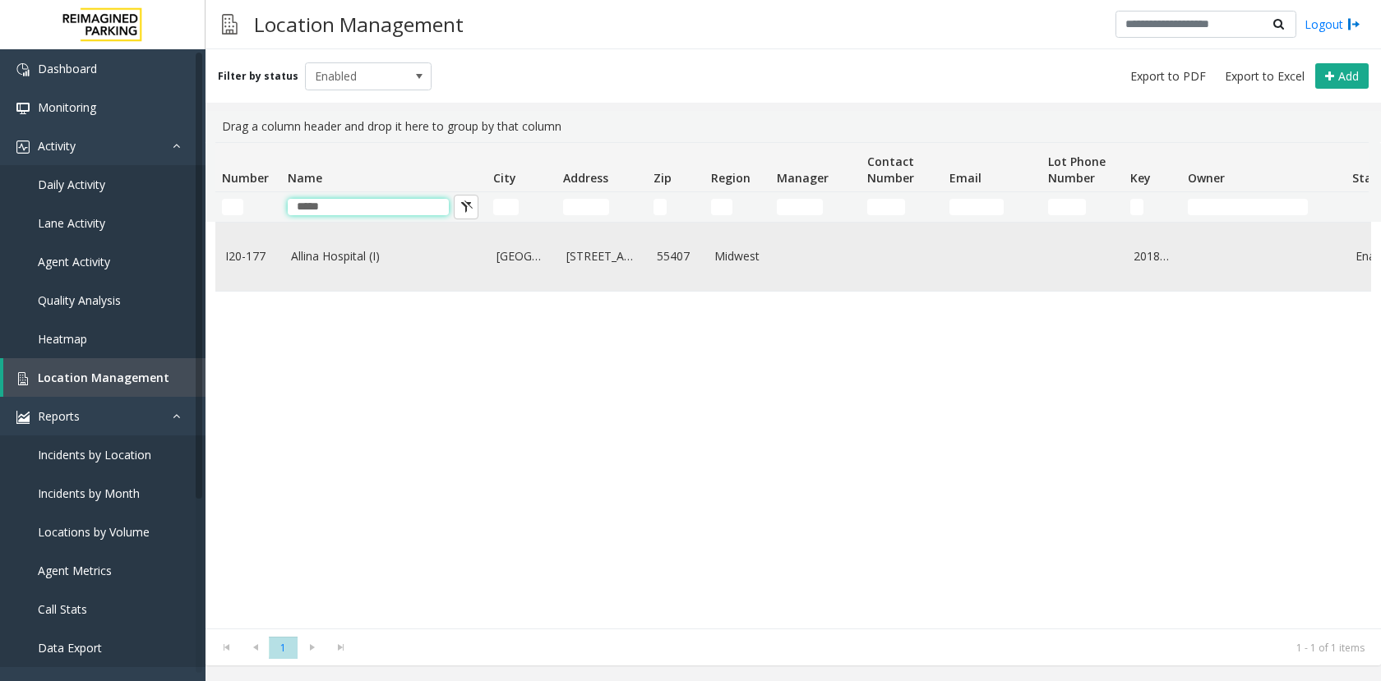
type input "*****"
click at [358, 272] on td "Allina Hospital (I)" at bounding box center [384, 257] width 206 height 68
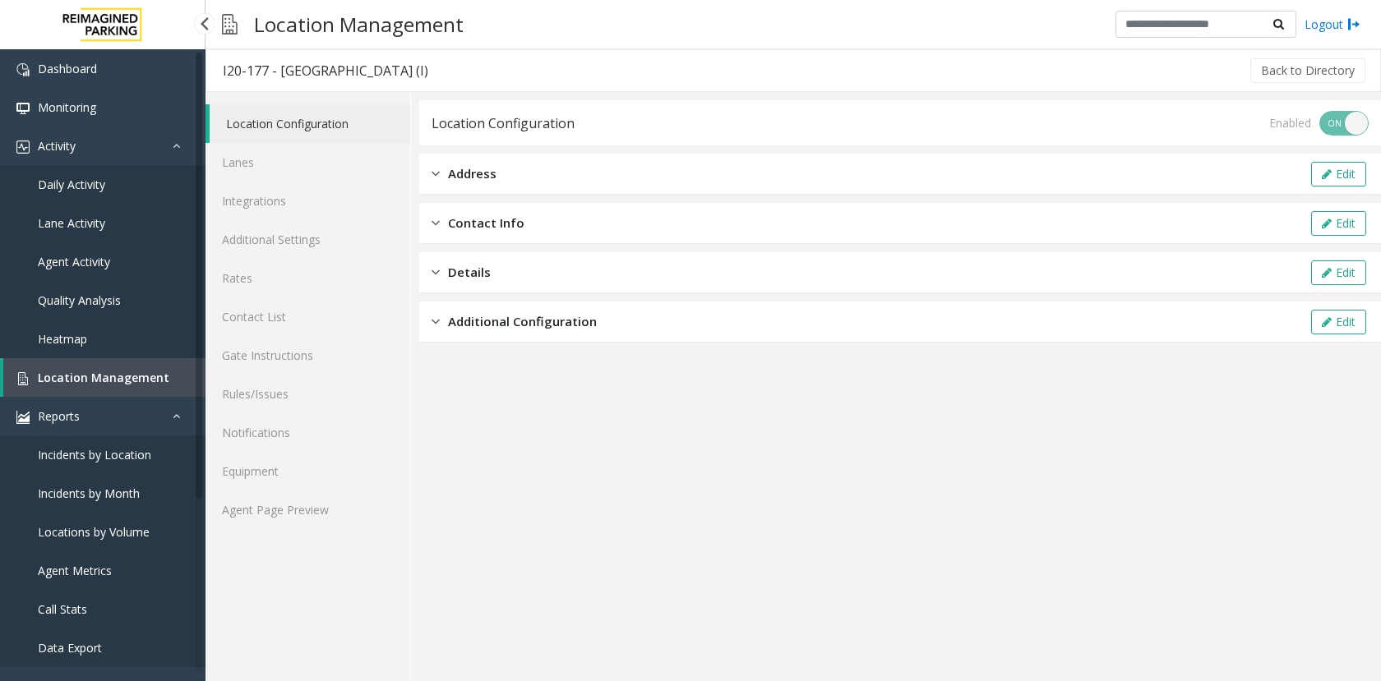
click at [143, 376] on span "Location Management" at bounding box center [104, 378] width 132 height 16
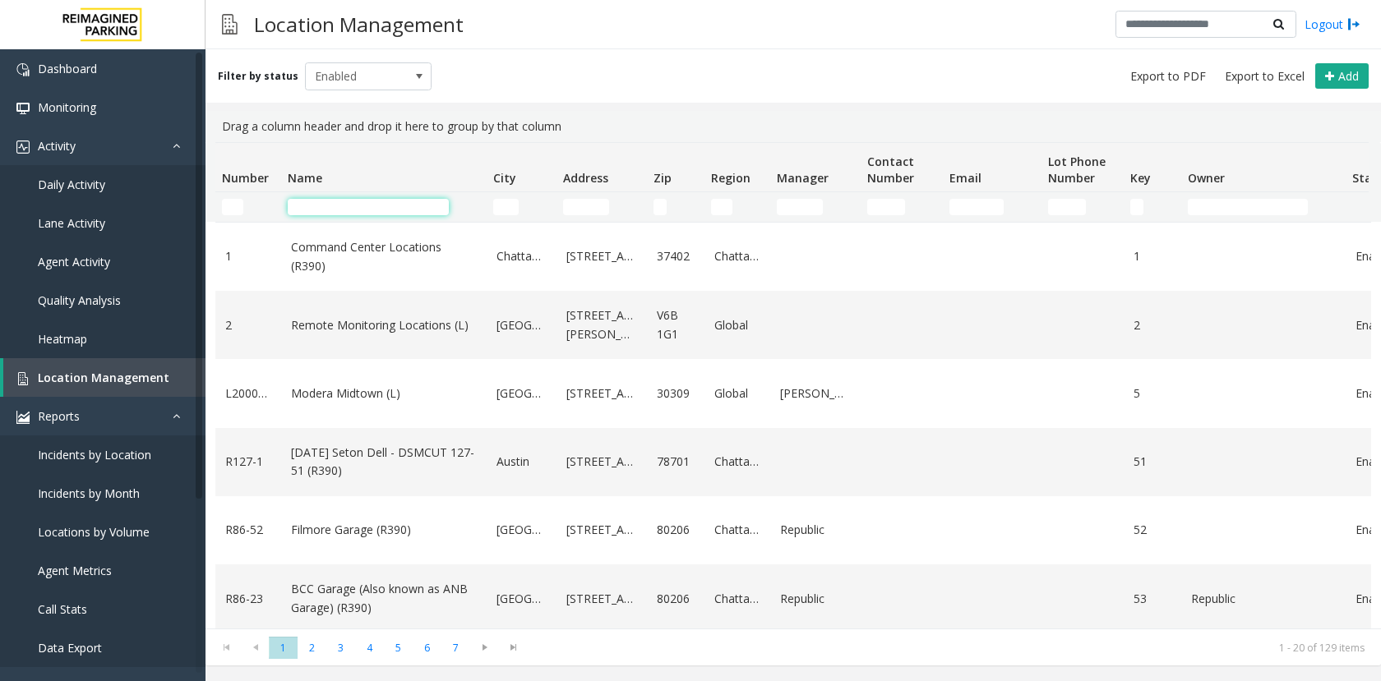
click at [358, 210] on input "Name Filter" at bounding box center [368, 207] width 161 height 16
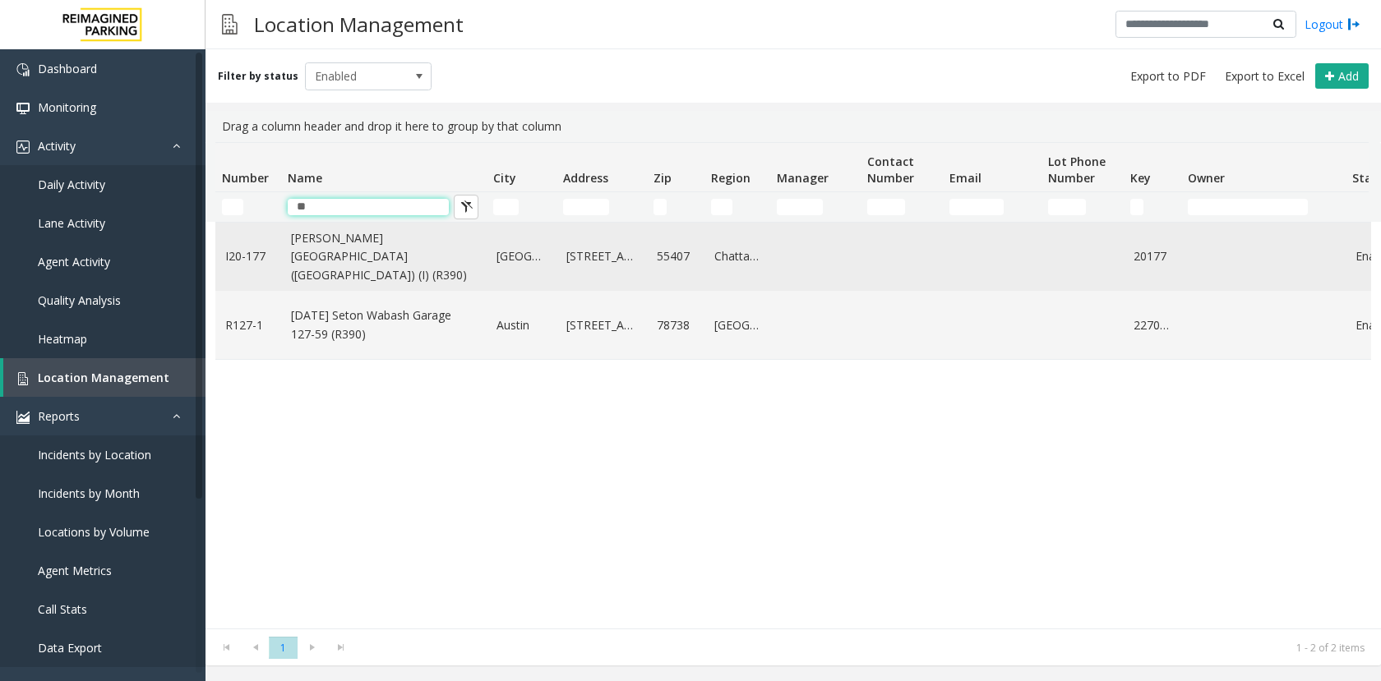
type input "**"
click at [385, 257] on link "[PERSON_NAME][GEOGRAPHIC_DATA] ([GEOGRAPHIC_DATA]) (I) (R390)" at bounding box center [384, 256] width 186 height 55
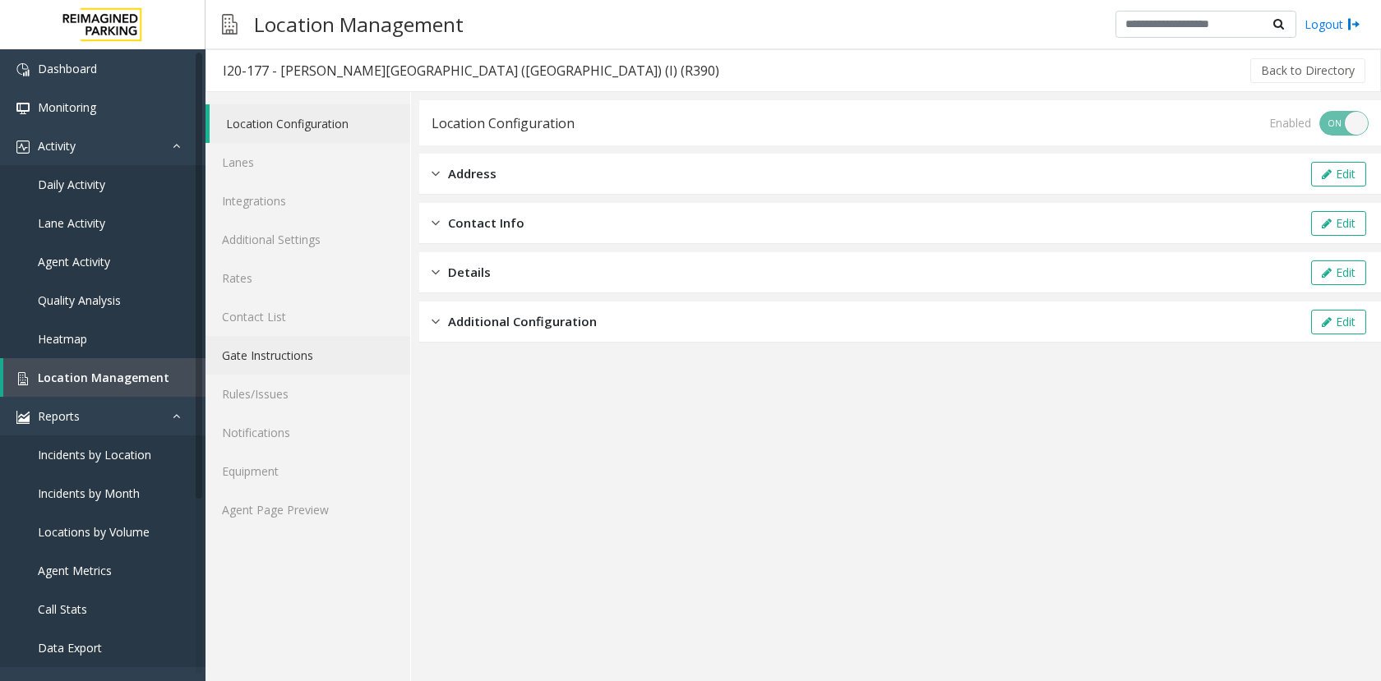
click at [282, 360] on link "Gate Instructions" at bounding box center [308, 355] width 205 height 39
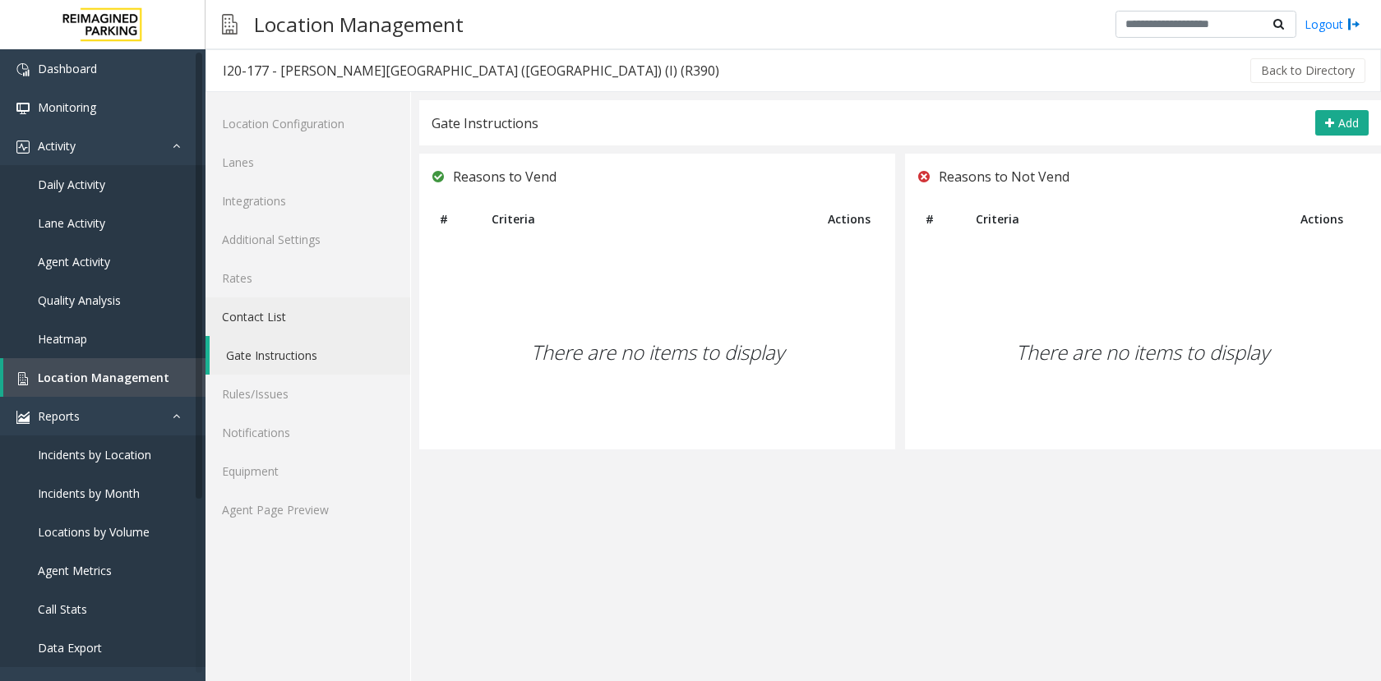
click at [278, 322] on link "Contact List" at bounding box center [308, 317] width 205 height 39
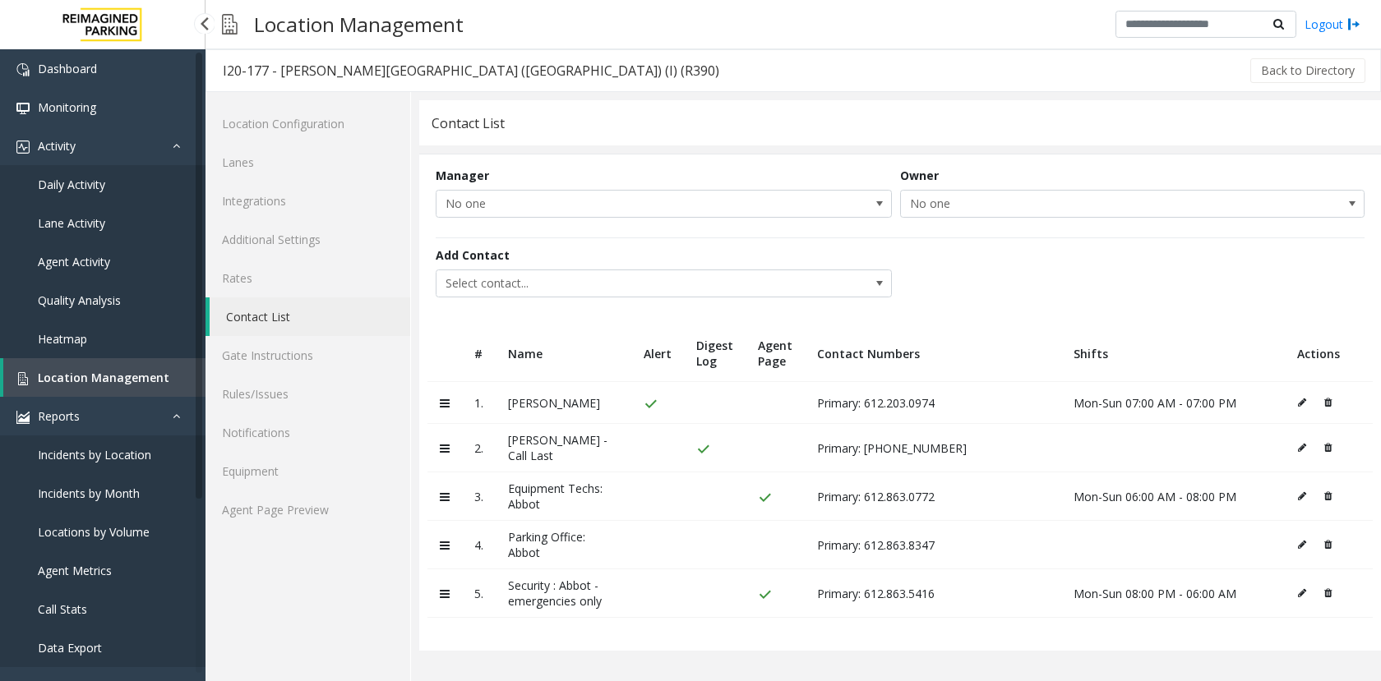
click at [62, 526] on span "Locations by Volume" at bounding box center [94, 532] width 112 height 16
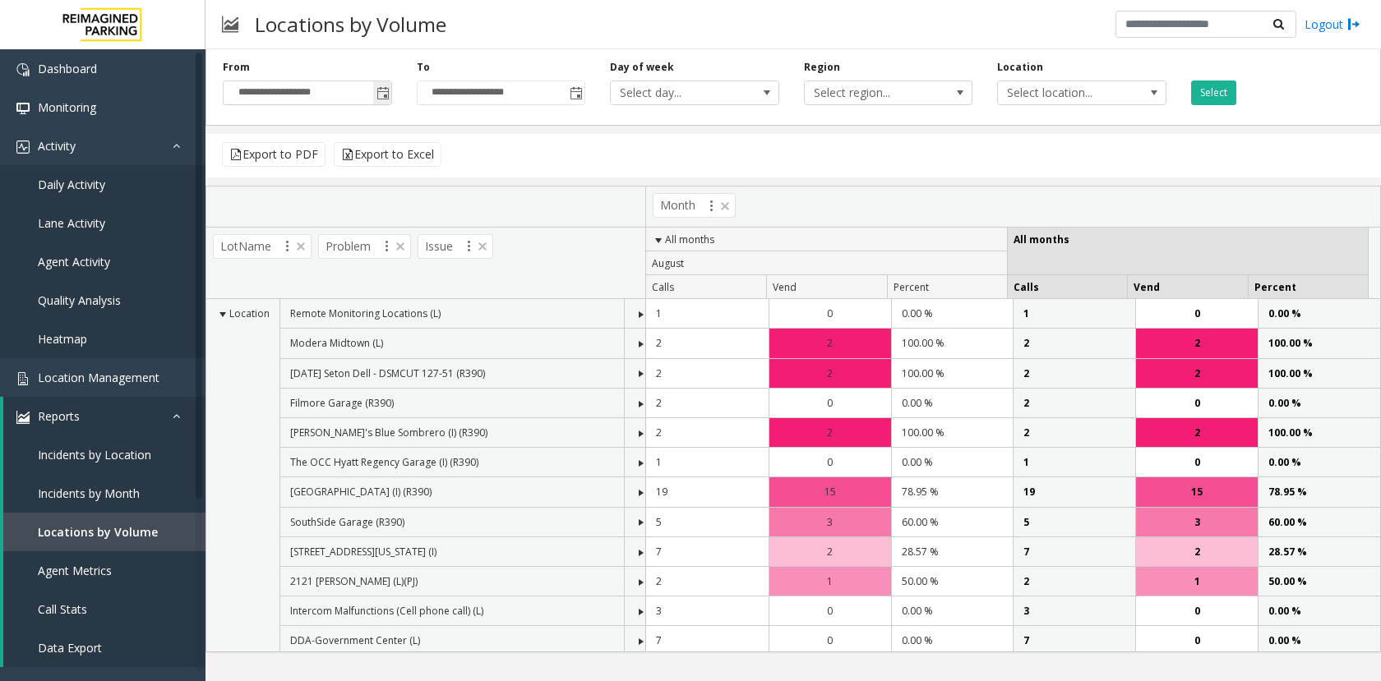
click at [386, 98] on span "Toggle popup" at bounding box center [382, 93] width 13 height 13
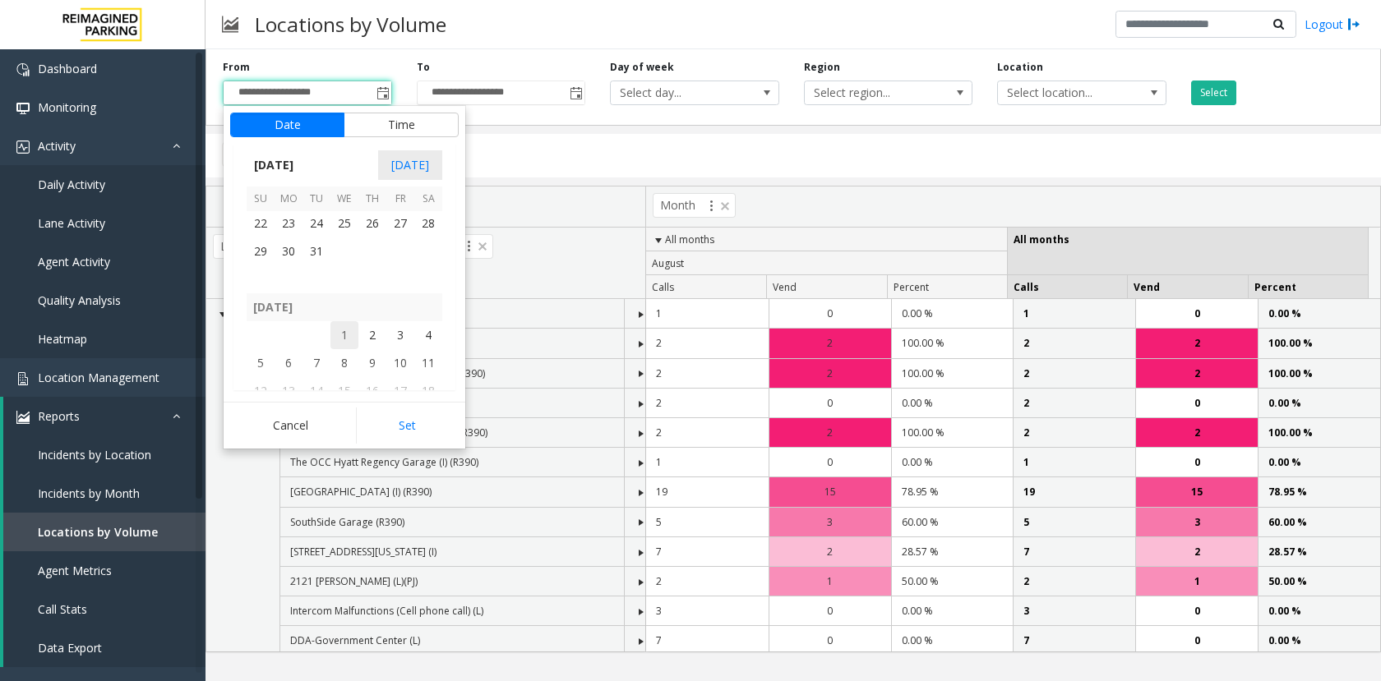
click at [342, 332] on span "1" at bounding box center [344, 335] width 28 height 28
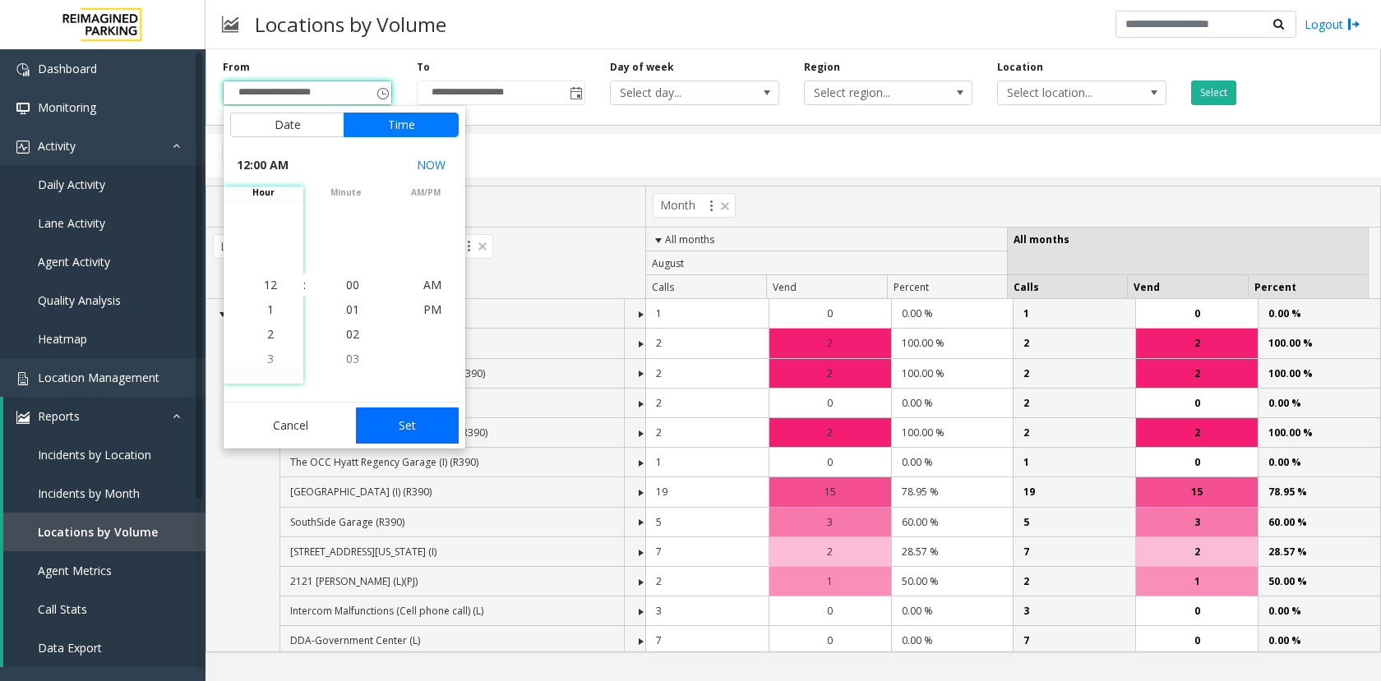
click at [426, 431] on button "Set" at bounding box center [408, 426] width 104 height 36
type input "**********"
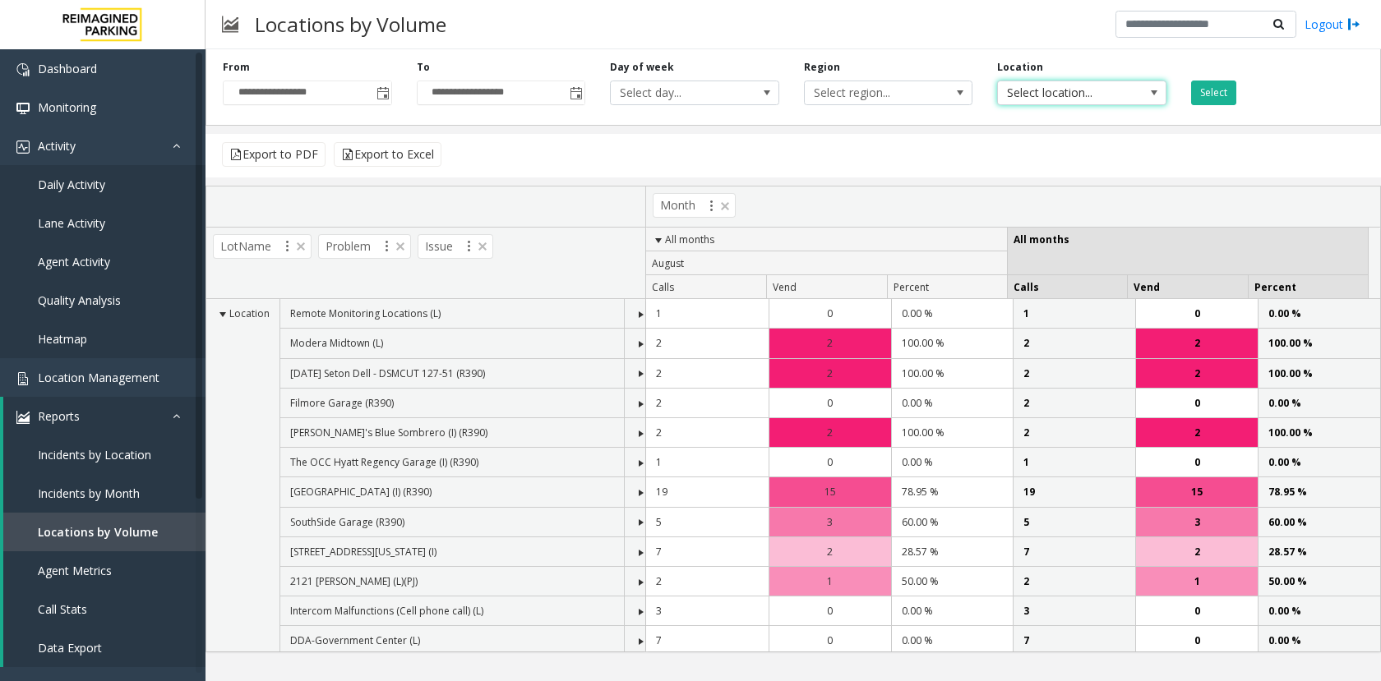
click at [1035, 95] on span "Select location..." at bounding box center [1065, 92] width 134 height 23
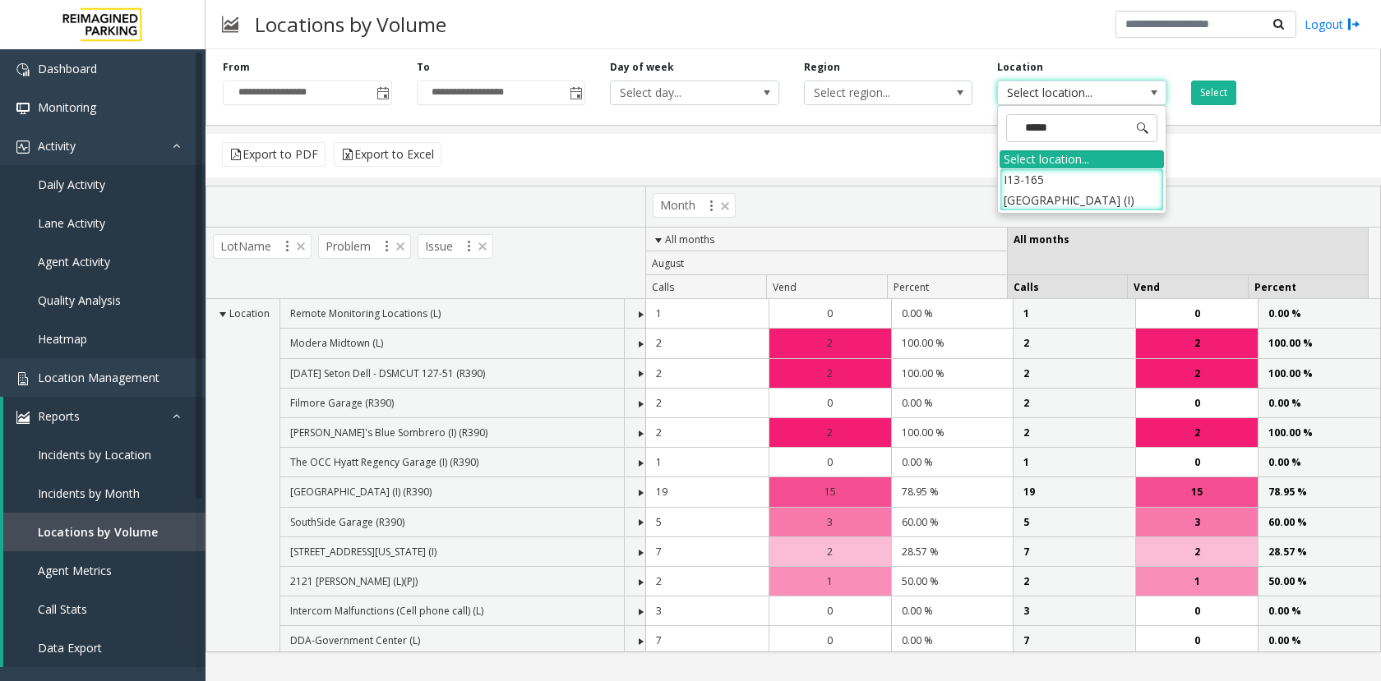
type input "******"
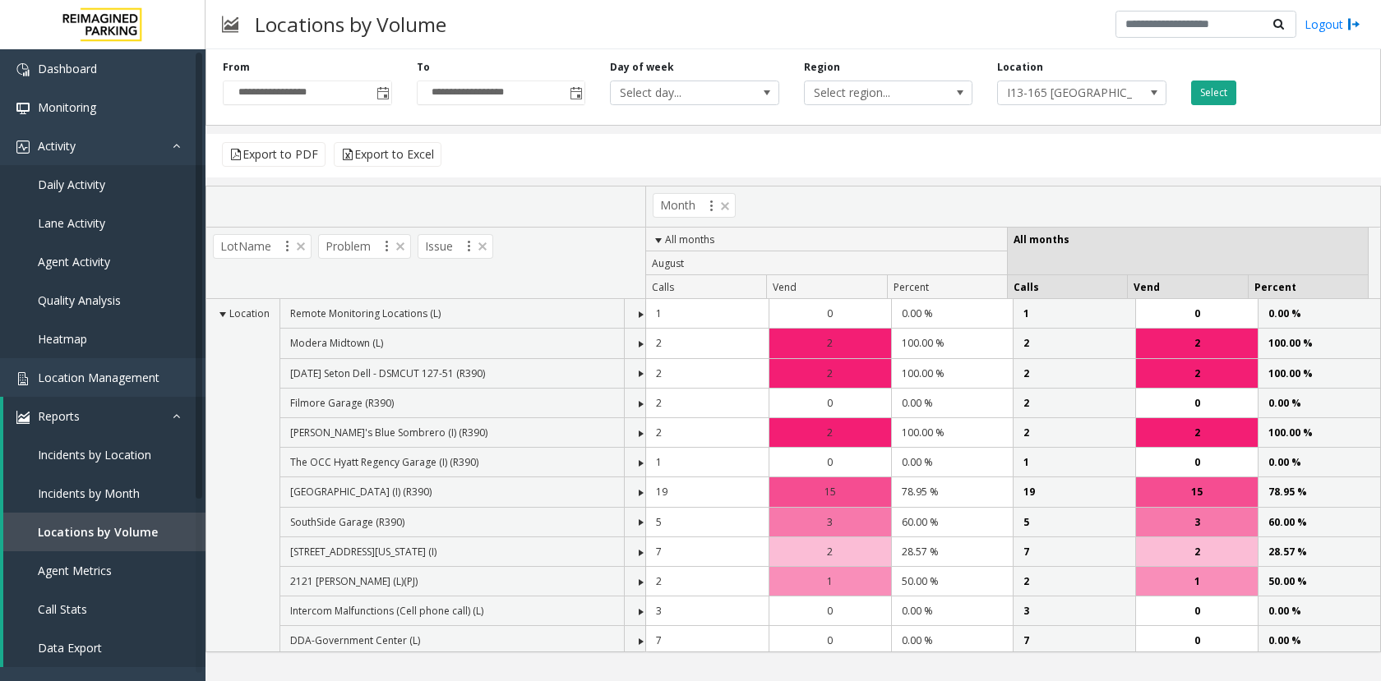
click at [1220, 95] on button "Select" at bounding box center [1213, 93] width 45 height 25
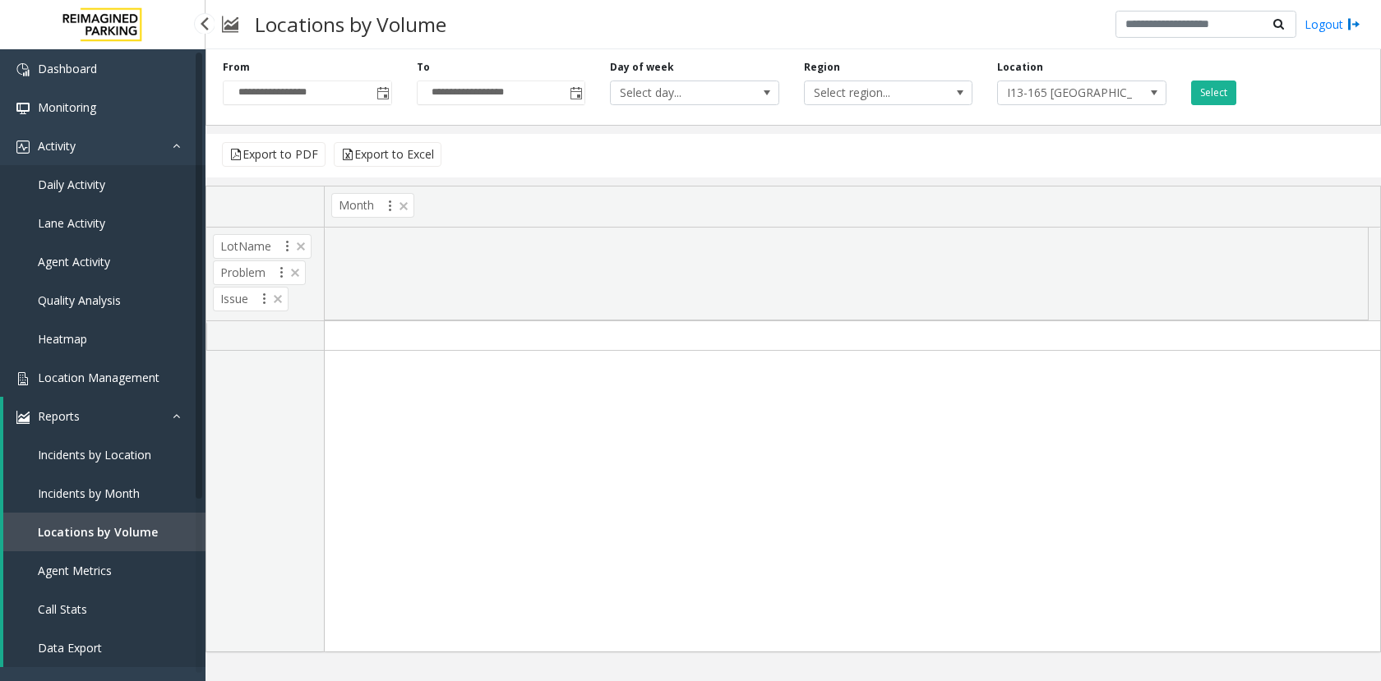
click at [123, 371] on span "Location Management" at bounding box center [99, 378] width 122 height 16
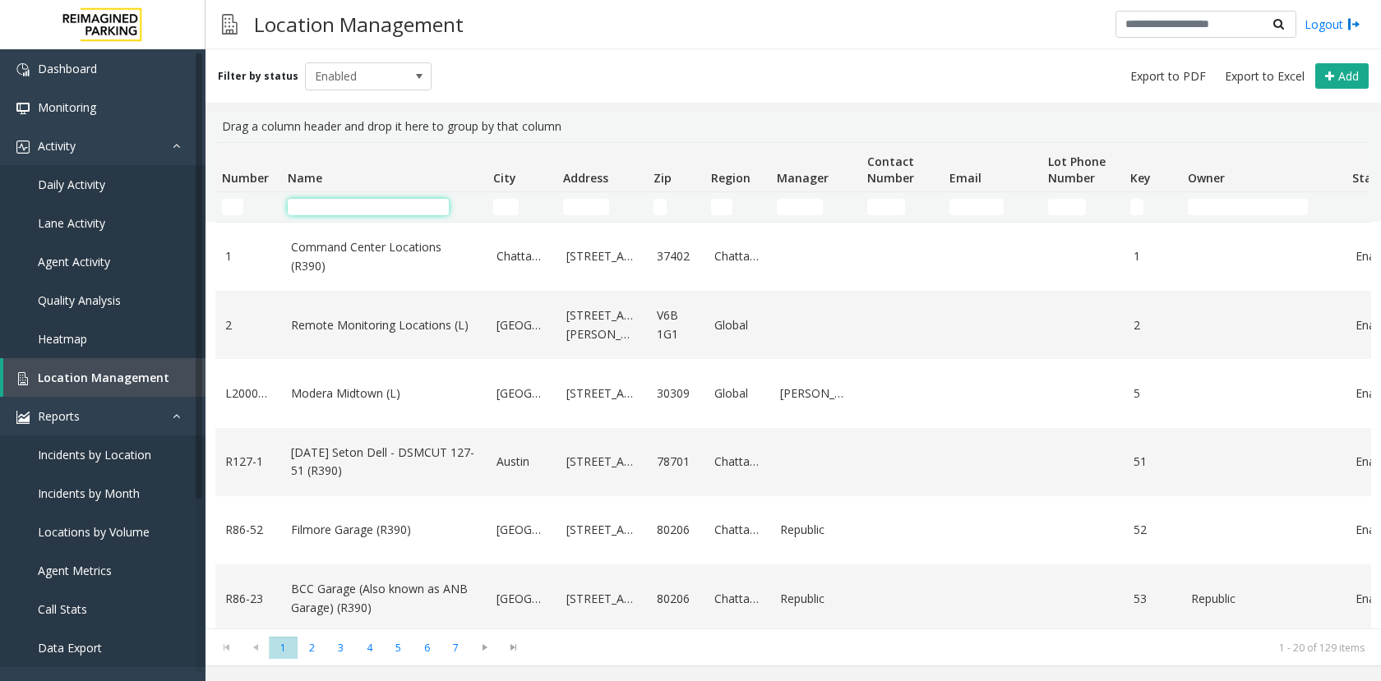
click at [404, 201] on input "Name Filter" at bounding box center [368, 207] width 161 height 16
type input "******"
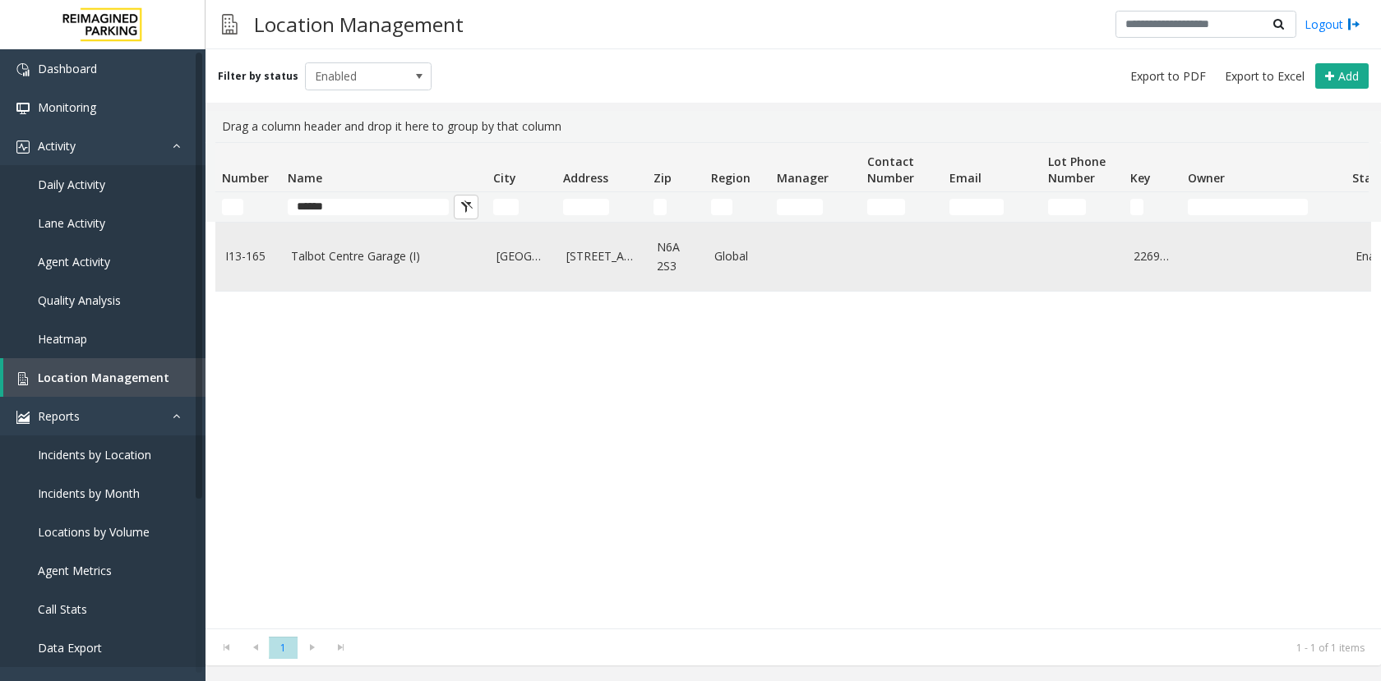
click at [356, 256] on link "Talbot Centre Garage (I)" at bounding box center [384, 256] width 186 height 18
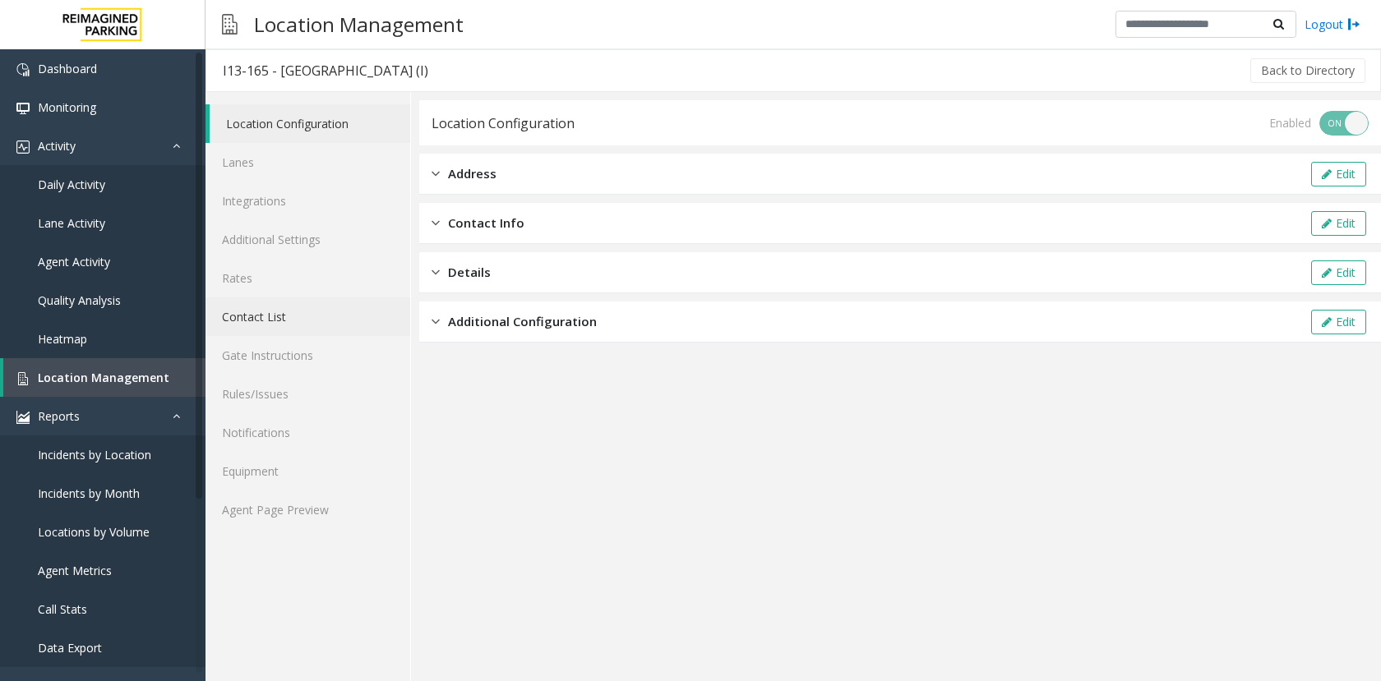
click at [270, 317] on link "Contact List" at bounding box center [308, 317] width 205 height 39
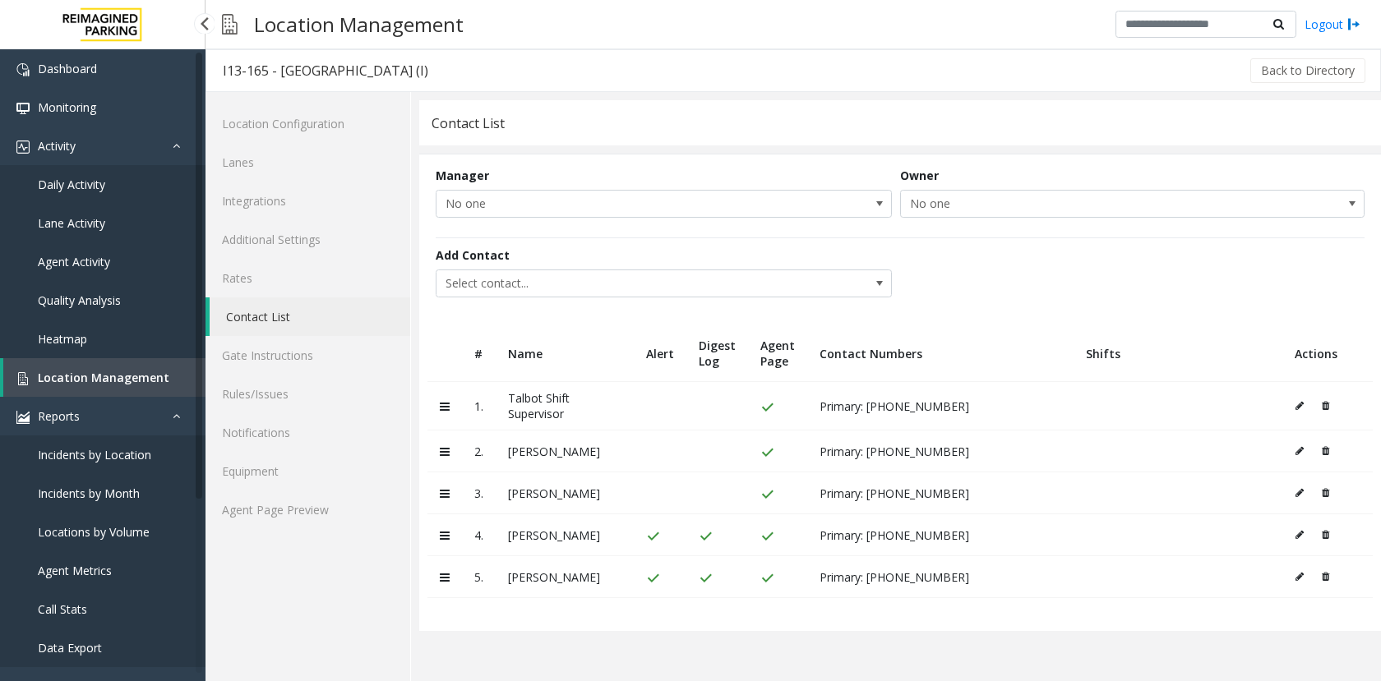
click at [126, 369] on link "Location Management" at bounding box center [104, 377] width 202 height 39
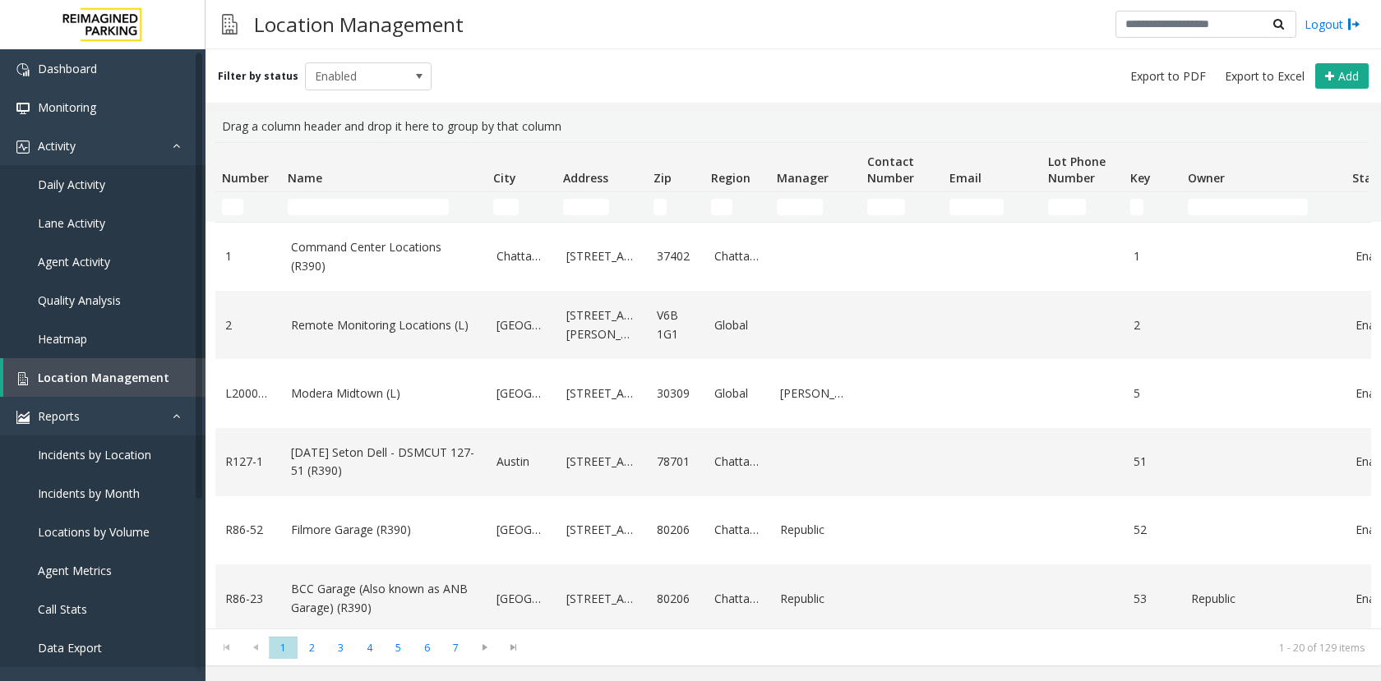
click at [321, 216] on td "Name Filter" at bounding box center [384, 207] width 206 height 30
click at [311, 199] on input "Name Filter" at bounding box center [368, 207] width 161 height 16
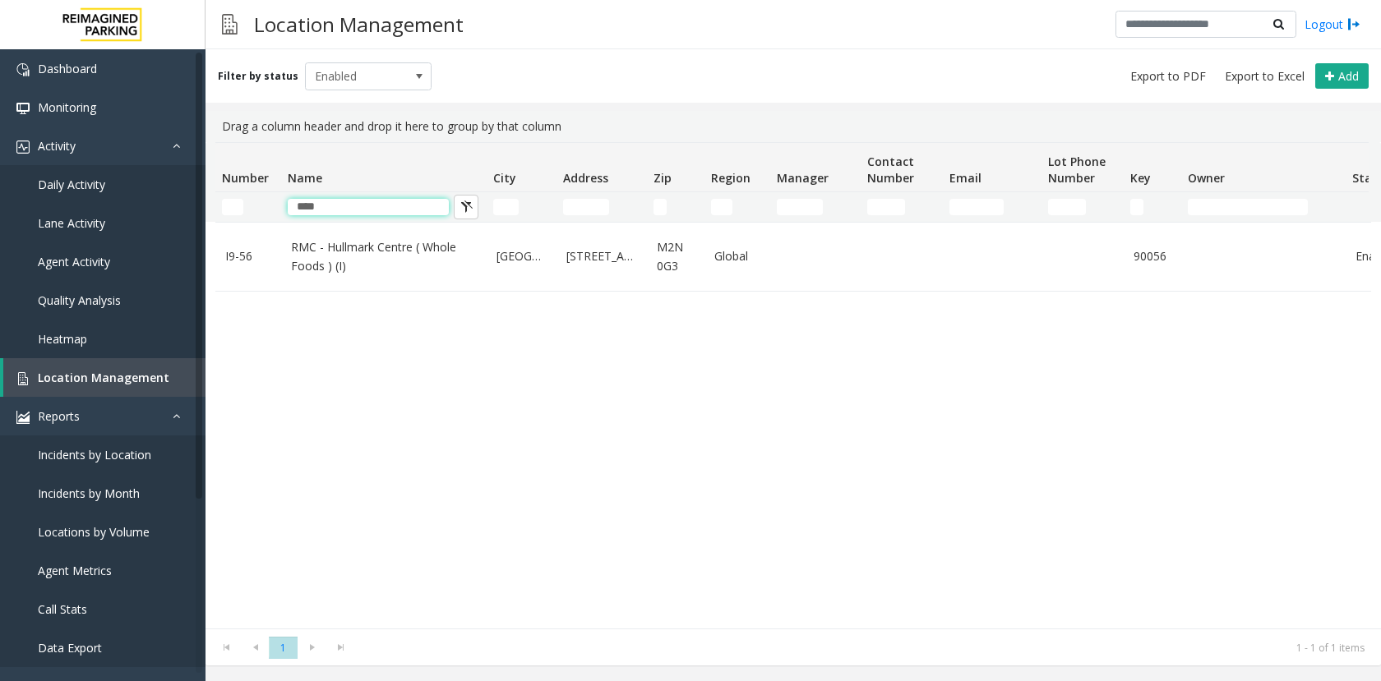
type input "****"
click at [90, 528] on span "Locations by Volume" at bounding box center [94, 532] width 112 height 16
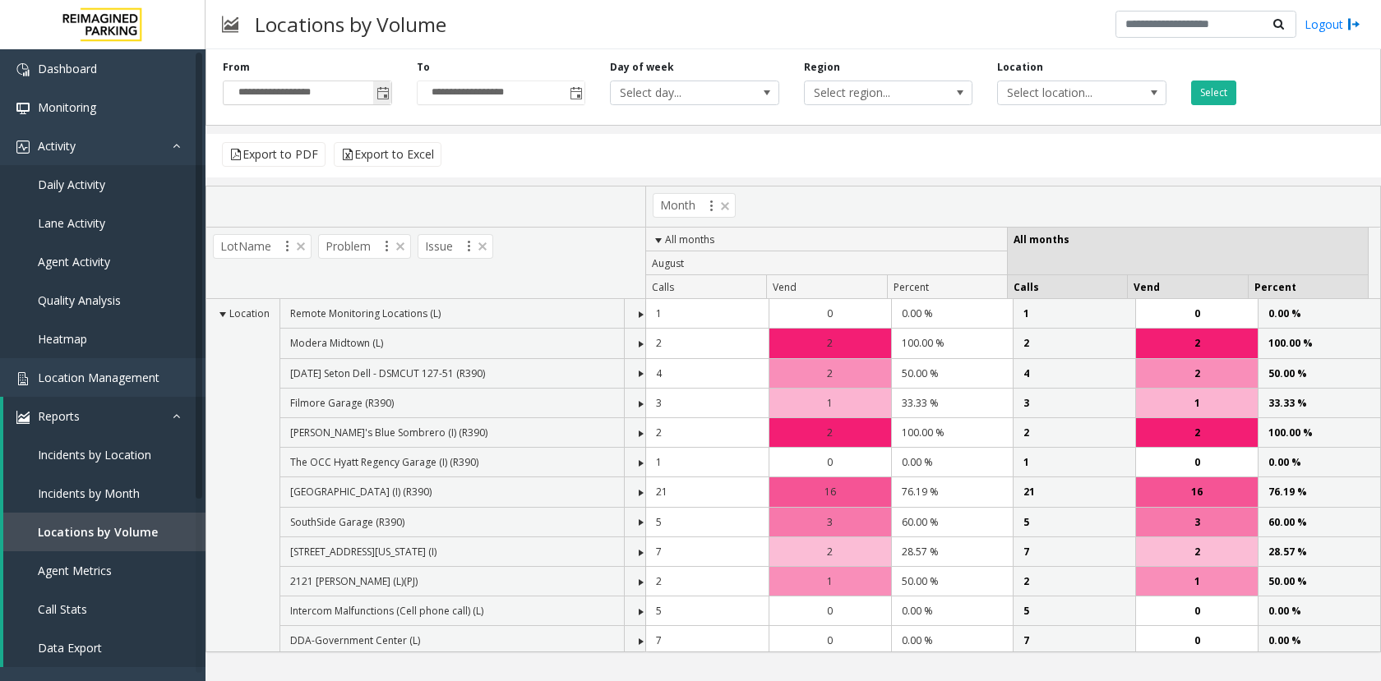
click at [376, 89] on span "Toggle popup" at bounding box center [382, 93] width 13 height 13
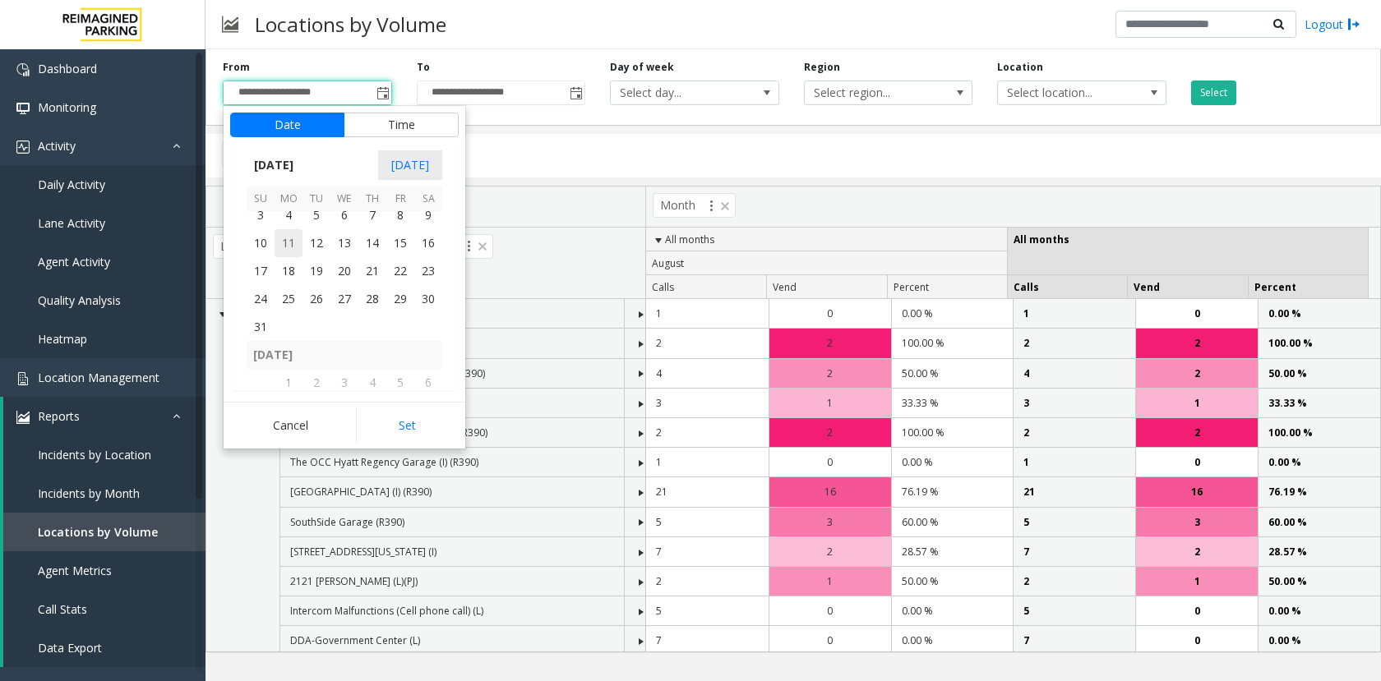
scroll to position [291456, 0]
click at [406, 270] on span "1" at bounding box center [400, 270] width 28 height 28
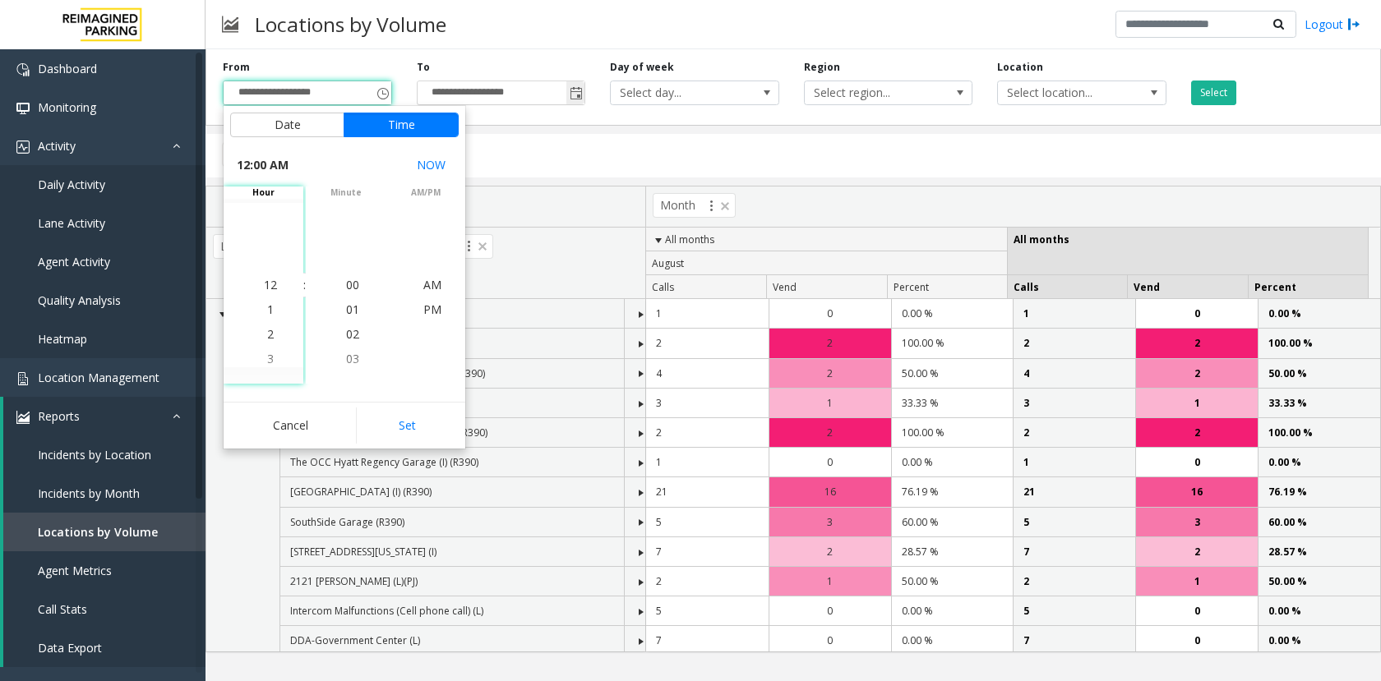
click at [580, 97] on span "Toggle popup" at bounding box center [576, 93] width 13 height 13
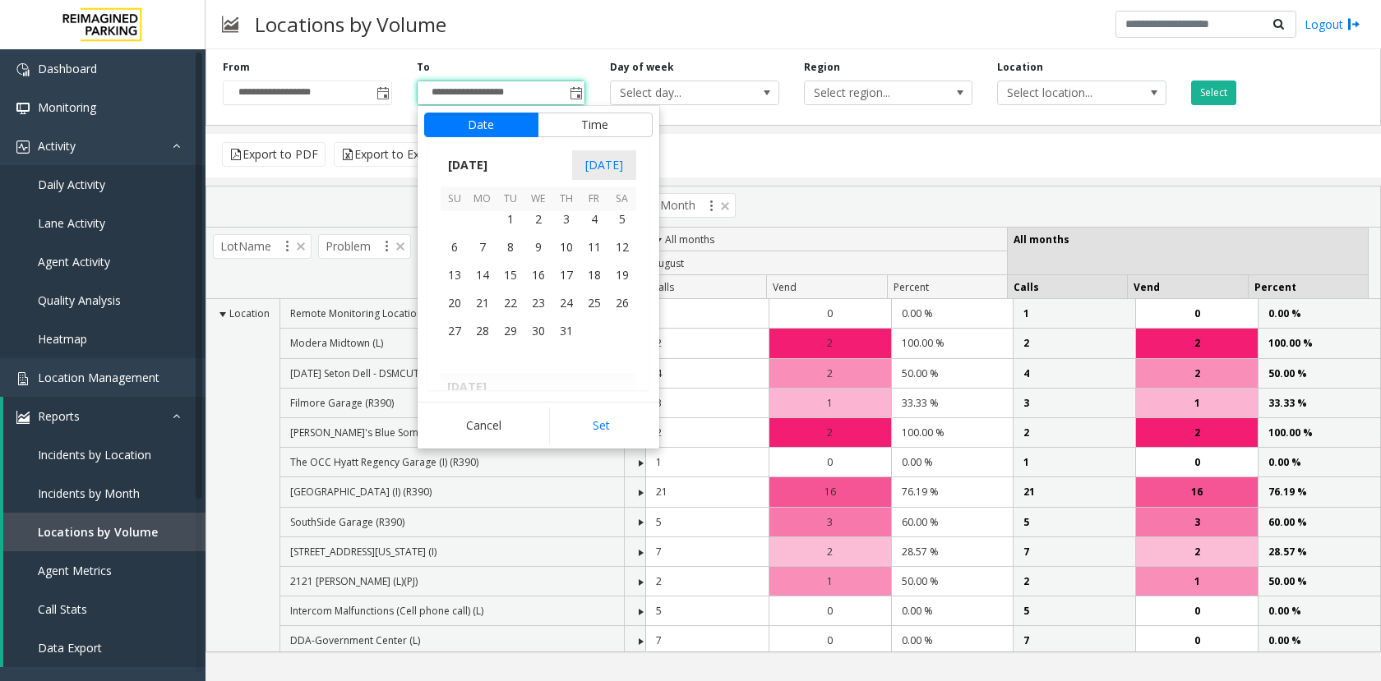
scroll to position [292935, 0]
click at [557, 270] on span "31" at bounding box center [566, 271] width 28 height 28
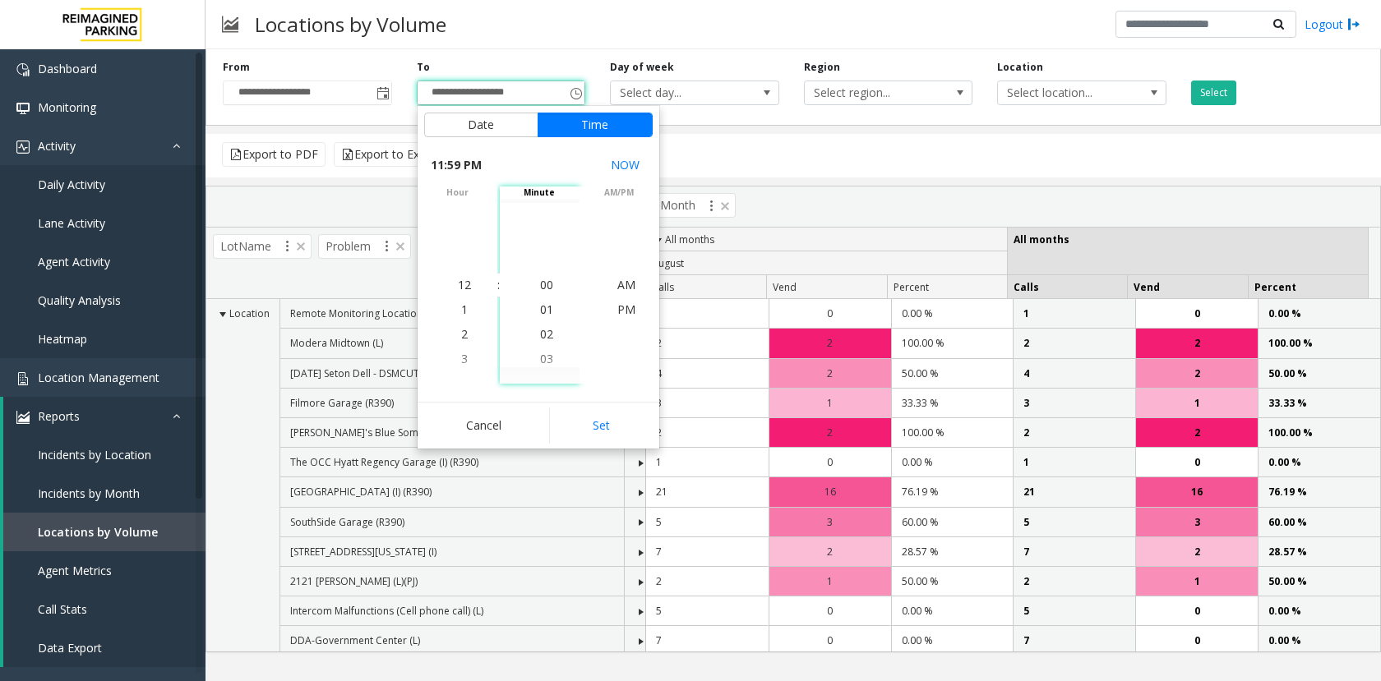
scroll to position [25, 0]
drag, startPoint x: 593, startPoint y: 425, endPoint x: 742, endPoint y: 279, distance: 208.7
click at [594, 425] on button "Set" at bounding box center [601, 426] width 104 height 36
type input "**********"
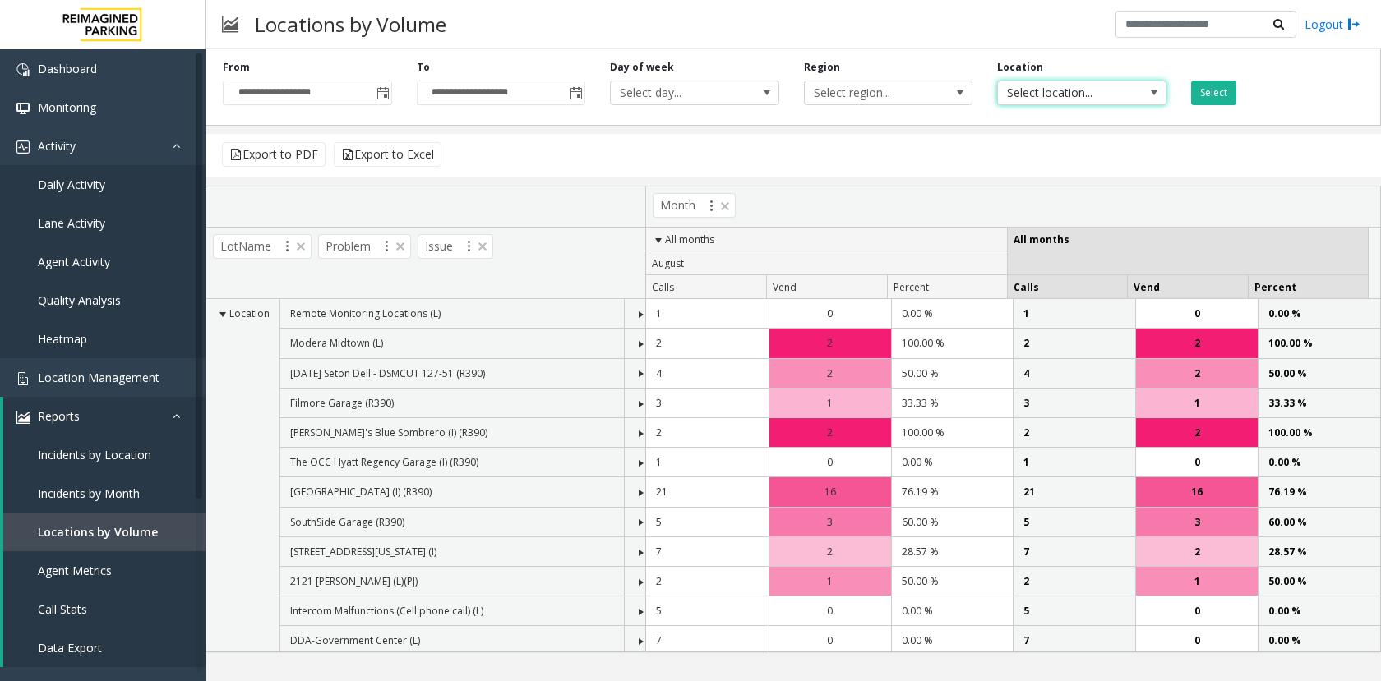
click at [1037, 99] on span "Select location..." at bounding box center [1065, 92] width 134 height 23
type input "******"
click at [1218, 90] on button "Select" at bounding box center [1213, 93] width 45 height 25
click at [378, 92] on span "Toggle popup" at bounding box center [382, 93] width 13 height 13
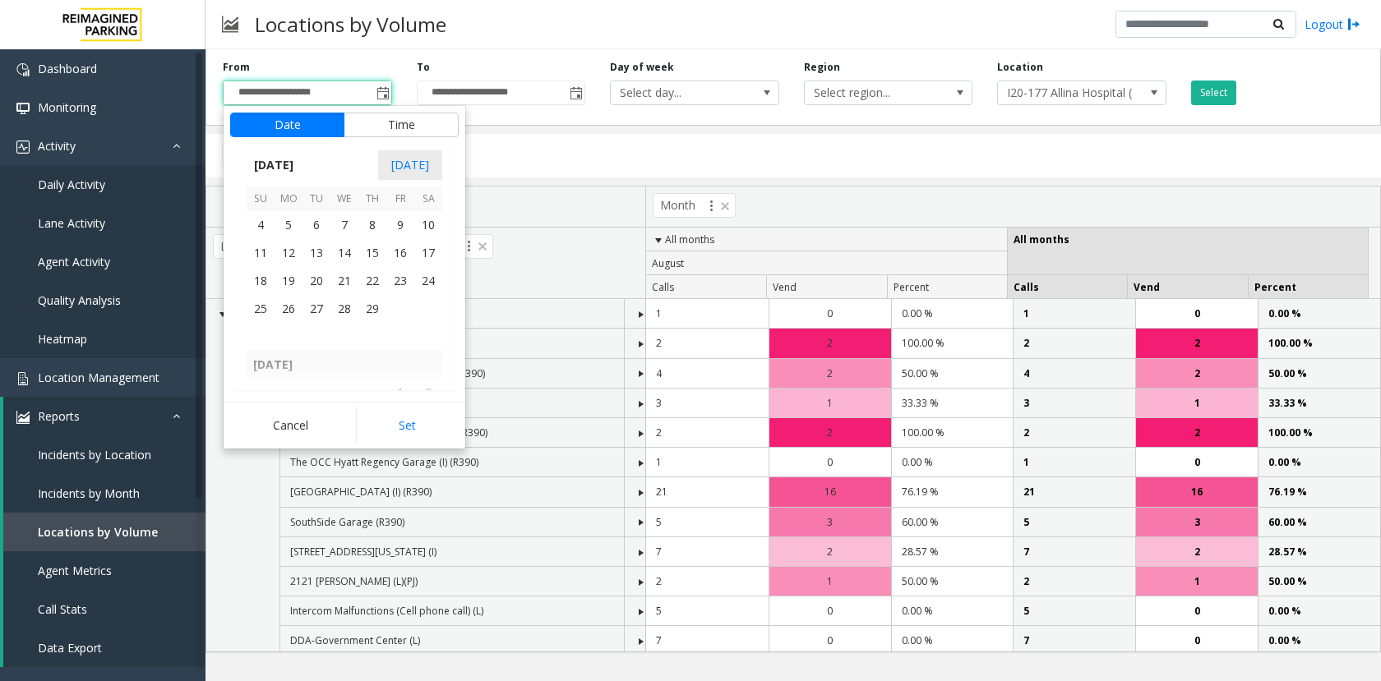
scroll to position [291373, 0]
click at [396, 351] on span "1" at bounding box center [400, 352] width 28 height 28
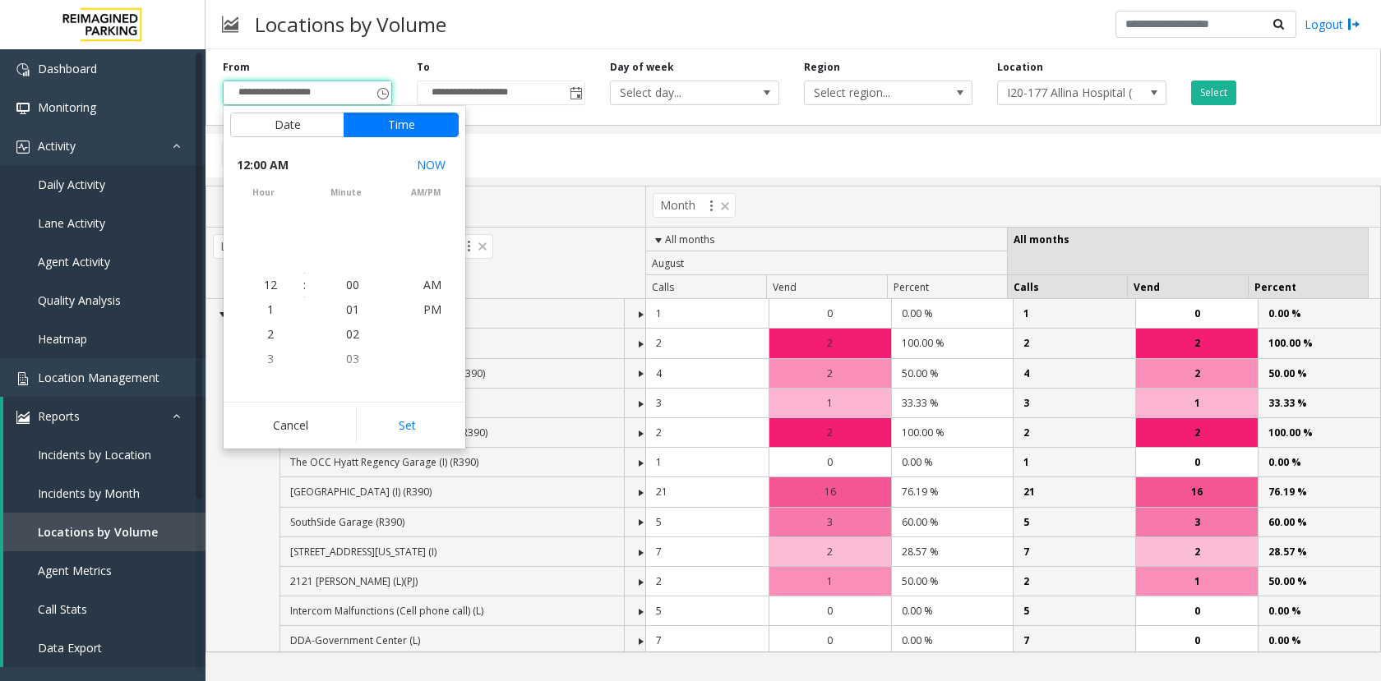
scroll to position [291500, 0]
click at [402, 431] on button "Set" at bounding box center [408, 426] width 104 height 36
type input "**********"
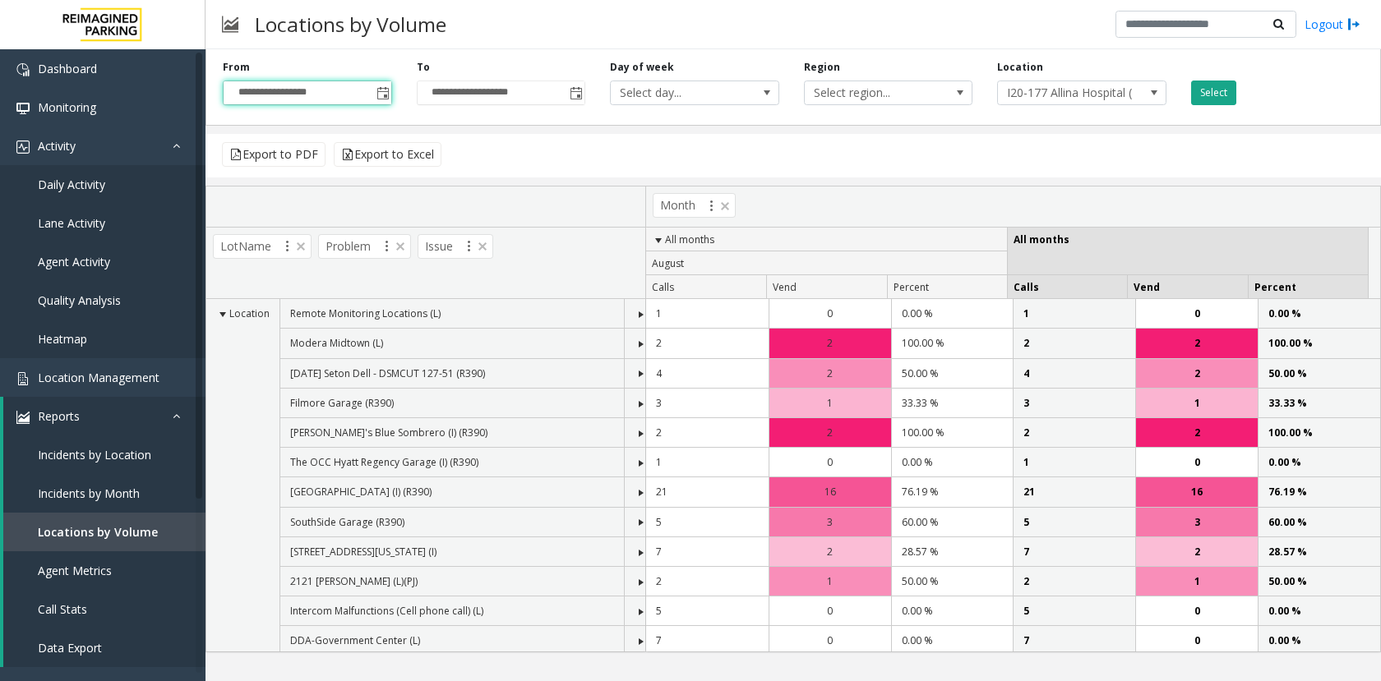
click at [1215, 98] on button "Select" at bounding box center [1213, 93] width 45 height 25
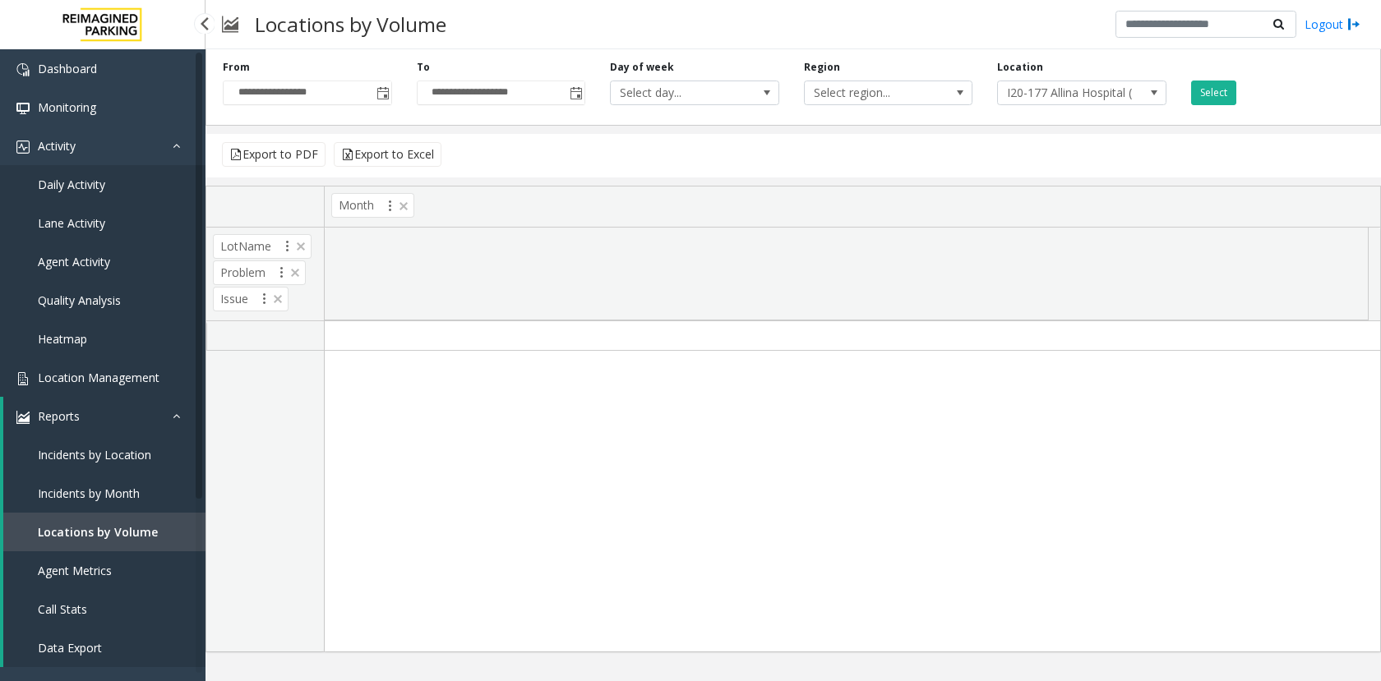
click at [136, 377] on span "Location Management" at bounding box center [99, 378] width 122 height 16
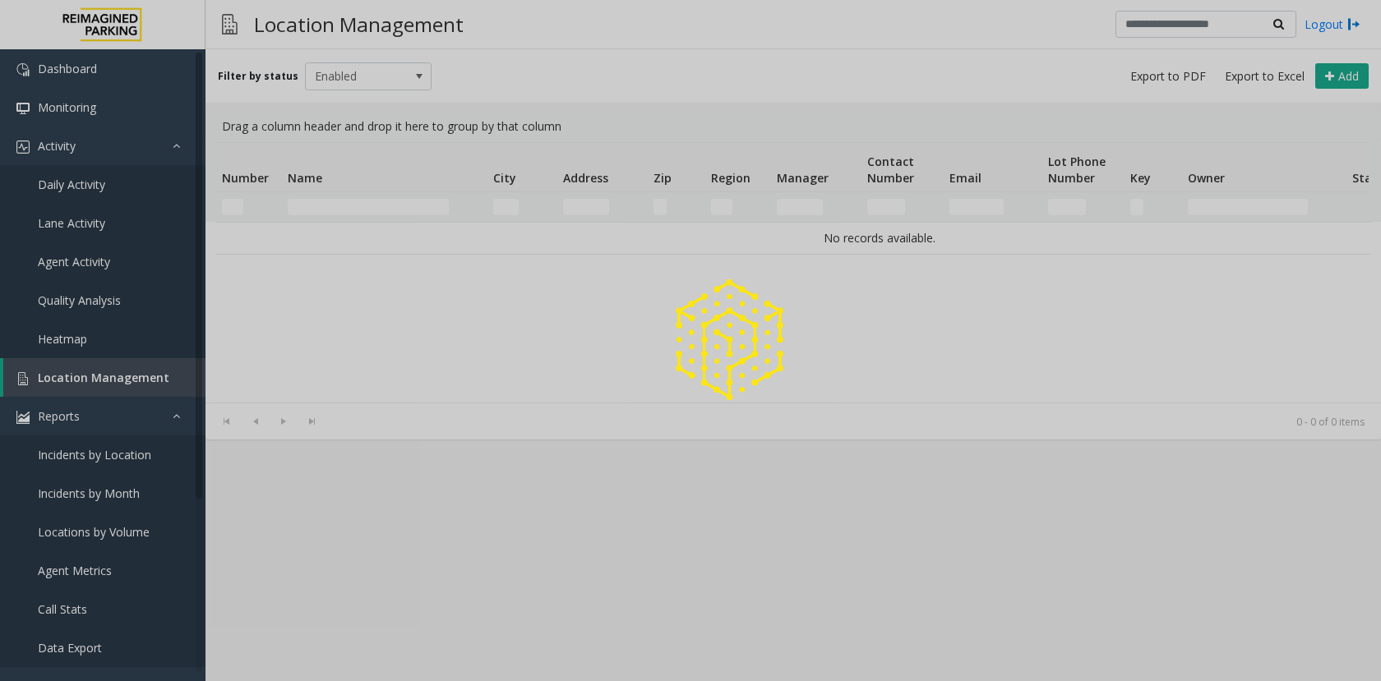
click at [359, 202] on div at bounding box center [690, 340] width 1381 height 681
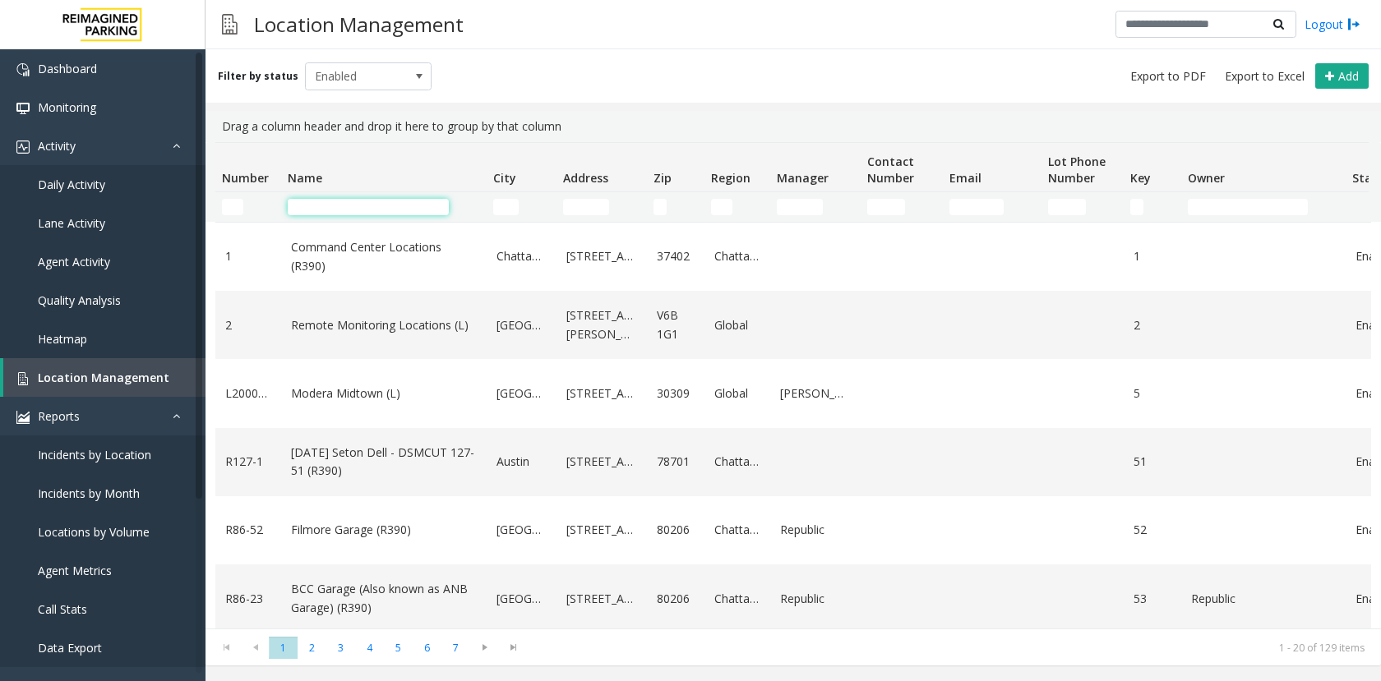
click at [349, 208] on input "Name Filter" at bounding box center [368, 207] width 161 height 16
type input "********"
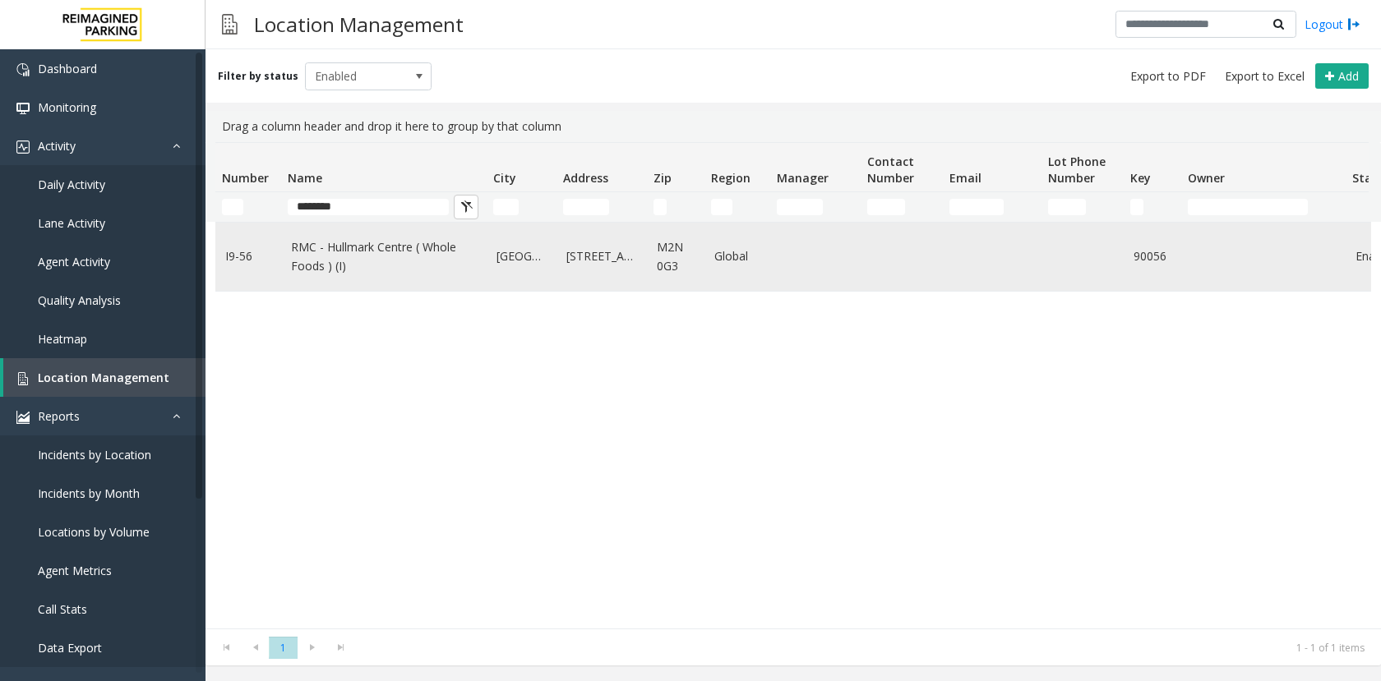
click at [323, 269] on link "RMC - Hullmark Centre ( Whole Foods ) (I)" at bounding box center [384, 256] width 186 height 37
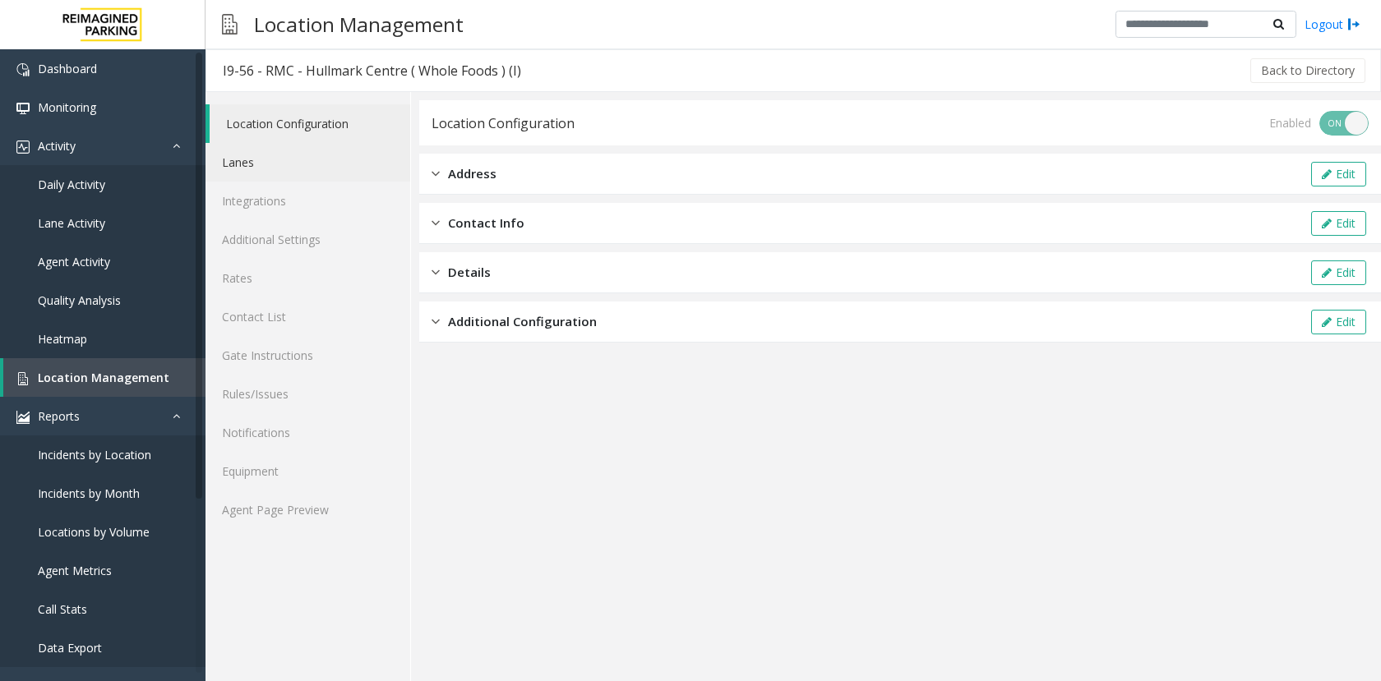
click at [275, 155] on link "Lanes" at bounding box center [308, 162] width 205 height 39
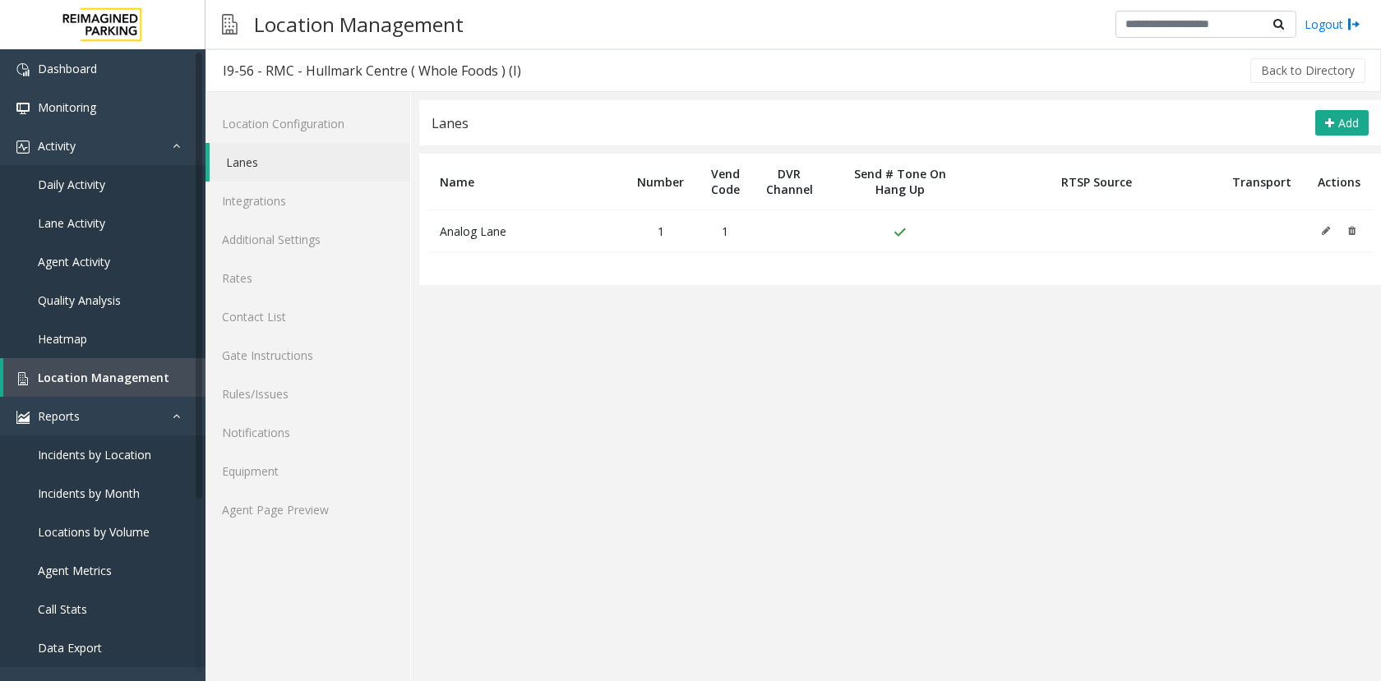
click at [617, 525] on app-lanes "Lanes Add Name Number Vend Code DVR Channel Send # Tone On Hang Up RTSP Source …" at bounding box center [900, 390] width 962 height 581
click at [649, 516] on app-lanes "Lanes Add Name Number Vend Code DVR Channel Send # Tone On Hang Up RTSP Source …" at bounding box center [900, 390] width 962 height 581
click at [680, 551] on app-lanes "Lanes Add Name Number Vend Code DVR Channel Send # Tone On Hang Up RTSP Source …" at bounding box center [900, 390] width 962 height 581
click at [293, 202] on link "Integrations" at bounding box center [308, 201] width 205 height 39
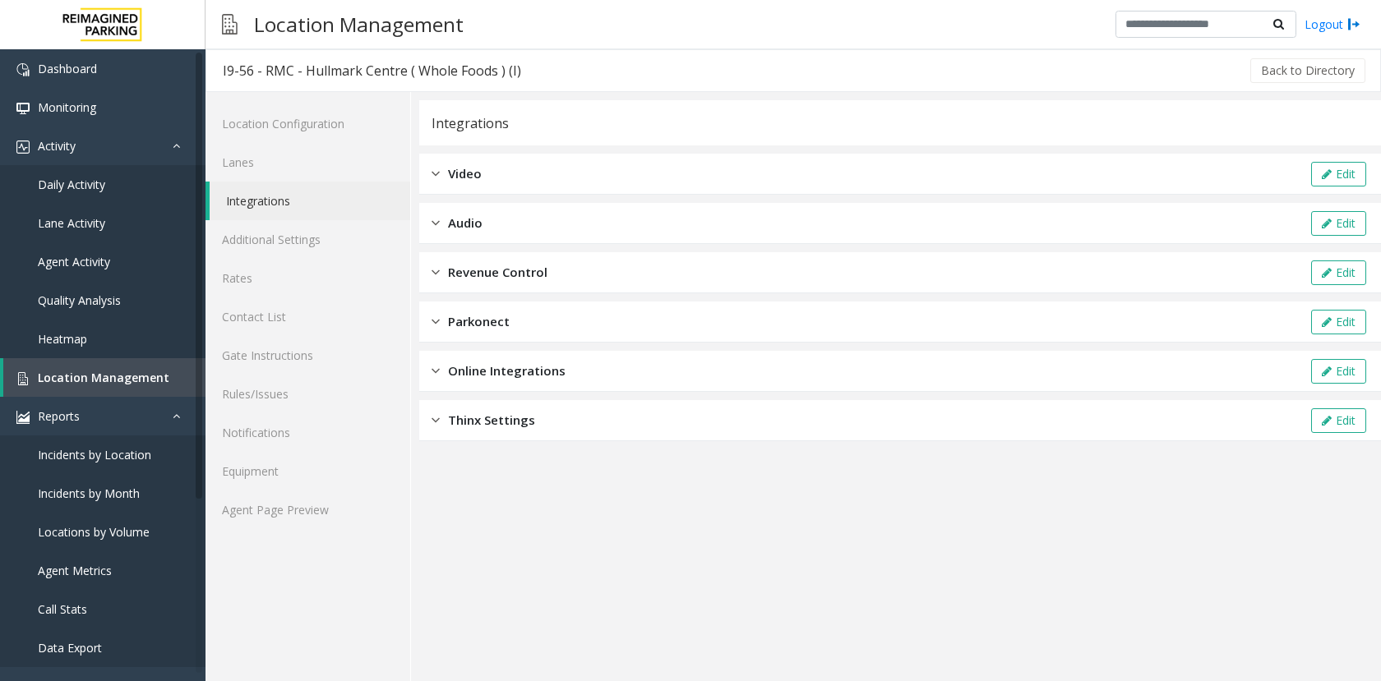
click at [501, 275] on span "Revenue Control" at bounding box center [497, 272] width 99 height 19
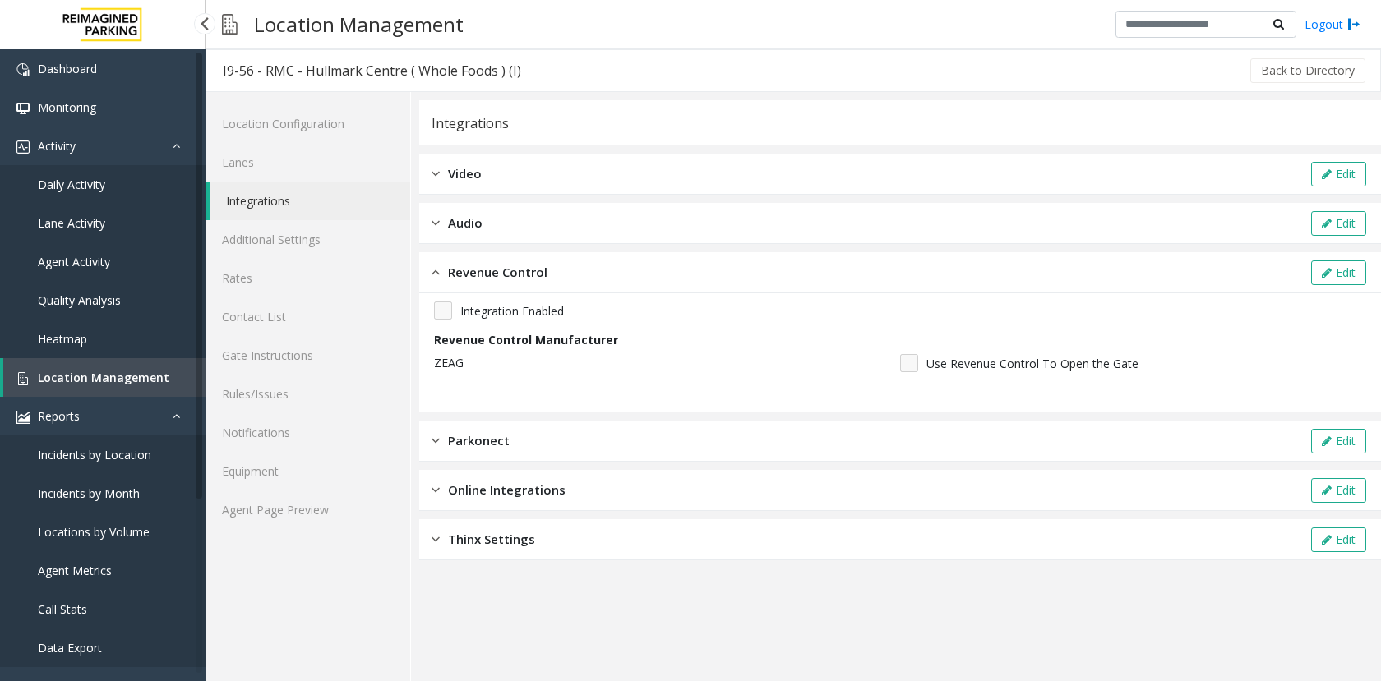
click at [111, 374] on span "Location Management" at bounding box center [104, 378] width 132 height 16
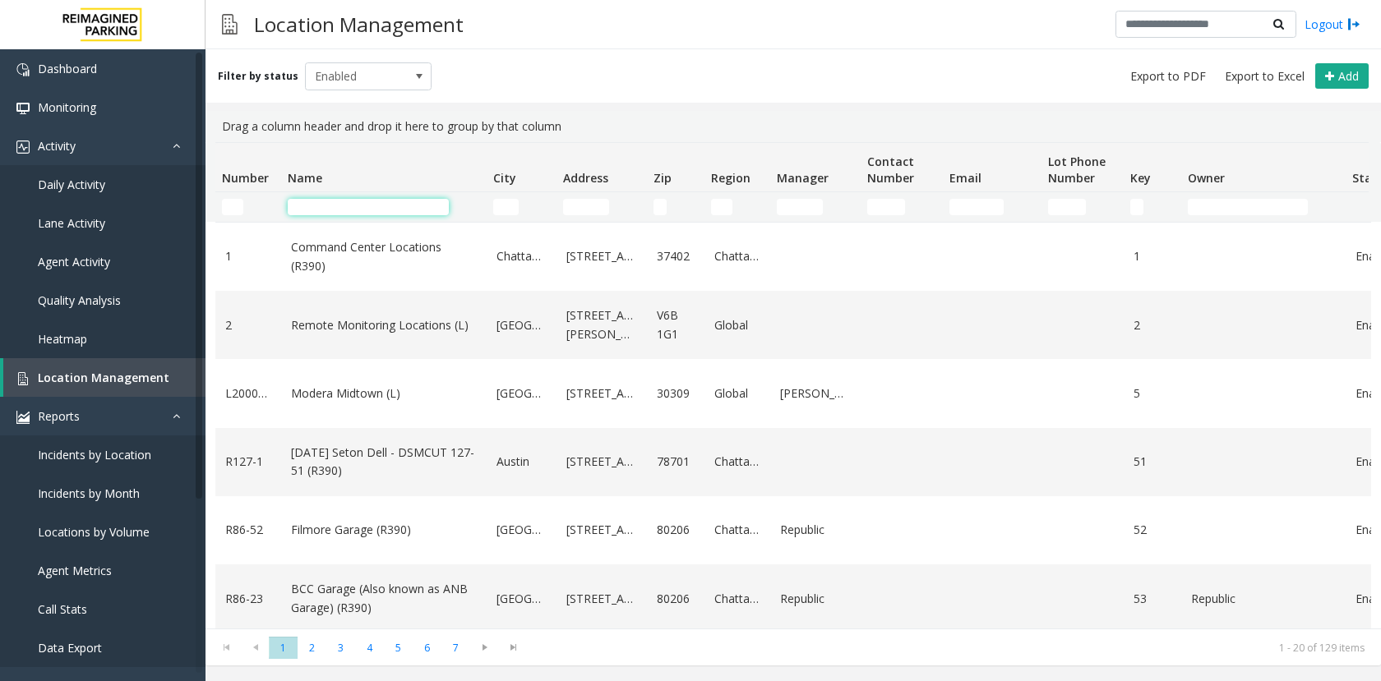
click at [352, 201] on input "Name Filter" at bounding box center [368, 207] width 161 height 16
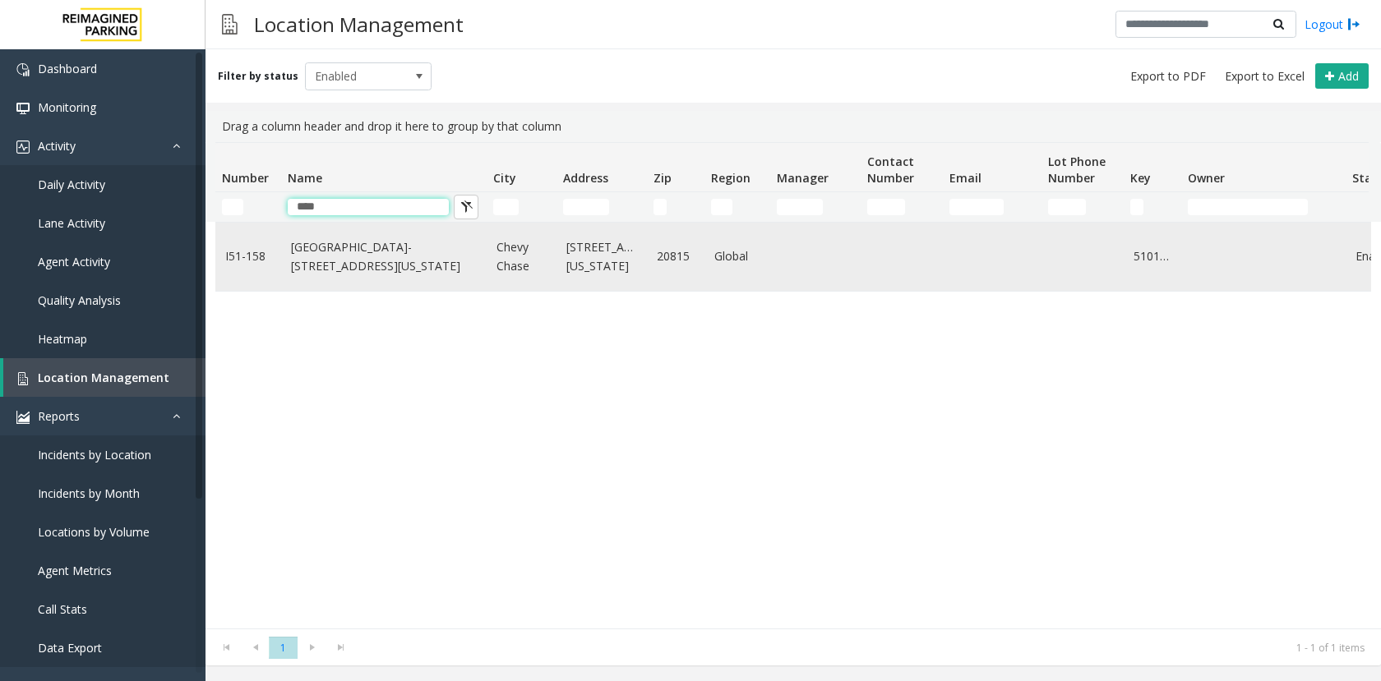
type input "****"
click at [342, 262] on link "[GEOGRAPHIC_DATA]- [STREET_ADDRESS][US_STATE]" at bounding box center [384, 256] width 186 height 37
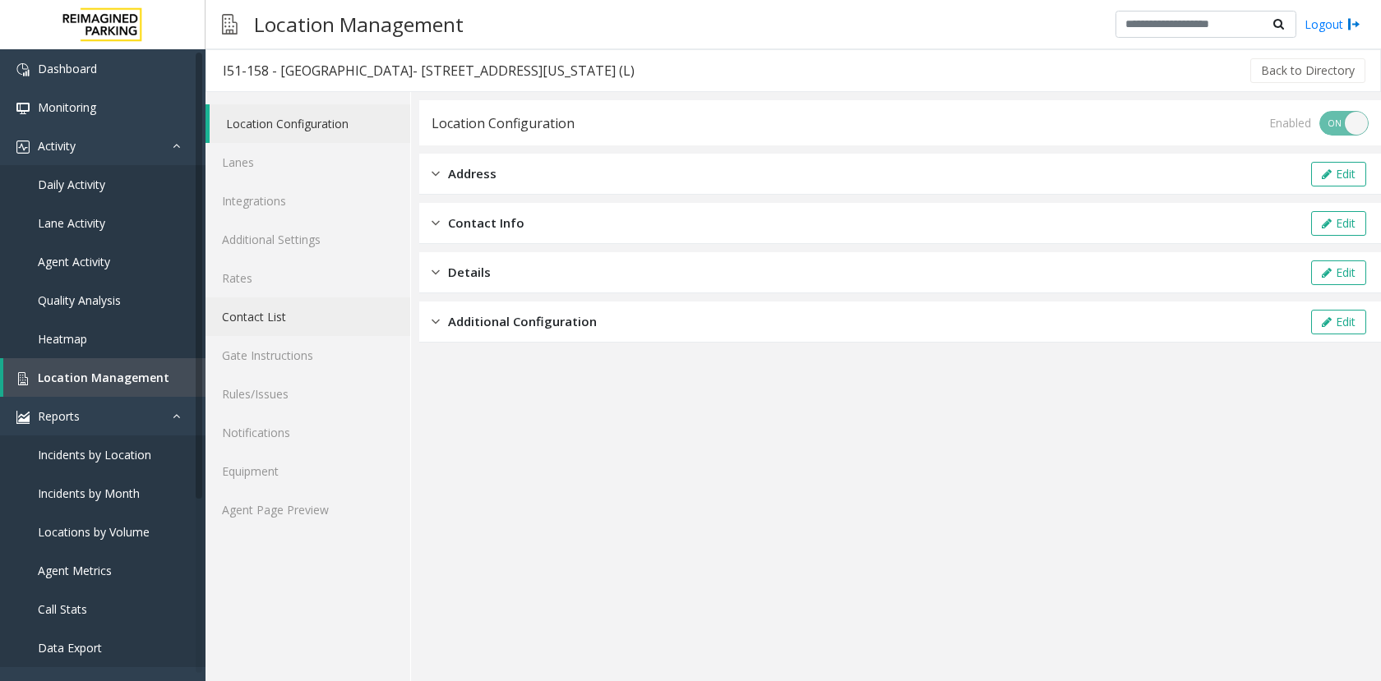
click at [260, 318] on link "Contact List" at bounding box center [308, 317] width 205 height 39
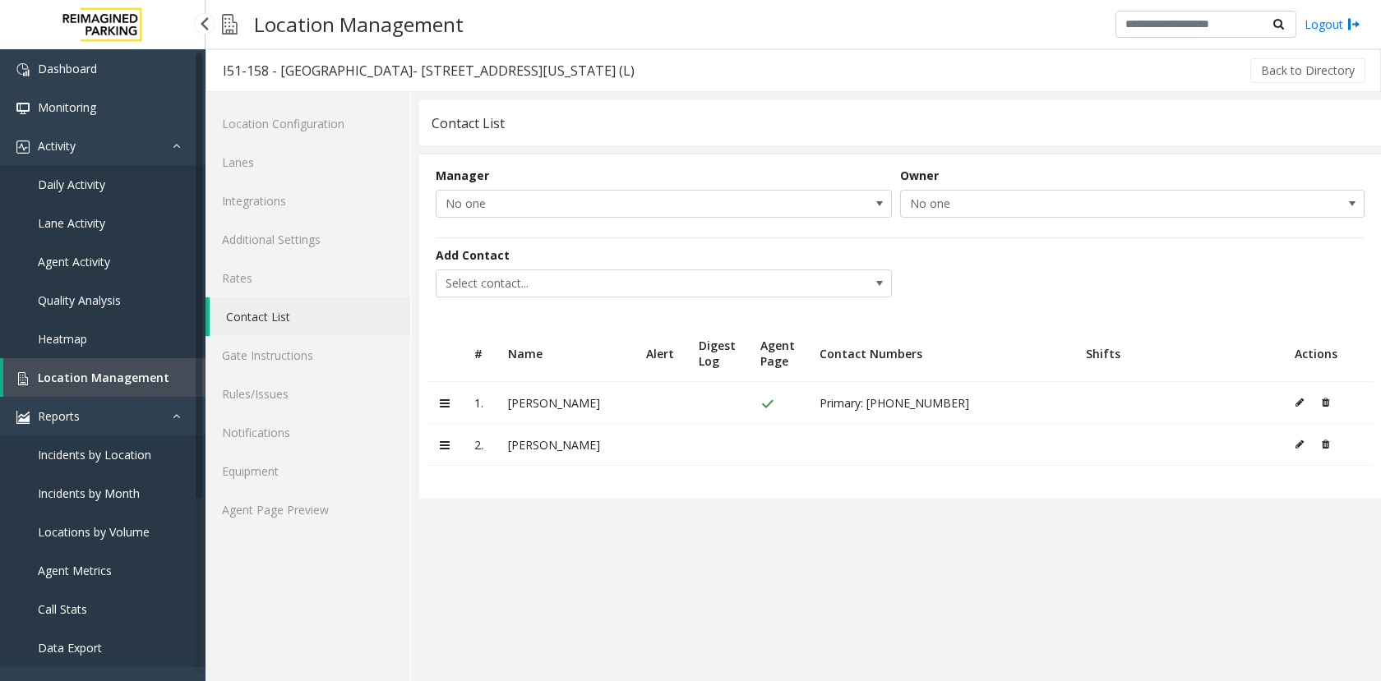
click at [76, 372] on span "Location Management" at bounding box center [104, 378] width 132 height 16
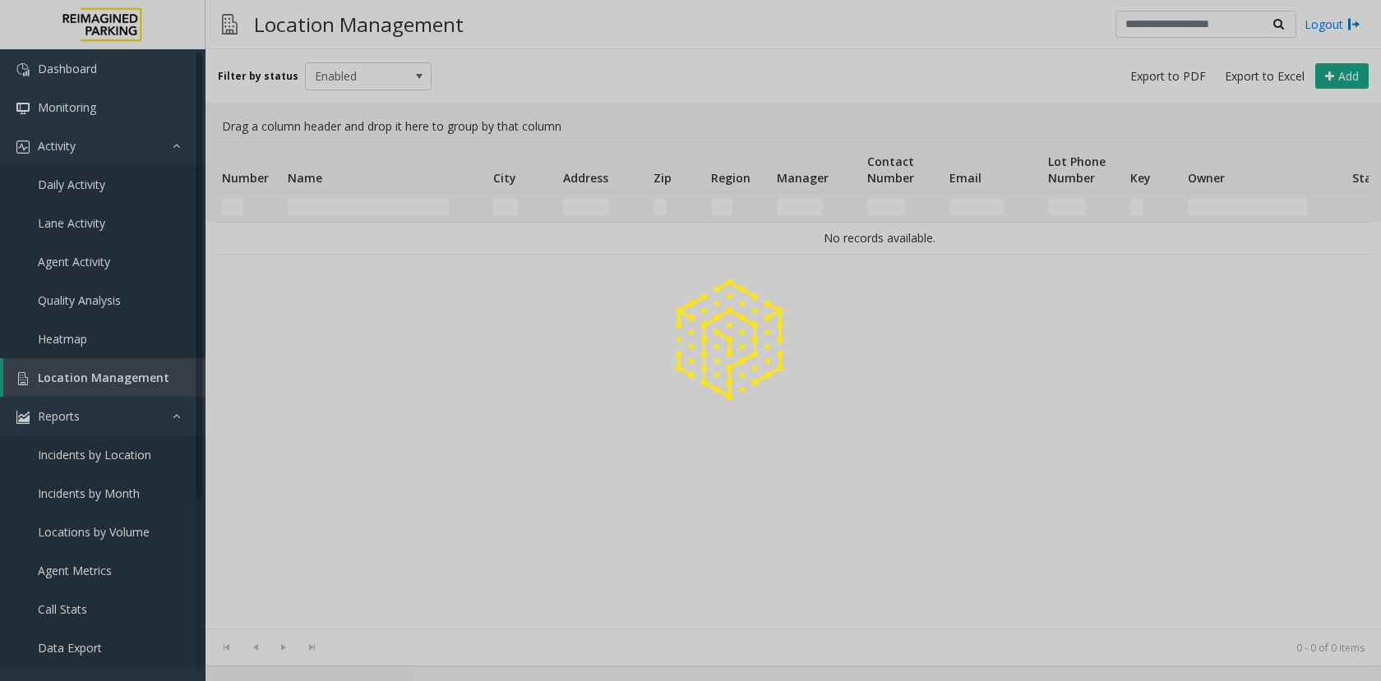
click at [321, 204] on div at bounding box center [690, 340] width 1381 height 681
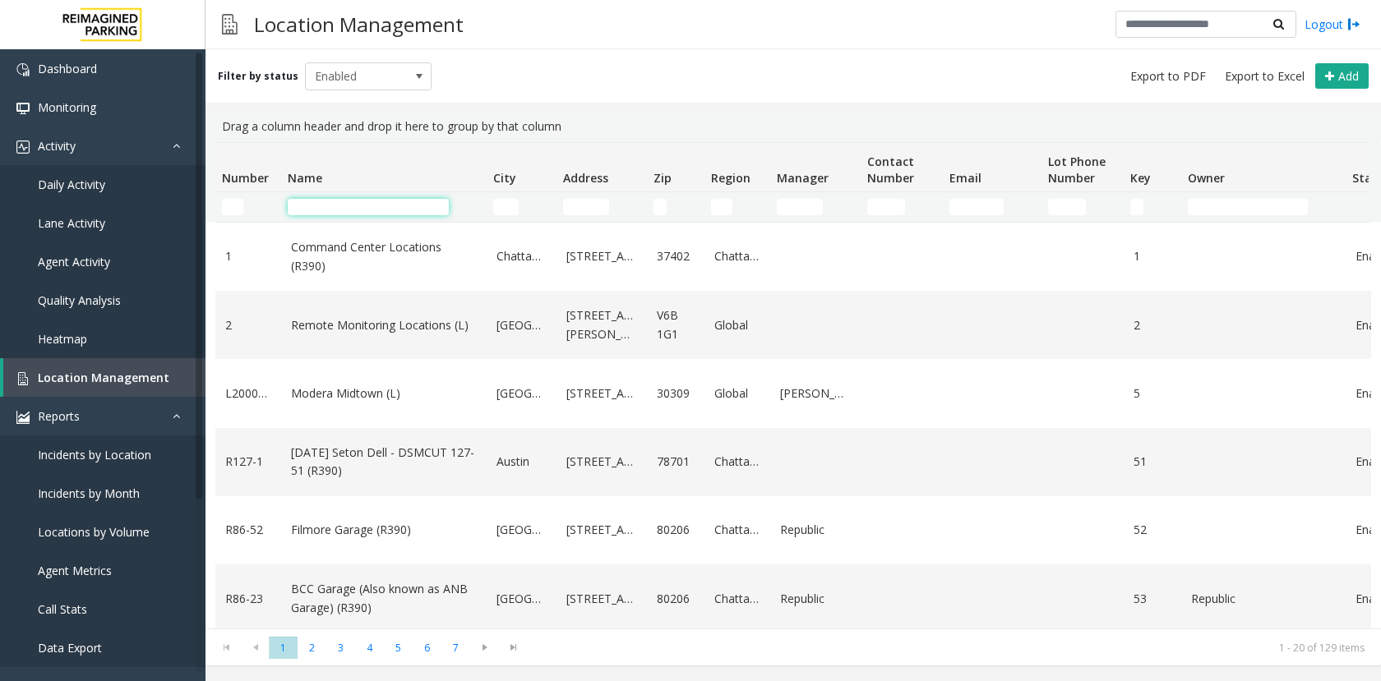
click at [318, 210] on input "Name Filter" at bounding box center [368, 207] width 161 height 16
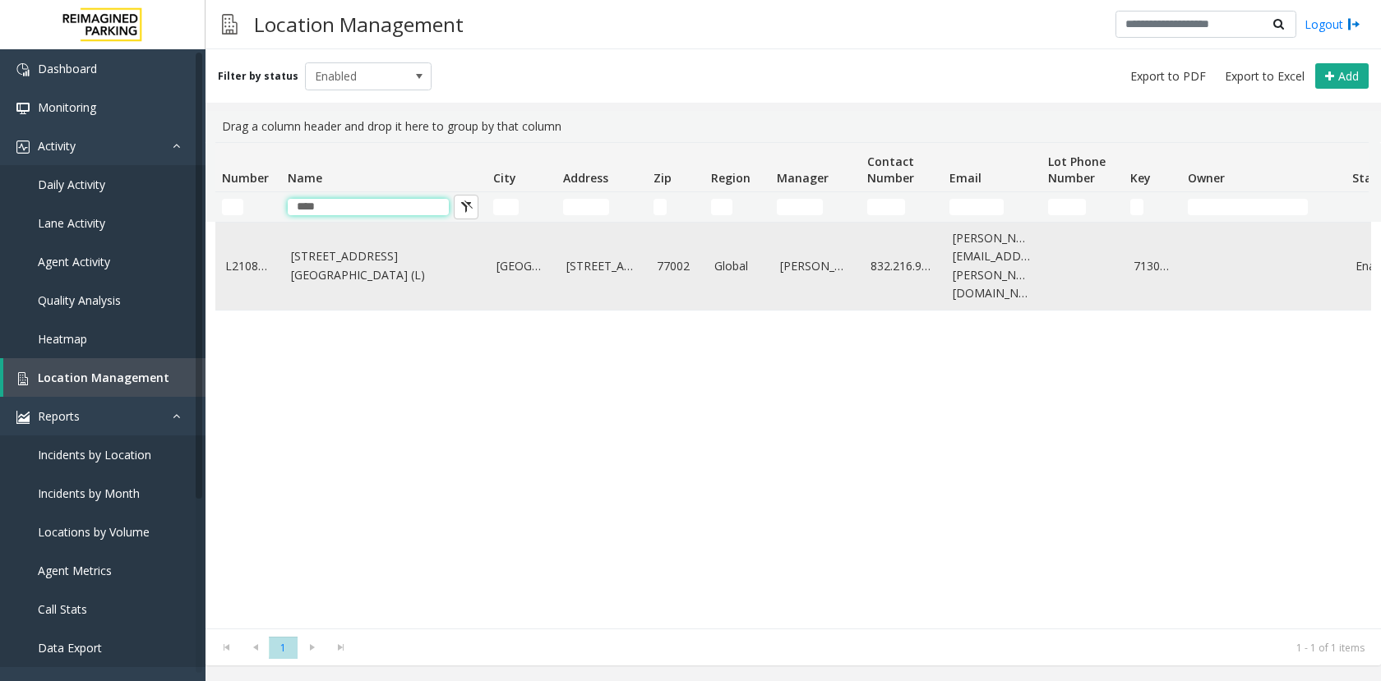
type input "****"
click at [325, 249] on link "[STREET_ADDRESS][GEOGRAPHIC_DATA] (L)" at bounding box center [384, 265] width 186 height 37
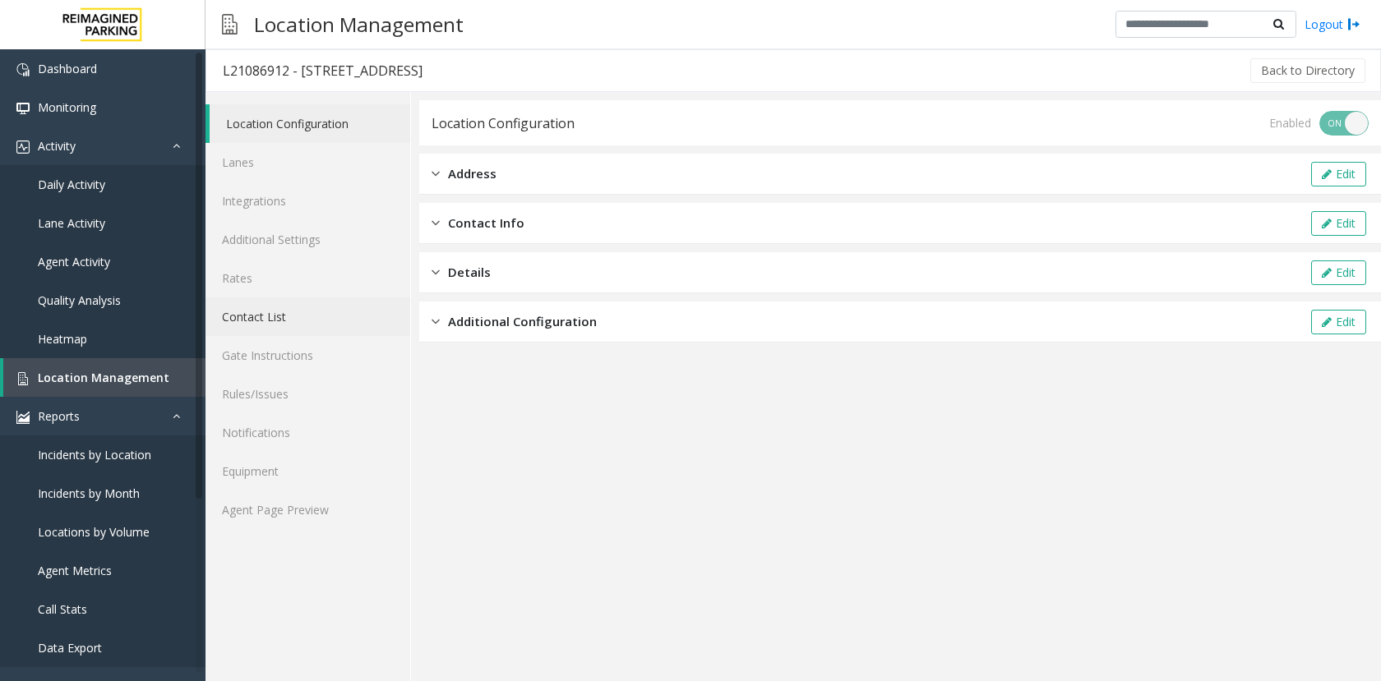
click at [240, 316] on link "Contact List" at bounding box center [308, 317] width 205 height 39
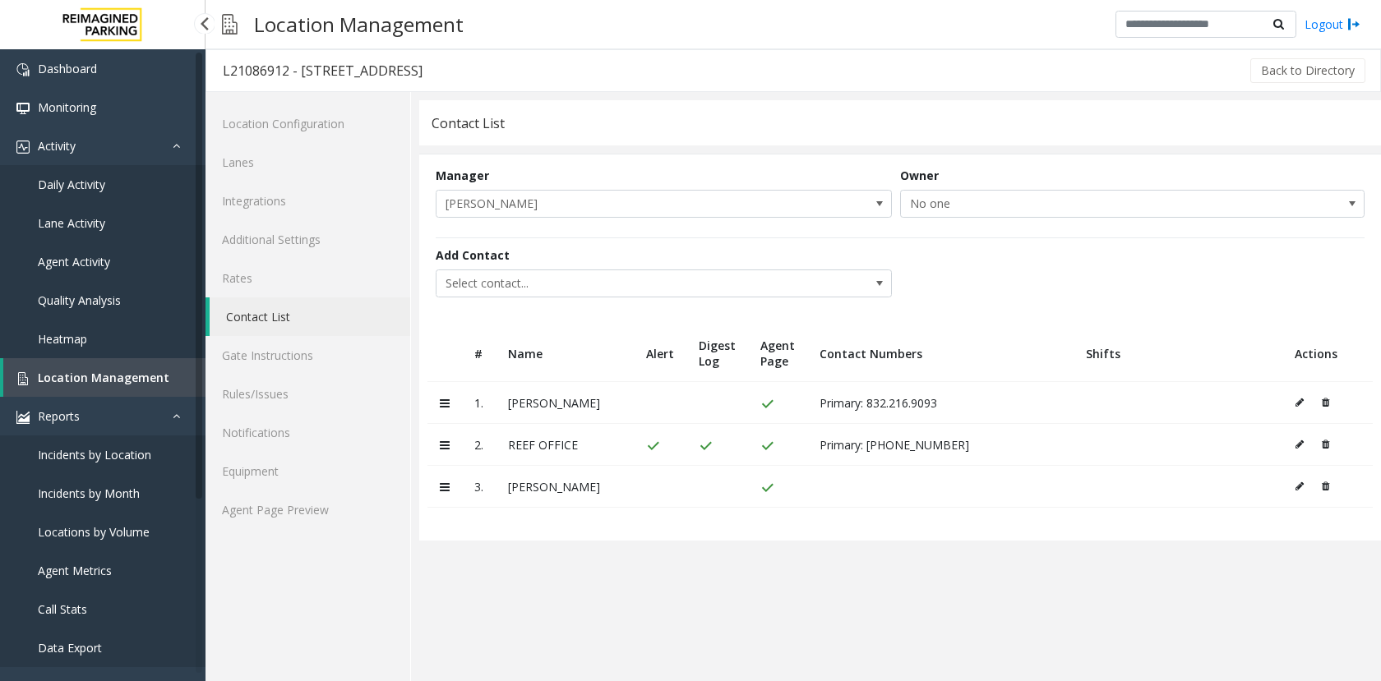
click at [66, 532] on span "Locations by Volume" at bounding box center [94, 532] width 112 height 16
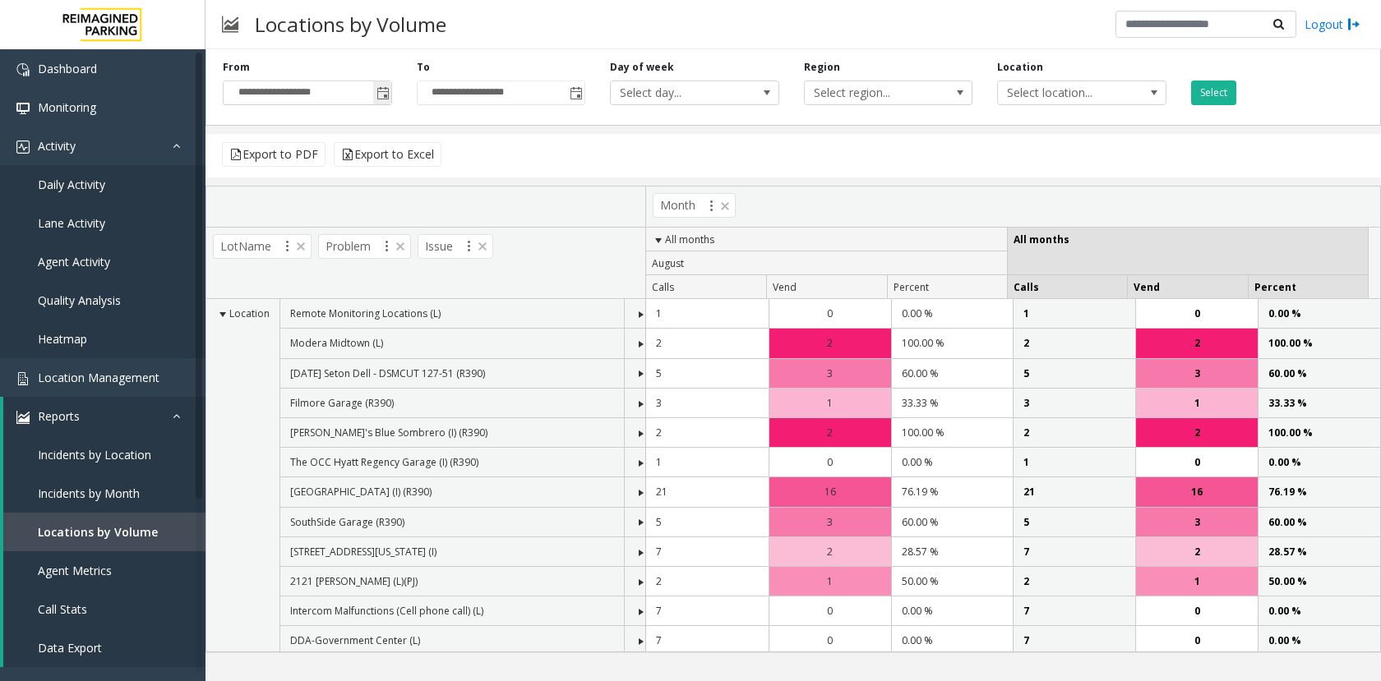
click at [382, 91] on span "Toggle popup" at bounding box center [382, 93] width 13 height 13
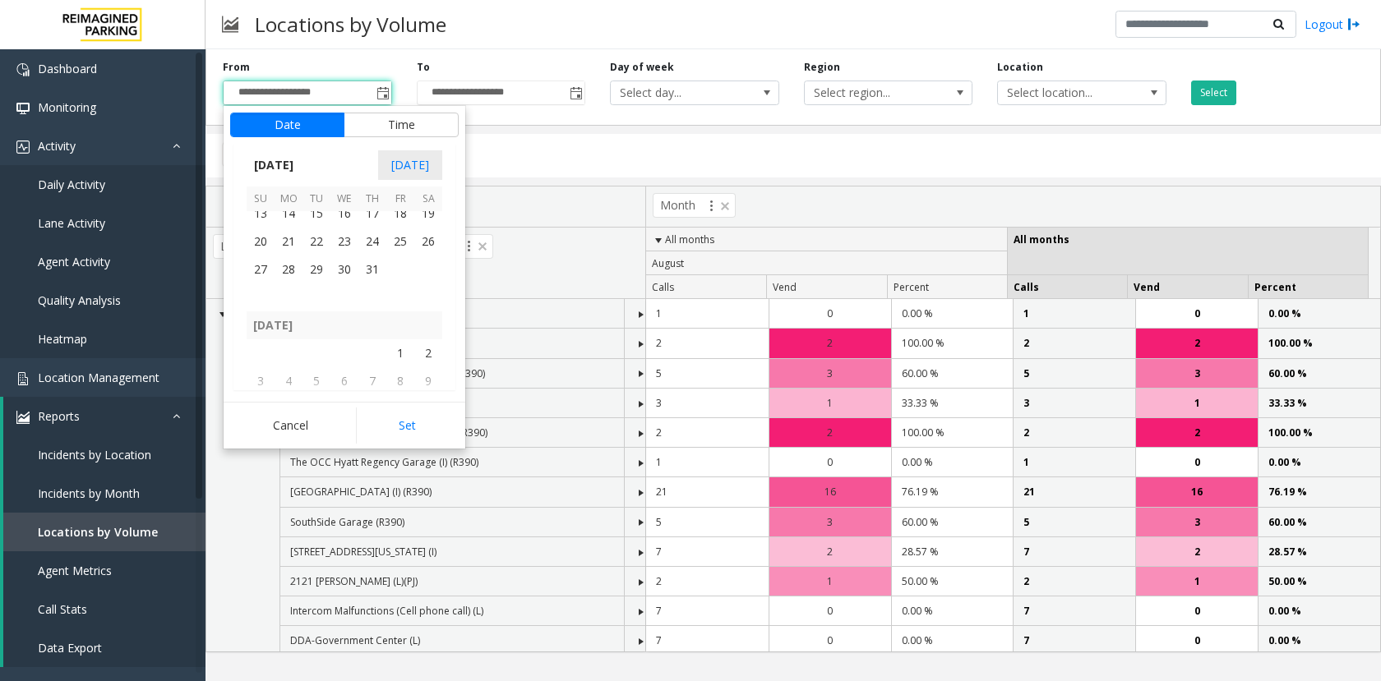
scroll to position [292935, 0]
click at [339, 335] on span "1" at bounding box center [344, 335] width 28 height 28
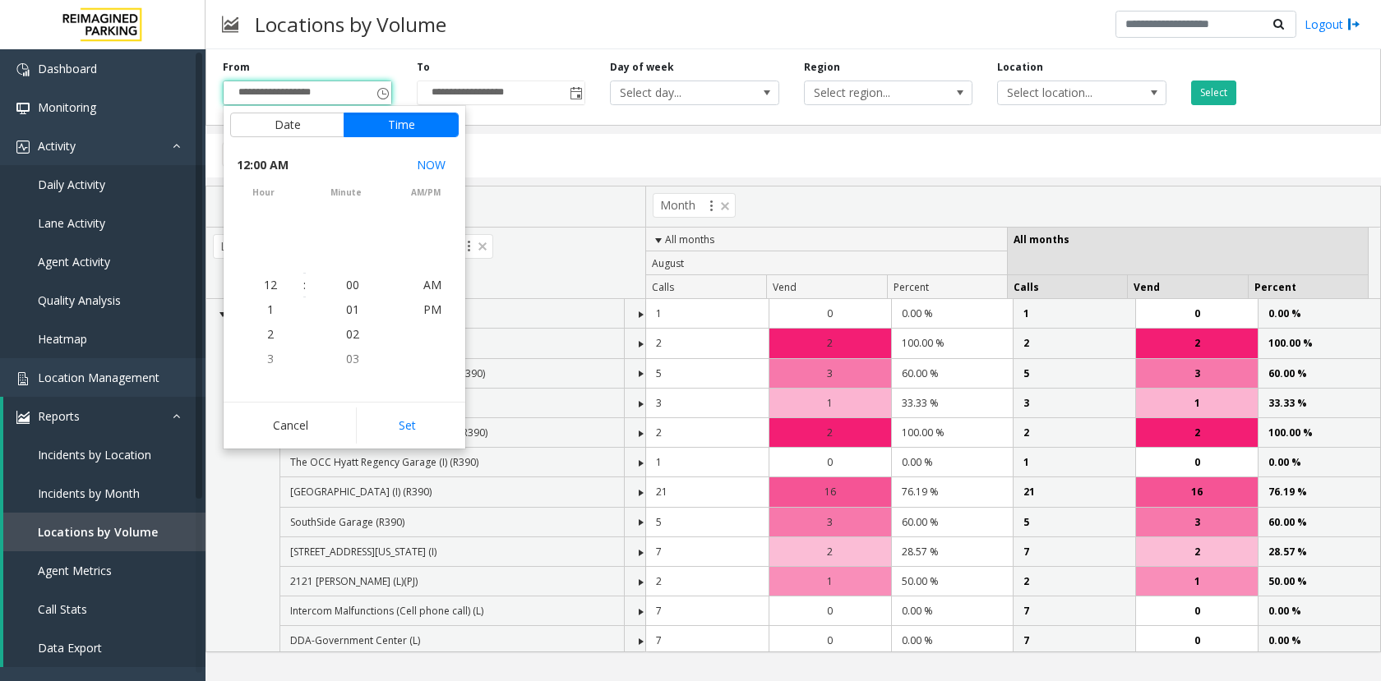
scroll to position [293456, 0]
click at [412, 431] on button "Set" at bounding box center [408, 426] width 104 height 36
type input "**********"
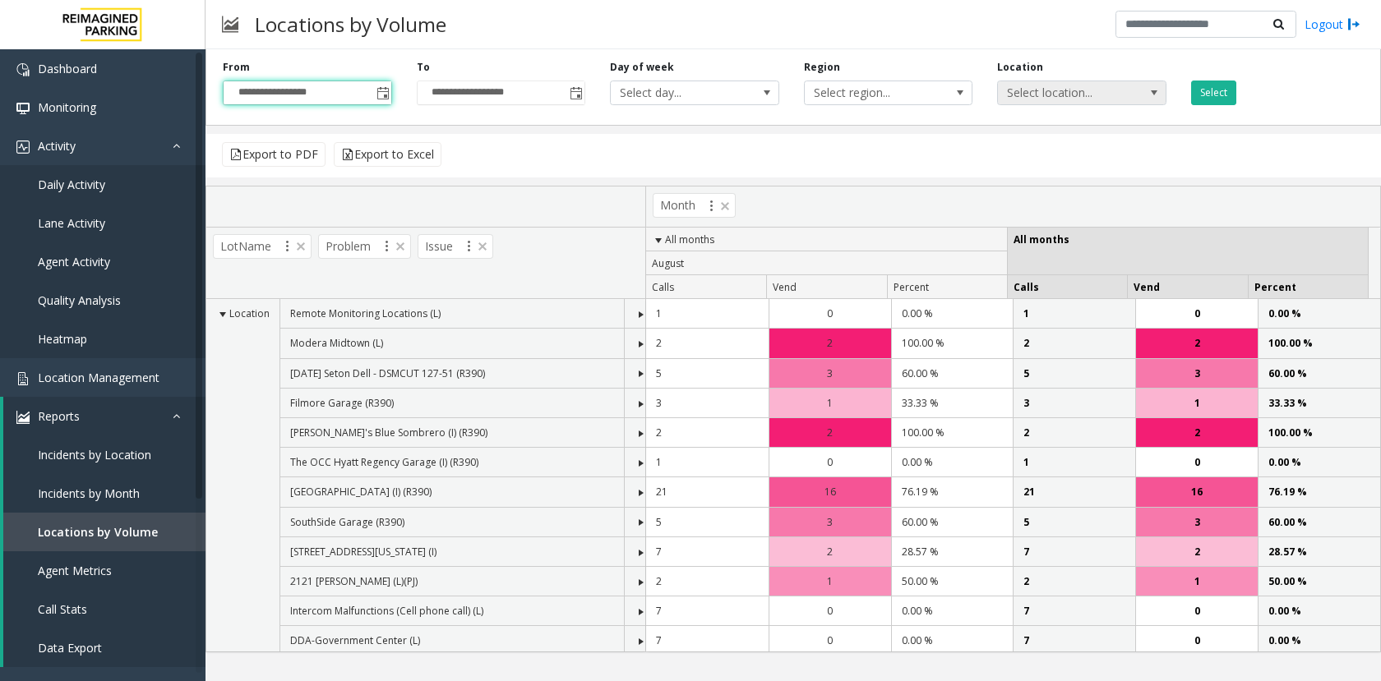
click at [1046, 97] on span "Select location..." at bounding box center [1065, 92] width 134 height 23
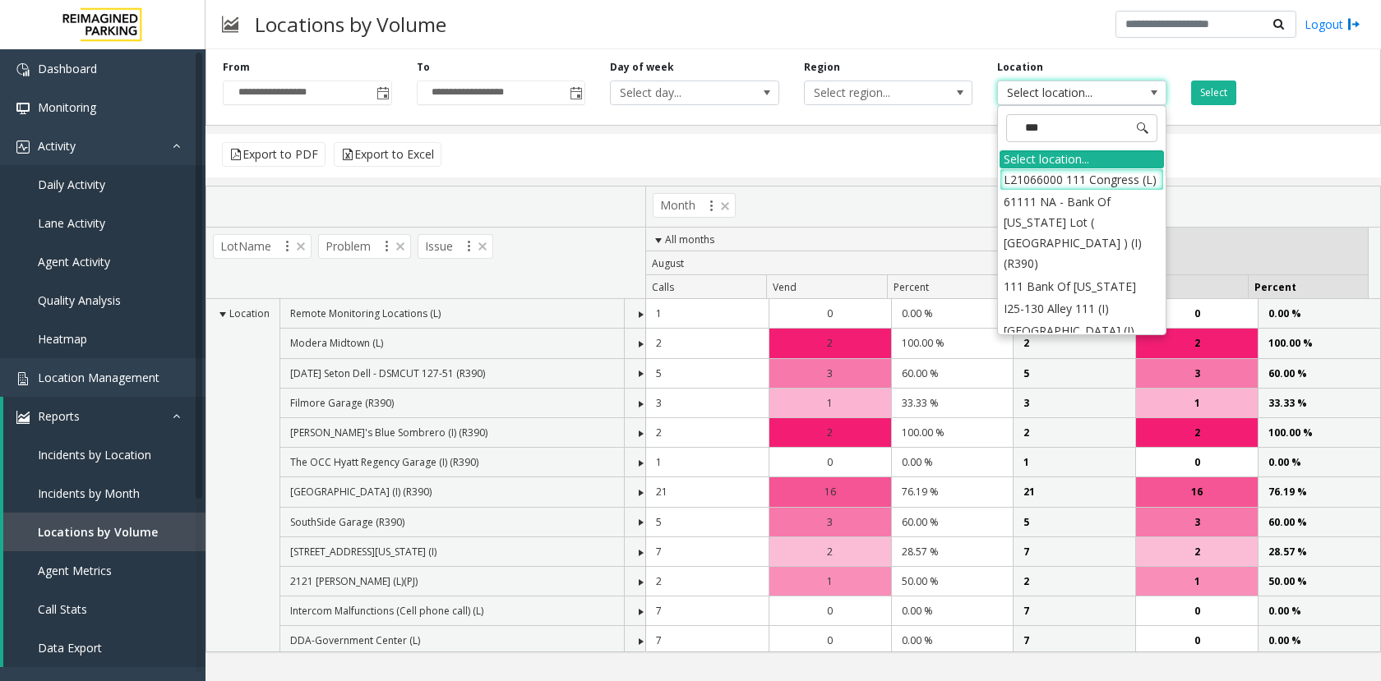
type input "****"
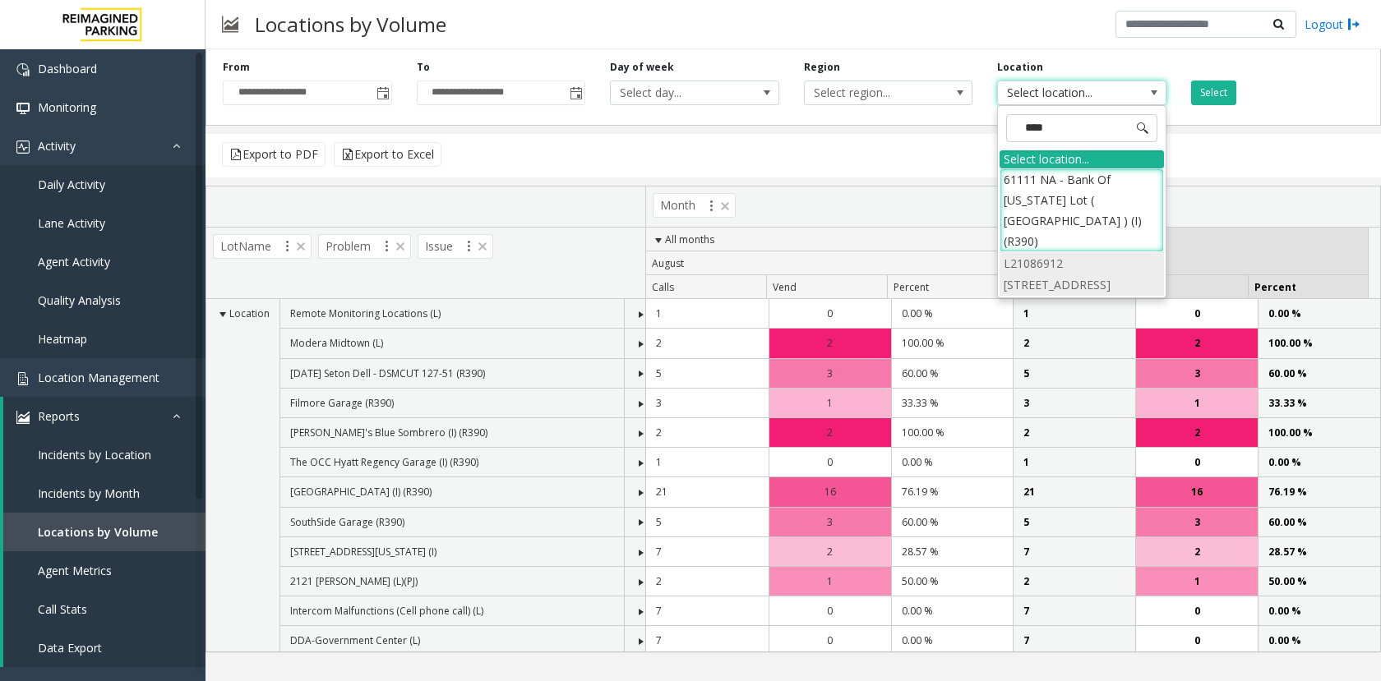
click at [1062, 263] on li "L21086912 [STREET_ADDRESS]" at bounding box center [1082, 273] width 164 height 43
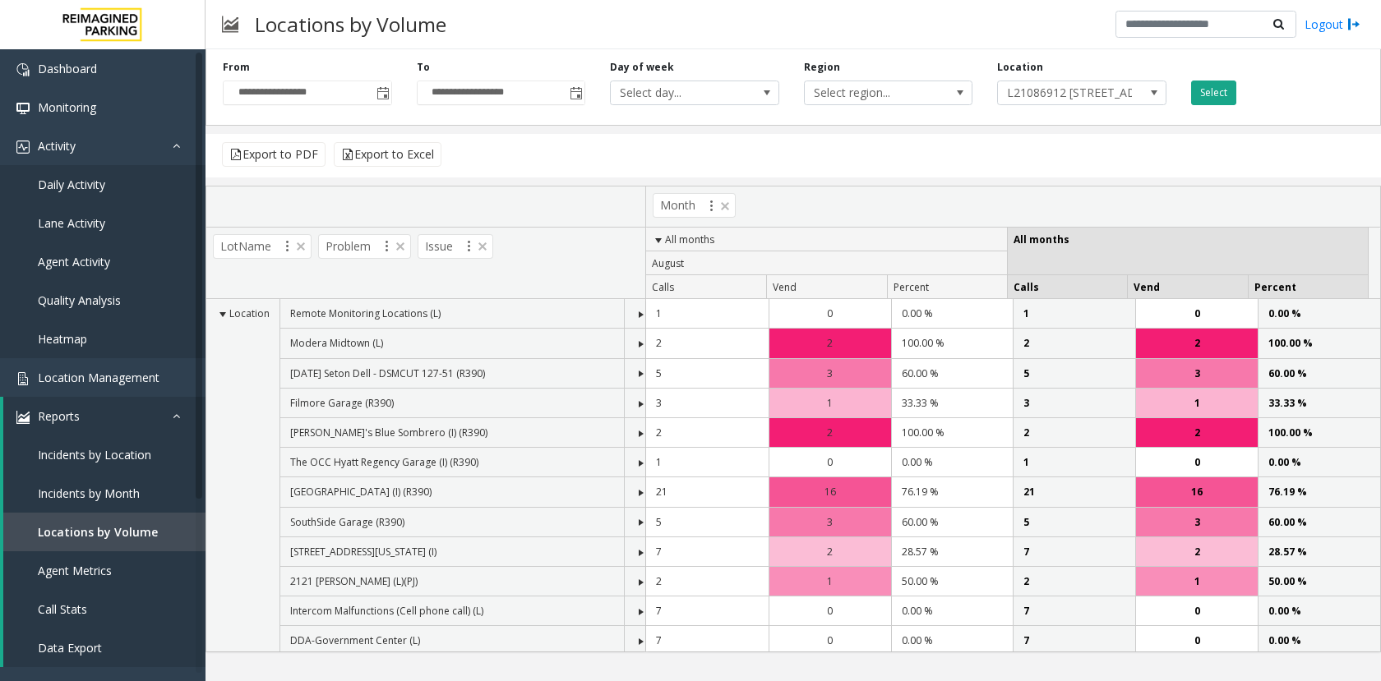
click at [1208, 94] on button "Select" at bounding box center [1213, 93] width 45 height 25
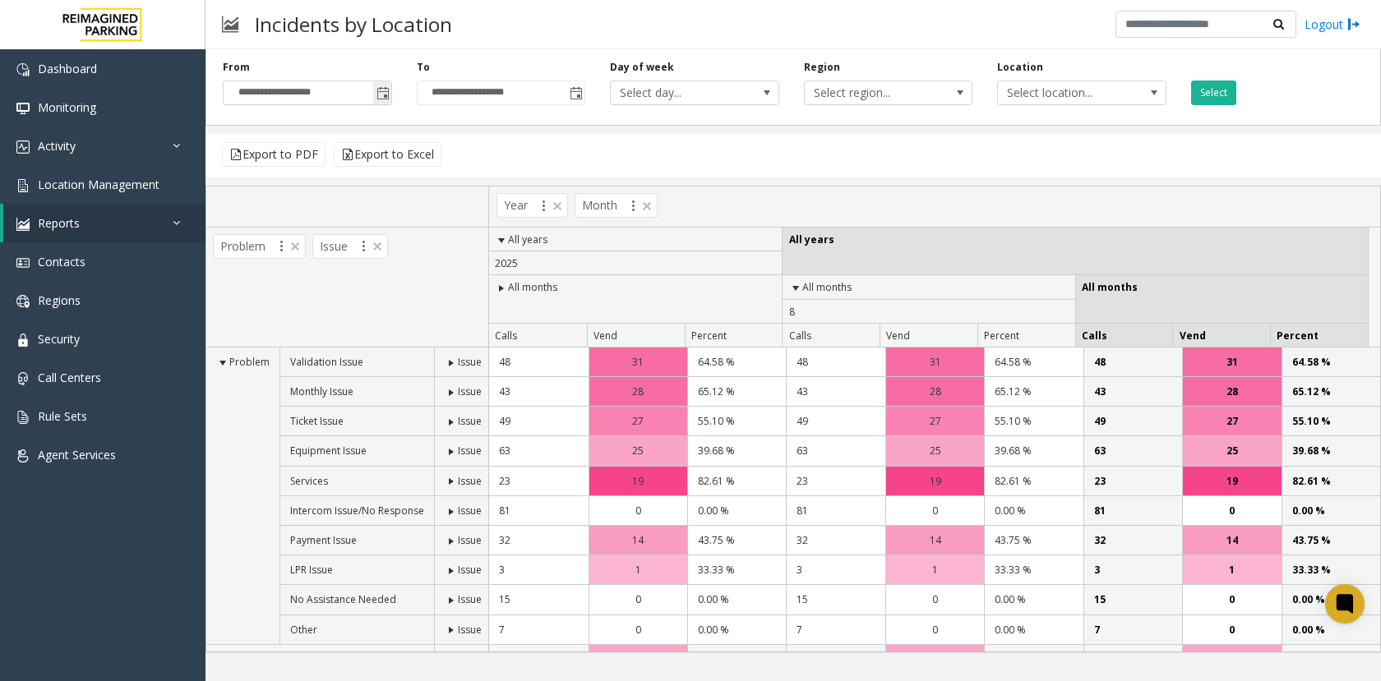
click at [378, 96] on span "Toggle popup" at bounding box center [382, 93] width 13 height 13
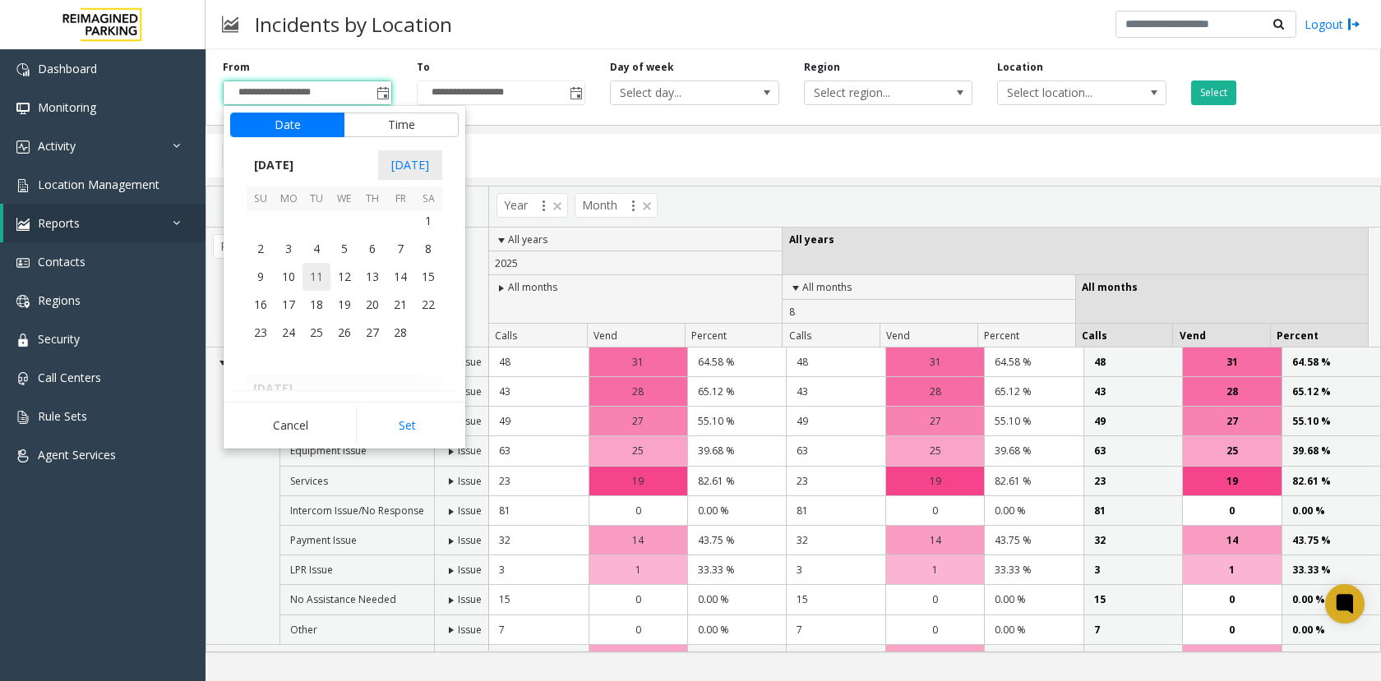
scroll to position [293593, 0]
click at [346, 246] on span "1" at bounding box center [344, 253] width 28 height 28
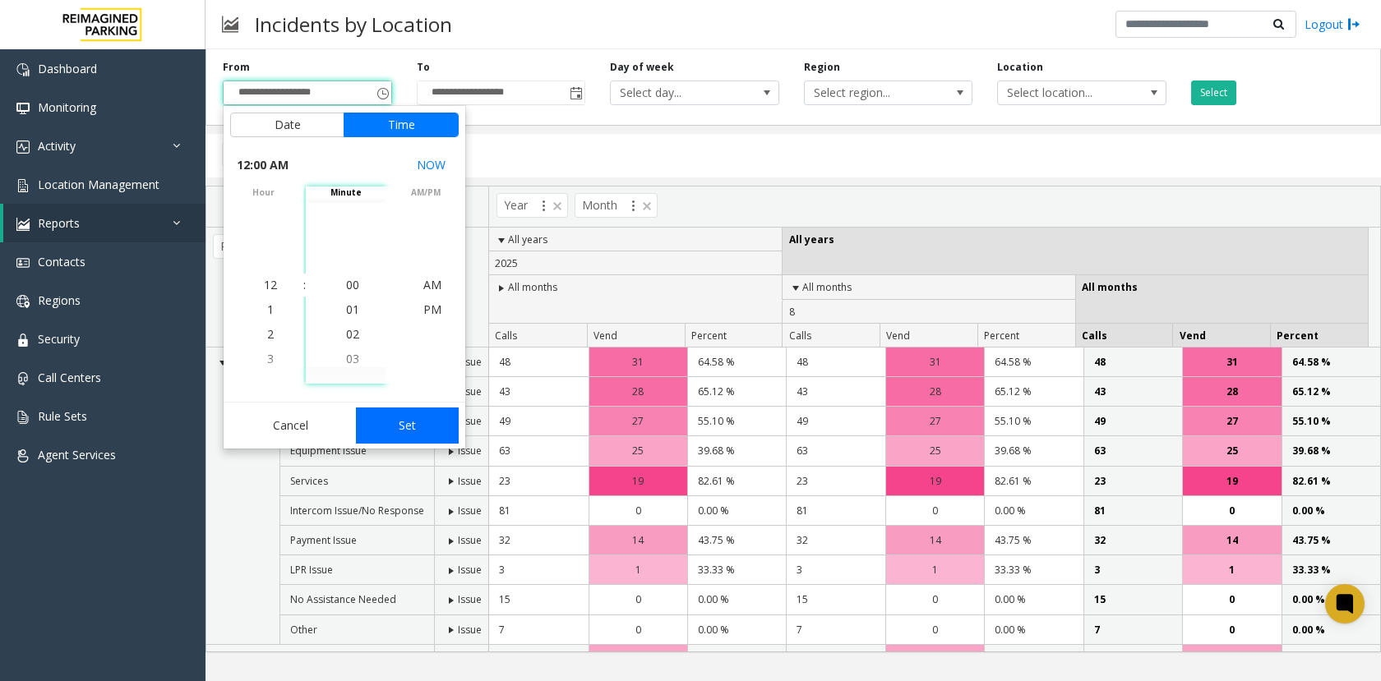
click at [399, 423] on button "Set" at bounding box center [408, 426] width 104 height 36
type input "**********"
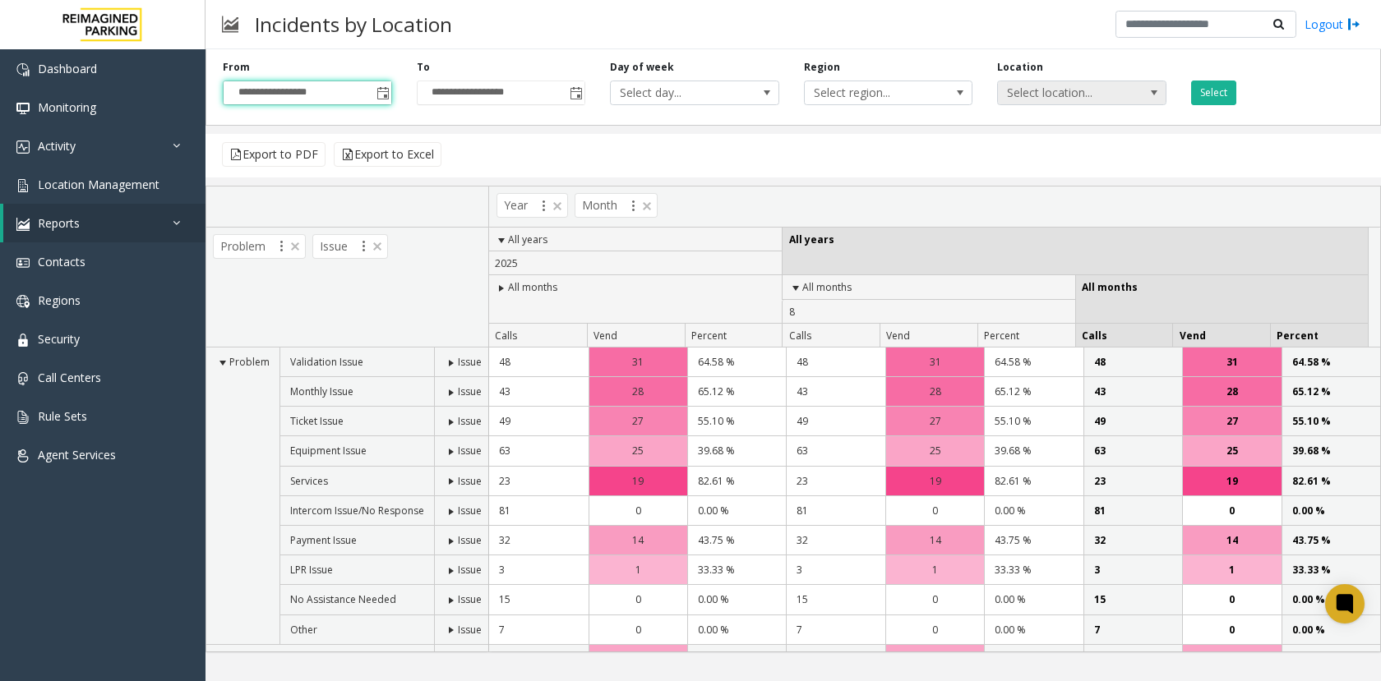
click at [1026, 91] on span "Select location..." at bounding box center [1065, 92] width 134 height 23
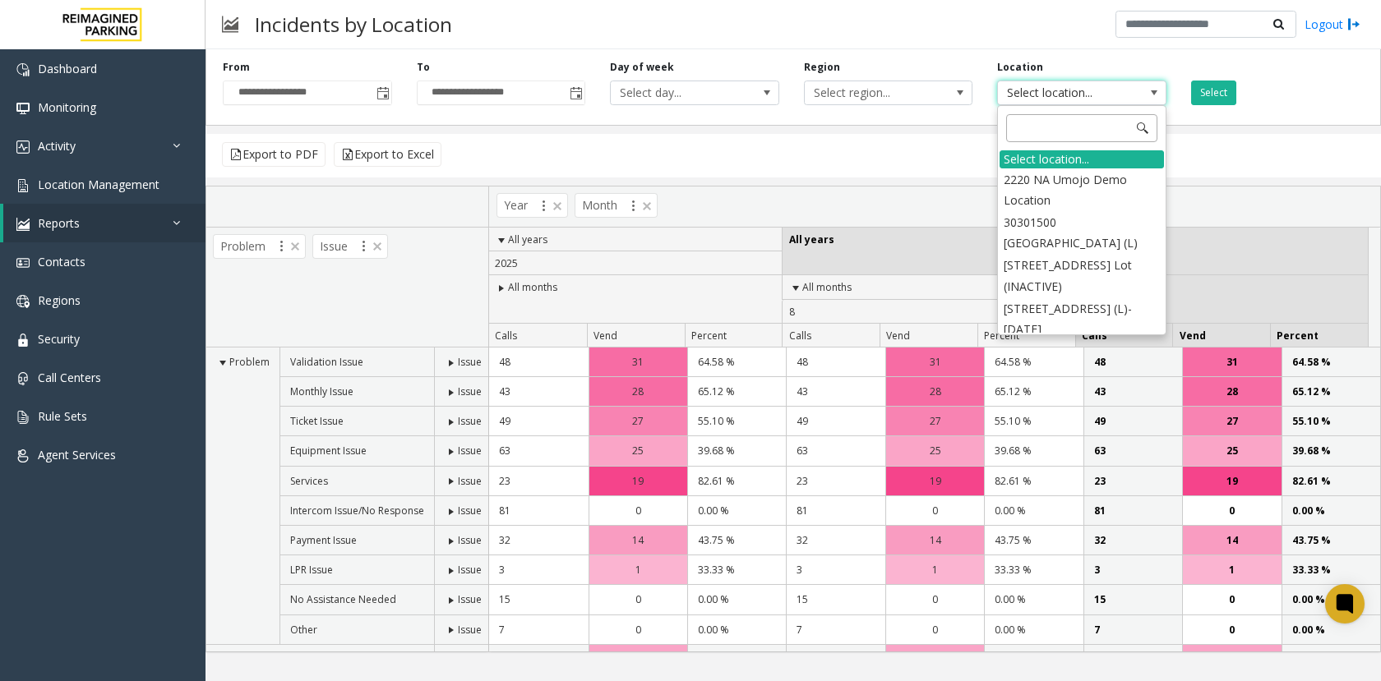
click at [1027, 131] on input at bounding box center [1081, 128] width 151 height 28
type input "***"
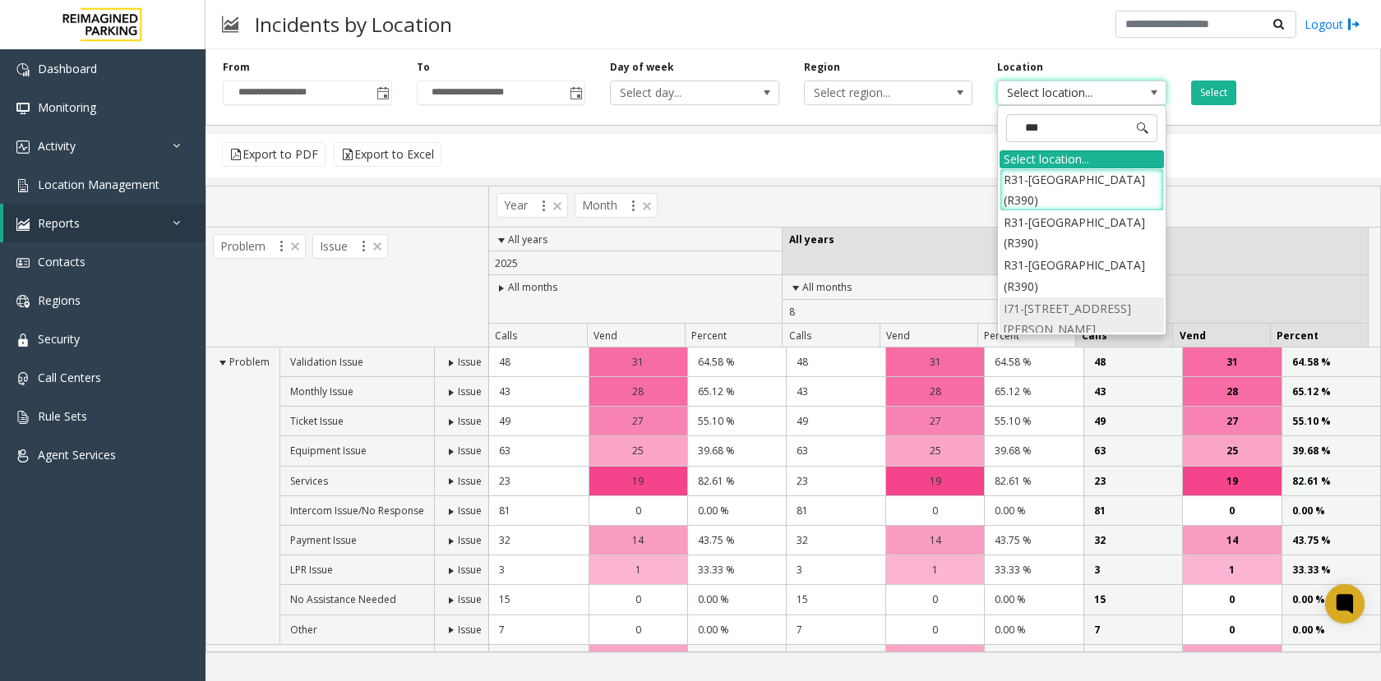
click at [1055, 310] on li "I71-[STREET_ADDRESS][PERSON_NAME]" at bounding box center [1082, 319] width 164 height 43
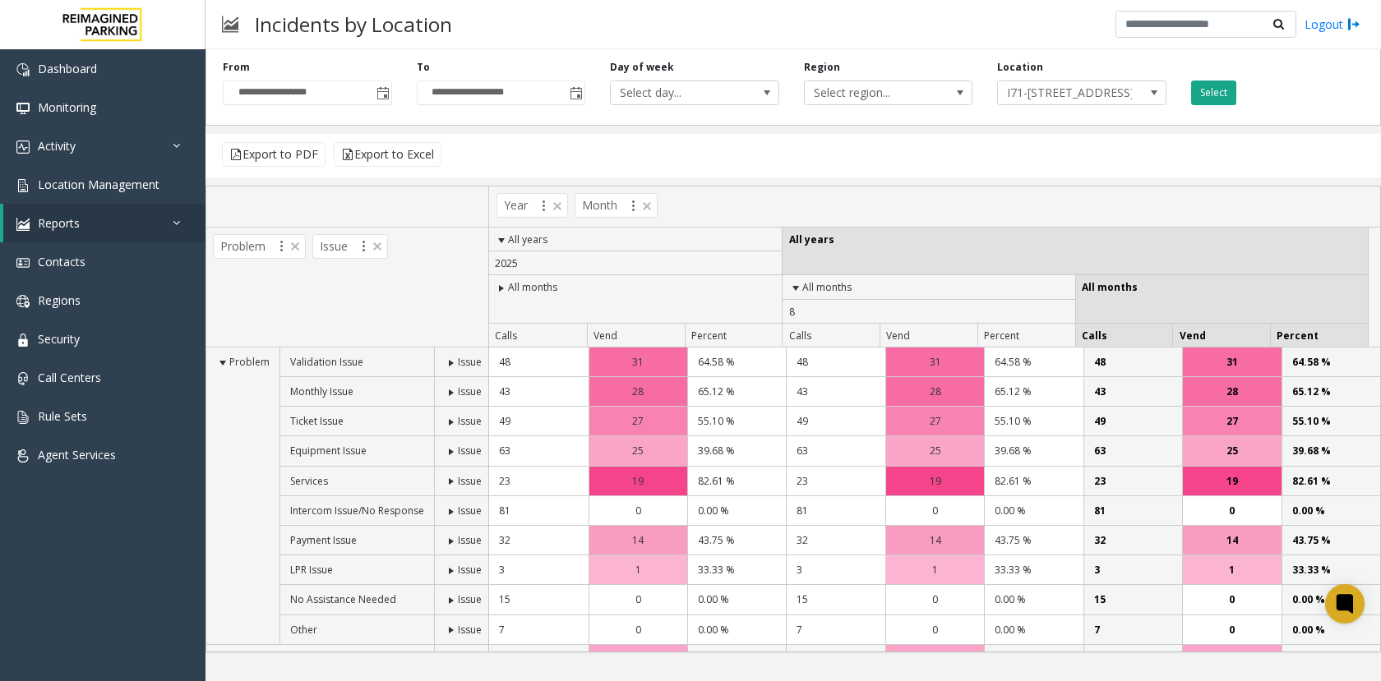
click at [1204, 88] on button "Select" at bounding box center [1213, 93] width 45 height 25
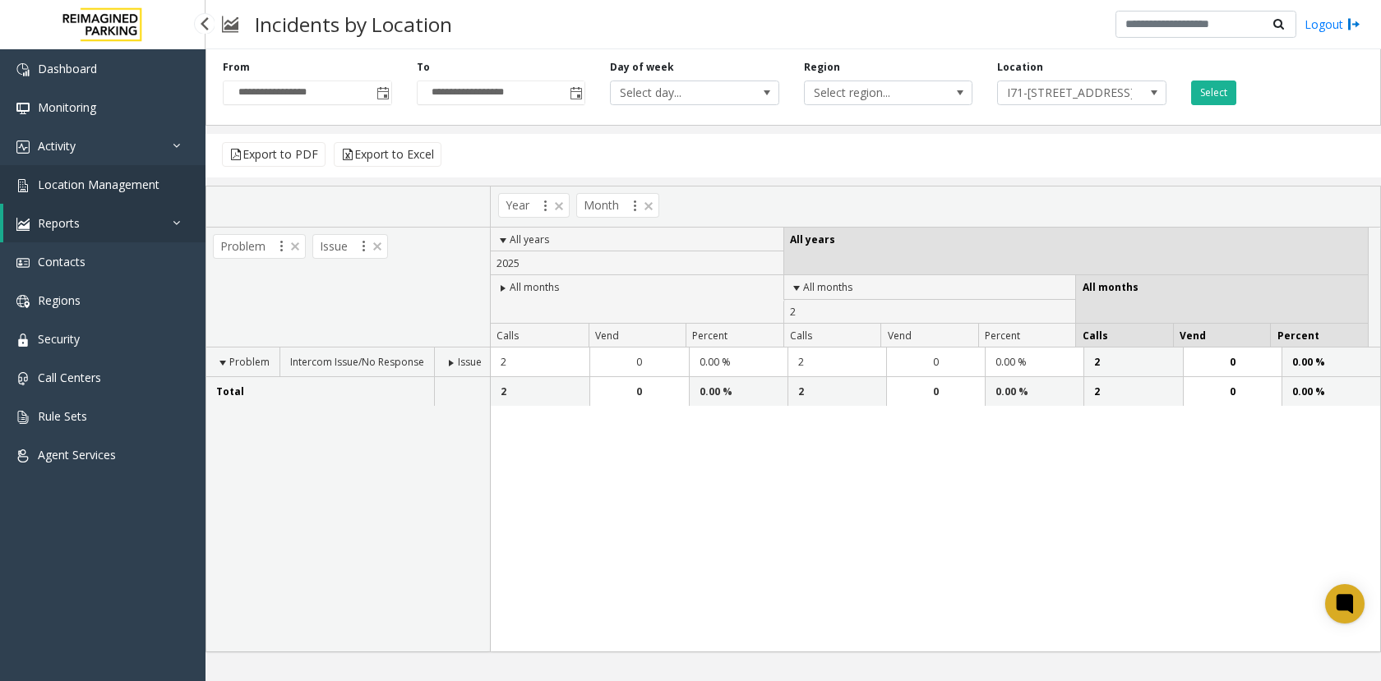
click at [89, 184] on span "Location Management" at bounding box center [99, 185] width 122 height 16
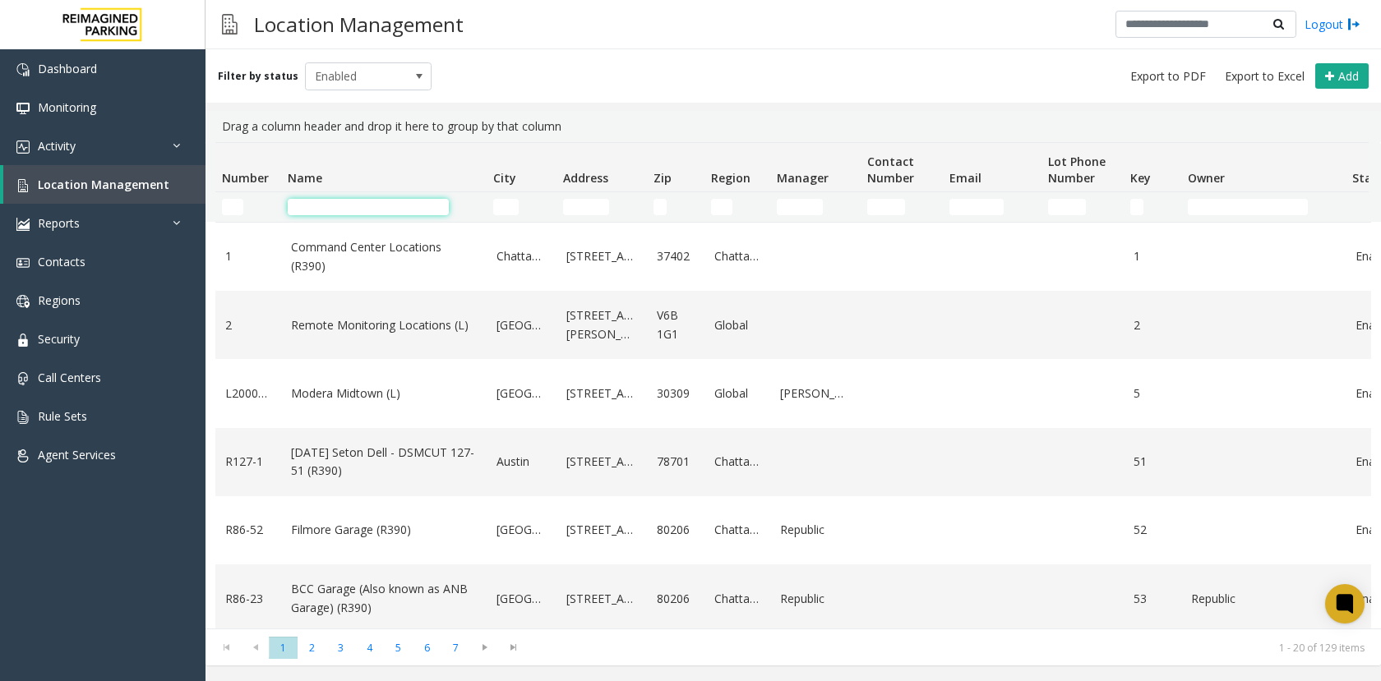
click at [316, 213] on input "Name Filter" at bounding box center [368, 207] width 161 height 16
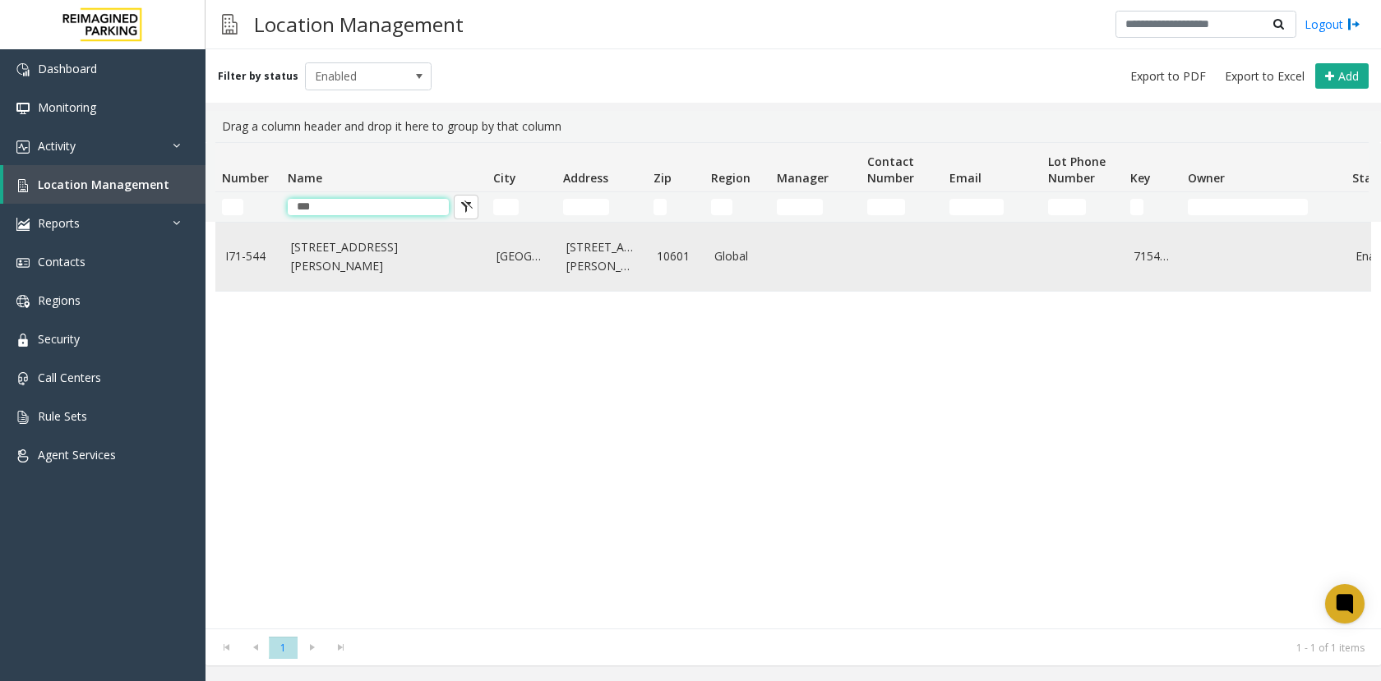
type input "***"
click at [341, 264] on link "1-3 Barker Avenue (I)" at bounding box center [384, 256] width 186 height 37
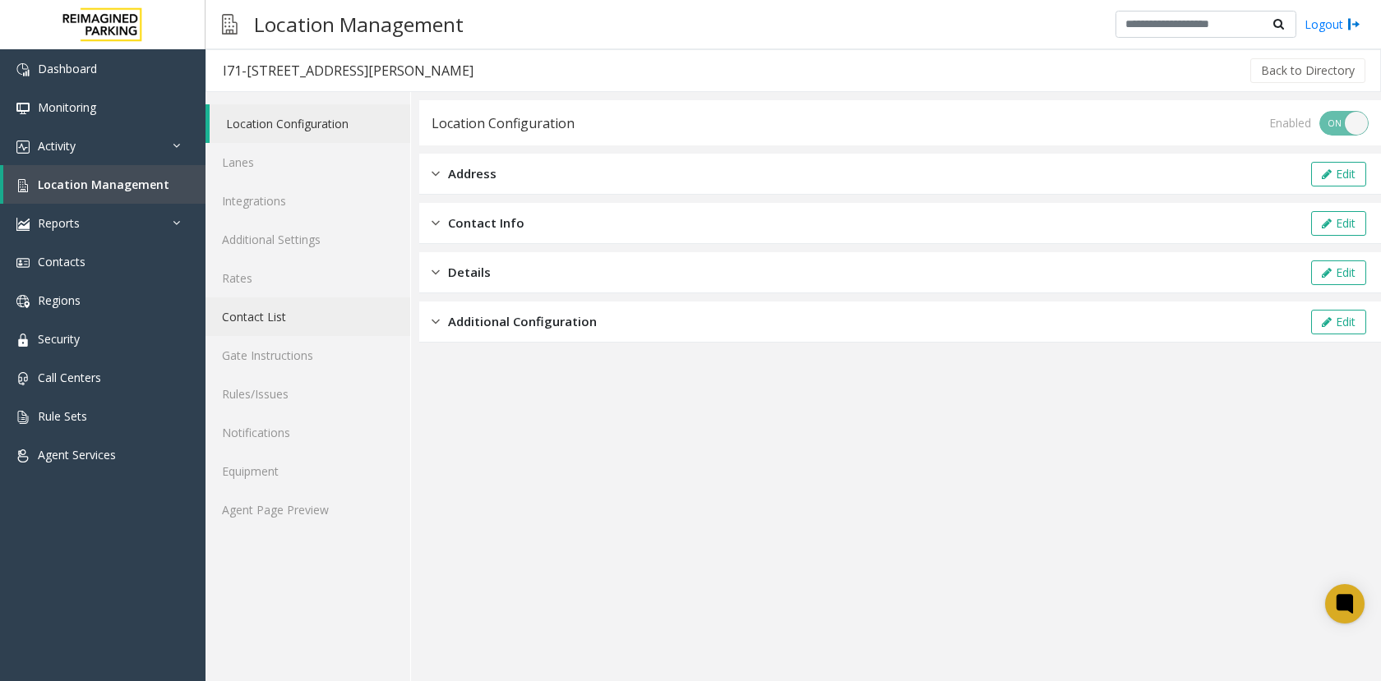
click at [256, 323] on link "Contact List" at bounding box center [308, 317] width 205 height 39
